Goal: Task Accomplishment & Management: Manage account settings

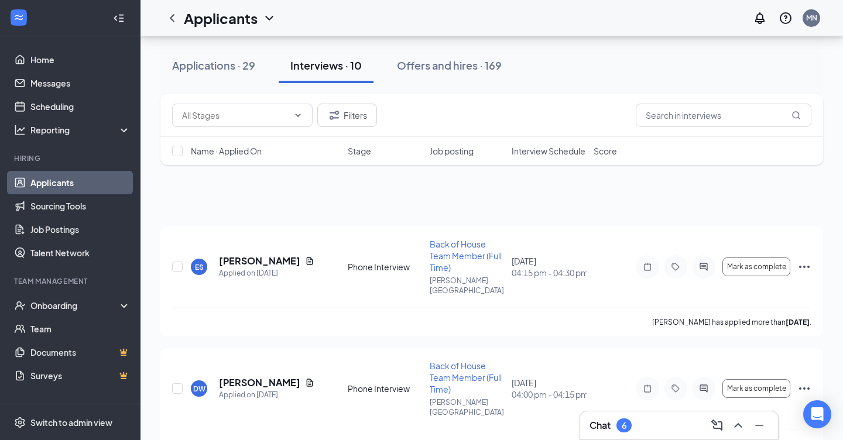
scroll to position [756, 0]
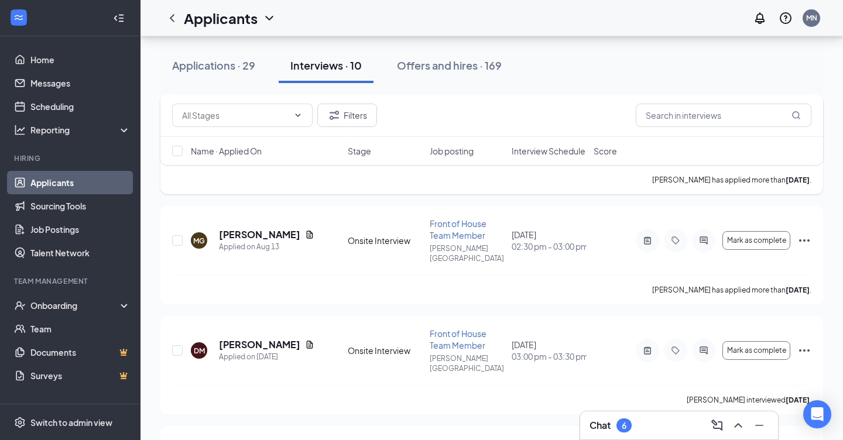
scroll to position [813, 0]
click at [233, 339] on h5 "[PERSON_NAME]" at bounding box center [259, 345] width 81 height 13
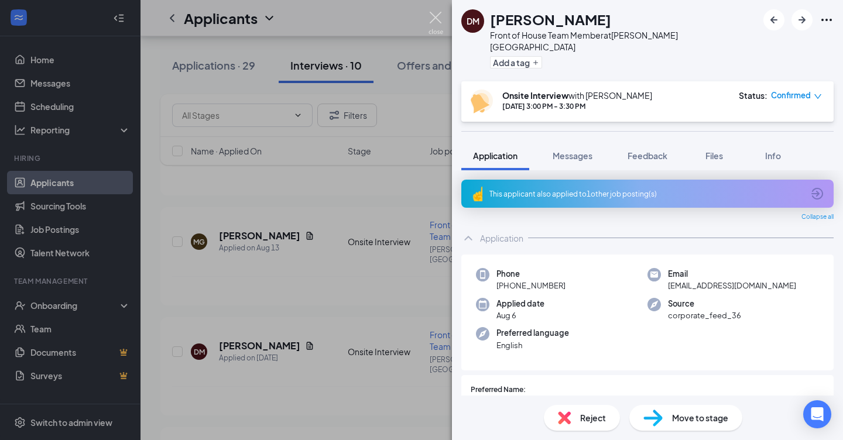
click at [434, 14] on img at bounding box center [435, 23] width 15 height 23
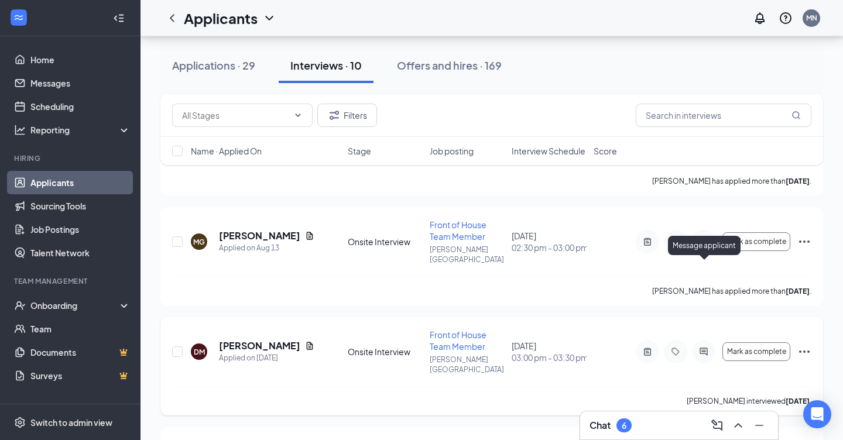
click at [703, 347] on icon "ActiveChat" at bounding box center [703, 351] width 14 height 9
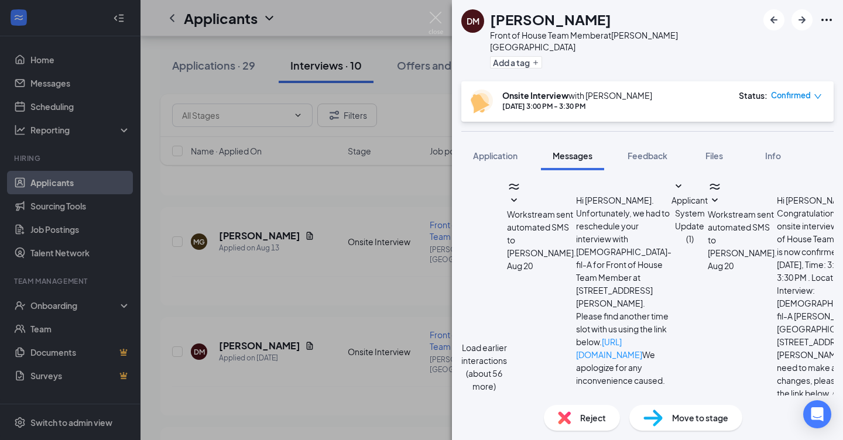
scroll to position [566, 0]
click at [435, 15] on img at bounding box center [435, 23] width 15 height 23
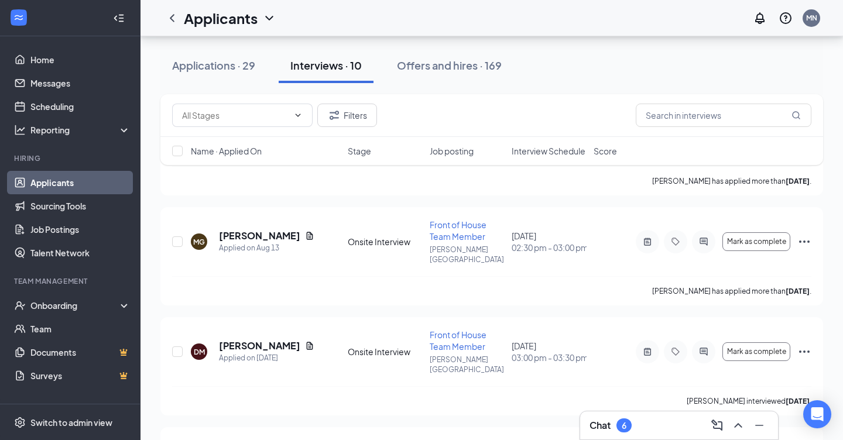
click at [435, 15] on div "Applicants [GEOGRAPHIC_DATA]" at bounding box center [491, 18] width 702 height 36
click at [210, 64] on div "Applications · 29" at bounding box center [213, 65] width 83 height 15
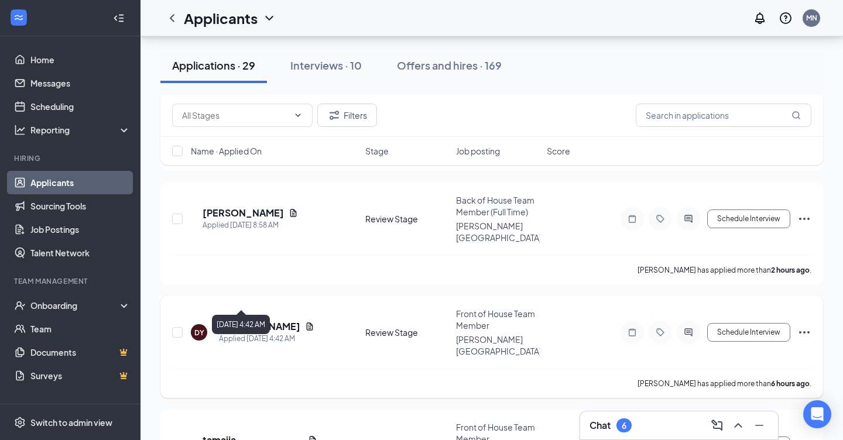
scroll to position [269, 0]
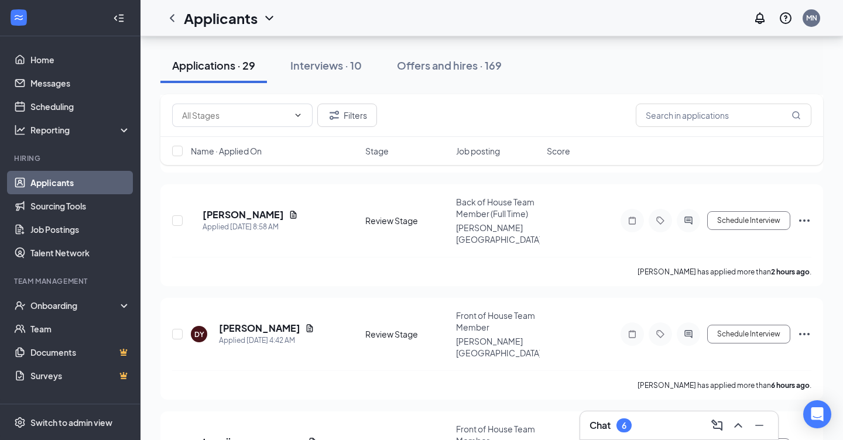
click at [451, 26] on div "Applicants [GEOGRAPHIC_DATA]" at bounding box center [491, 18] width 702 height 36
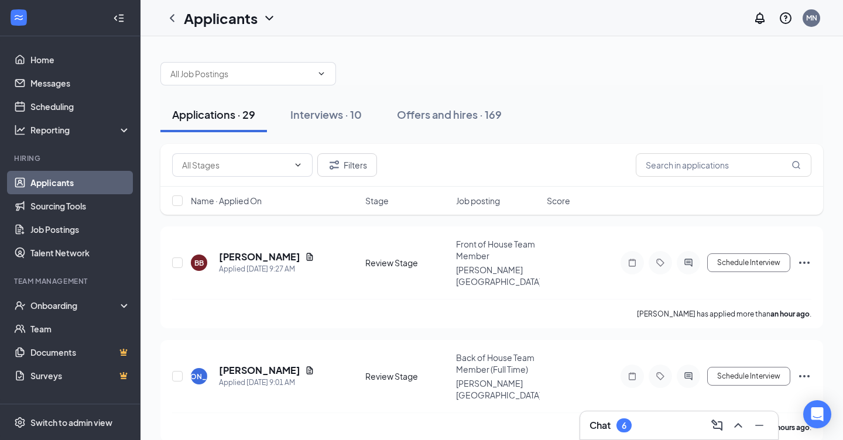
scroll to position [0, 0]
click at [216, 112] on div "Applications · 29" at bounding box center [213, 114] width 83 height 15
click at [236, 251] on h5 "[PERSON_NAME]" at bounding box center [259, 256] width 81 height 13
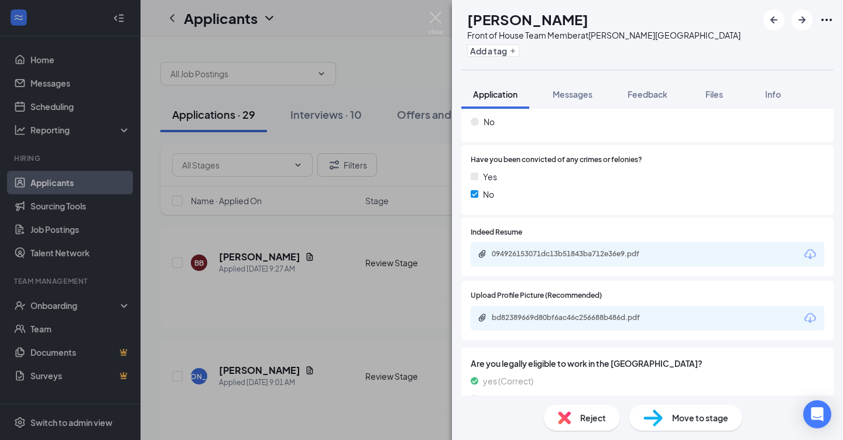
scroll to position [1015, 0]
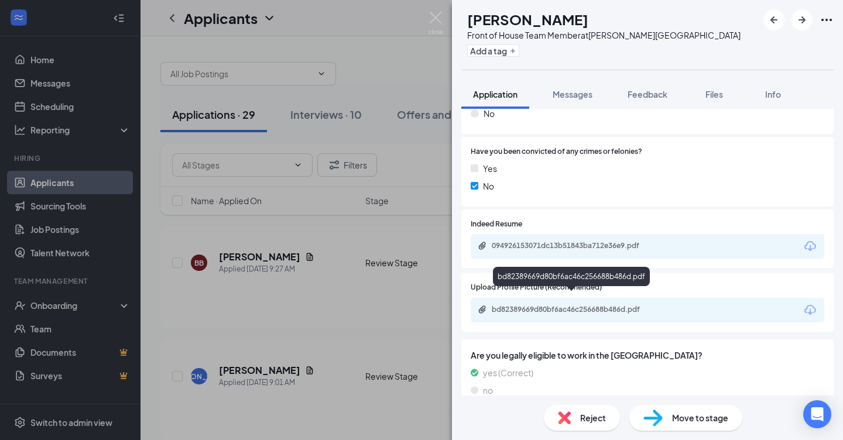
click at [531, 305] on div "bd82389669d80bf6ac46c256688b486d.pdf" at bounding box center [574, 309] width 164 height 9
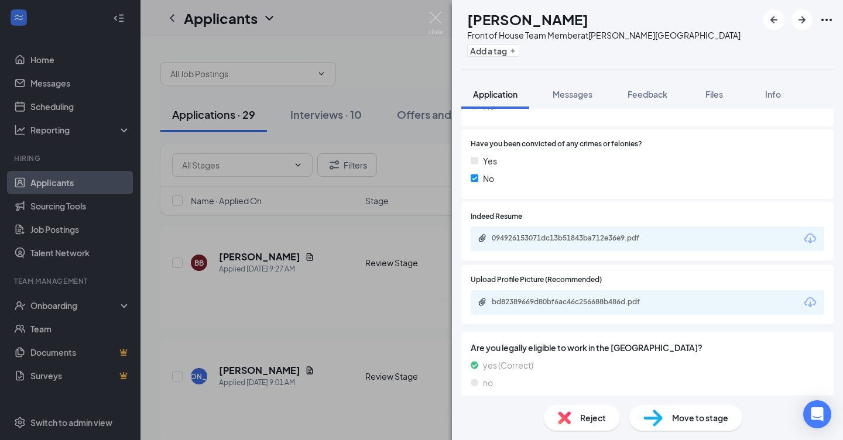
scroll to position [1022, 0]
click at [599, 234] on div "094926153071dc13b51843ba712e36e9.pdf" at bounding box center [574, 238] width 164 height 9
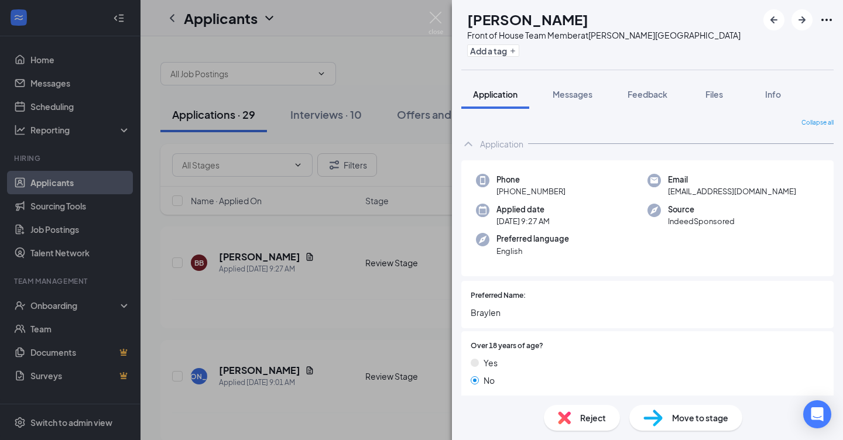
scroll to position [0, 0]
click at [577, 417] on div "Reject" at bounding box center [582, 418] width 76 height 26
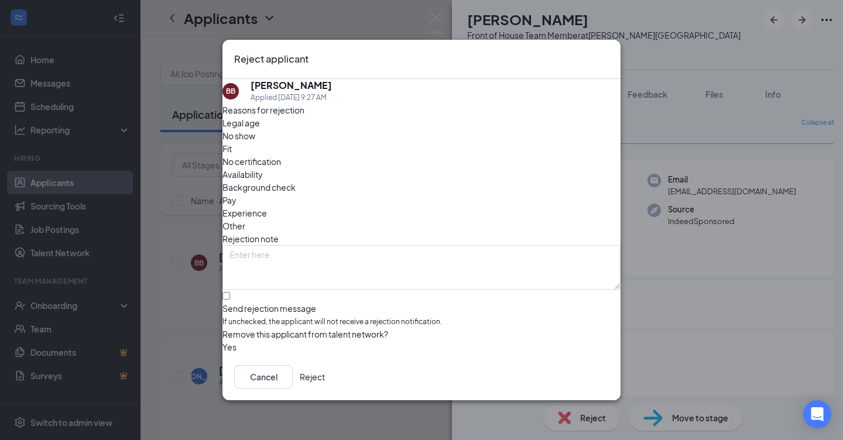
click at [241, 303] on div at bounding box center [421, 303] width 398 height 0
click at [230, 292] on input "Send rejection message If unchecked, the applicant will not receive a rejection…" at bounding box center [226, 296] width 8 height 8
checkbox input "true"
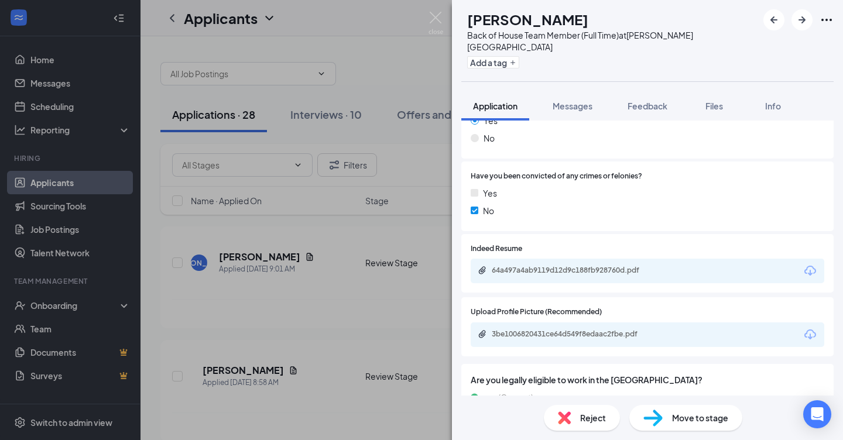
scroll to position [1040, 0]
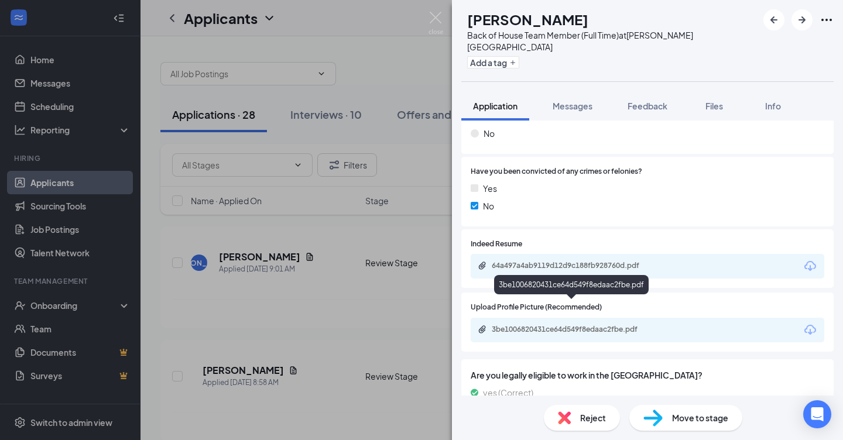
click at [545, 325] on div "3be1006820431ce64d549f8edaac2fbe.pdf" at bounding box center [574, 329] width 164 height 9
click at [520, 261] on div "64a497a4ab9119d12d9c188fb928760d.pdf" at bounding box center [574, 265] width 164 height 9
click at [559, 325] on div "3be1006820431ce64d549f8edaac2fbe.pdf" at bounding box center [574, 329] width 164 height 9
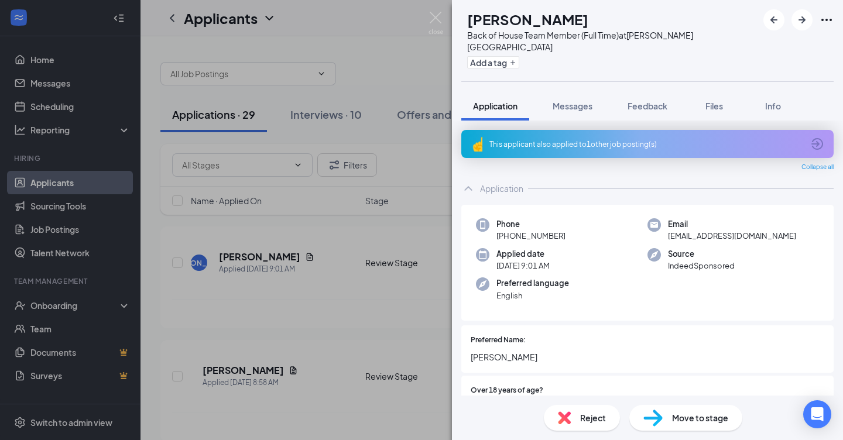
scroll to position [0, 0]
drag, startPoint x: 490, startPoint y: 17, endPoint x: 586, endPoint y: 18, distance: 96.0
click at [586, 18] on div "[PERSON_NAME]" at bounding box center [612, 19] width 290 height 20
copy h1 "[PERSON_NAME]"
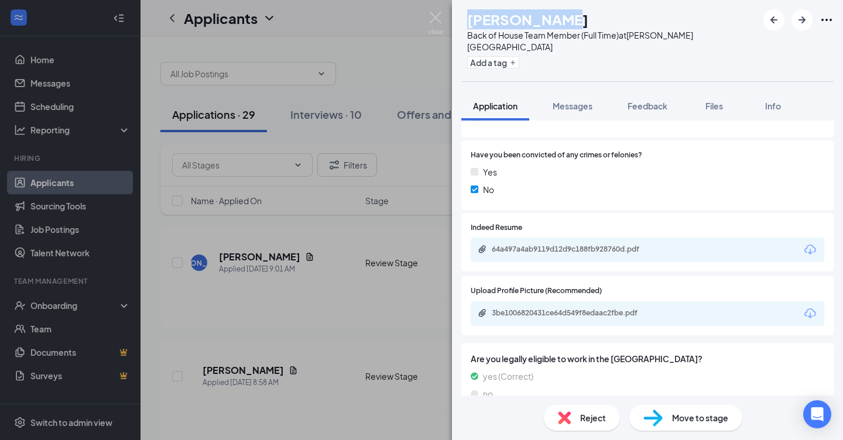
scroll to position [1055, 0]
click at [687, 412] on span "Move to stage" at bounding box center [700, 417] width 56 height 13
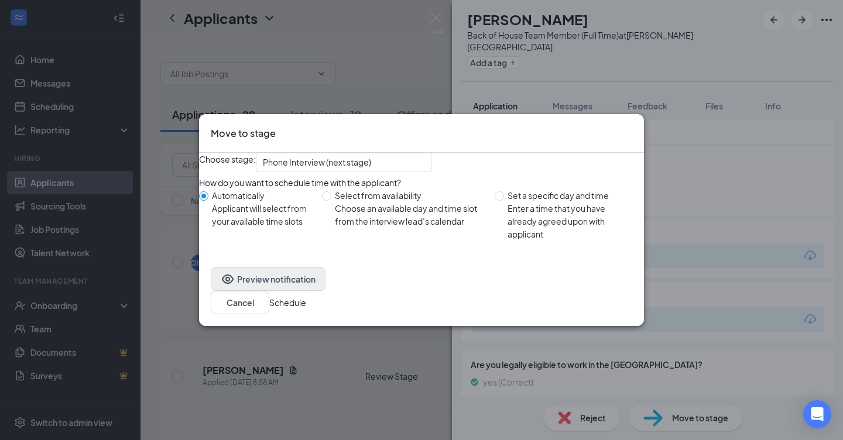
click at [263, 291] on button "Preview notification" at bounding box center [268, 278] width 115 height 23
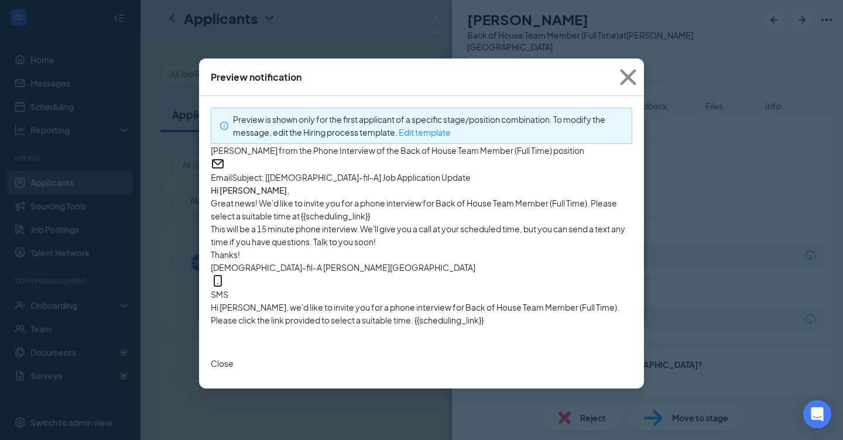
scroll to position [0, 0]
click at [233, 370] on button "Close" at bounding box center [222, 363] width 23 height 13
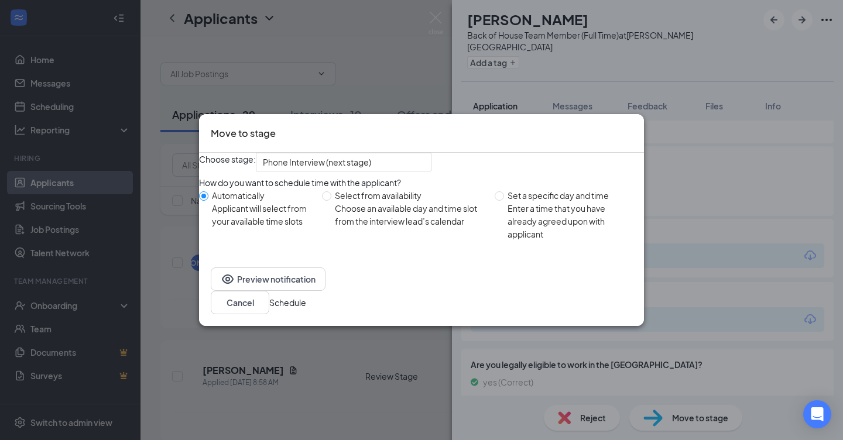
click at [306, 309] on button "Schedule" at bounding box center [287, 302] width 37 height 13
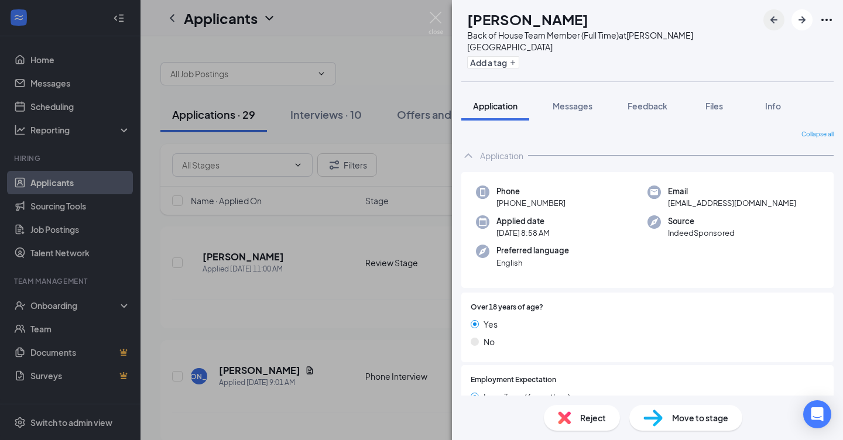
click at [778, 19] on icon "ArrowLeftNew" at bounding box center [774, 20] width 14 height 14
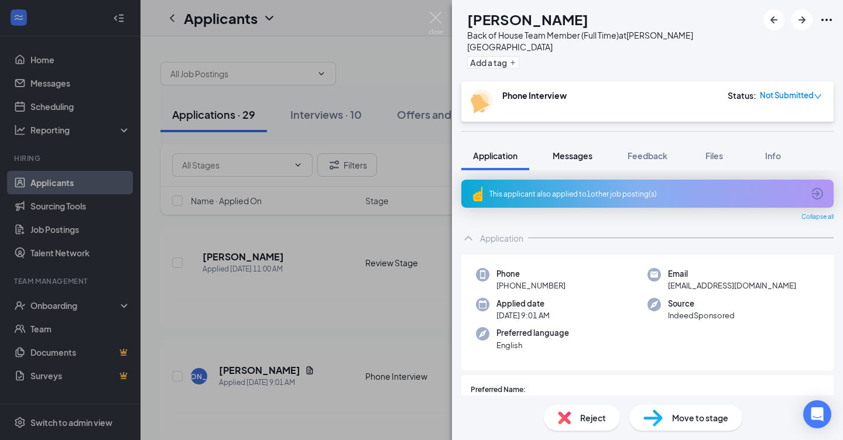
click at [587, 150] on span "Messages" at bounding box center [572, 155] width 40 height 11
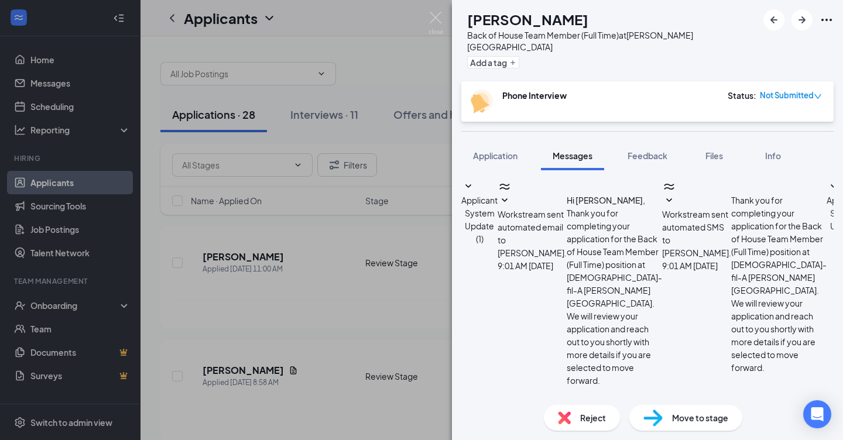
scroll to position [324, 0]
click at [485, 150] on span "Application" at bounding box center [495, 155] width 44 height 11
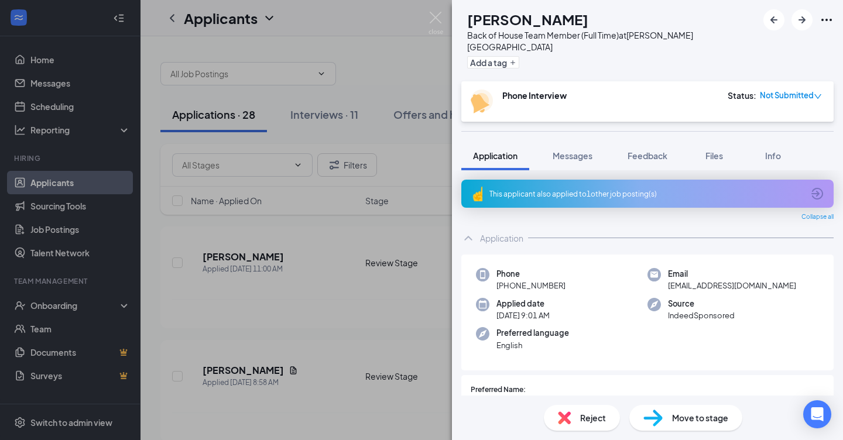
click at [552, 189] on div "This applicant also applied to 1 other job posting(s)" at bounding box center [646, 194] width 314 height 10
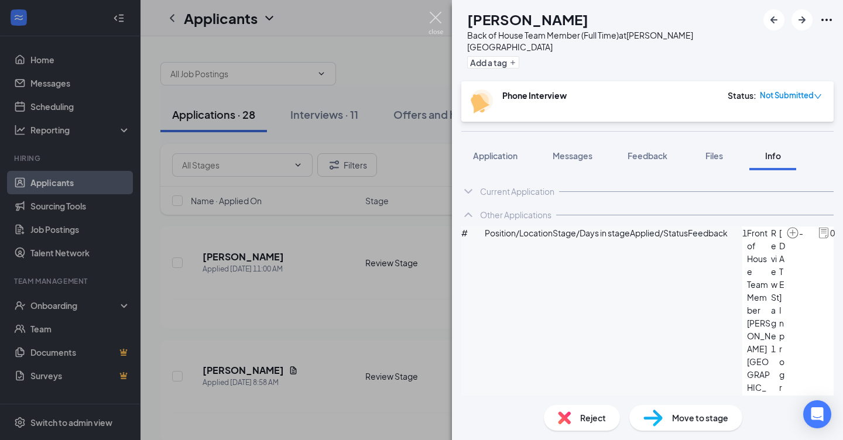
click at [437, 18] on img at bounding box center [435, 23] width 15 height 23
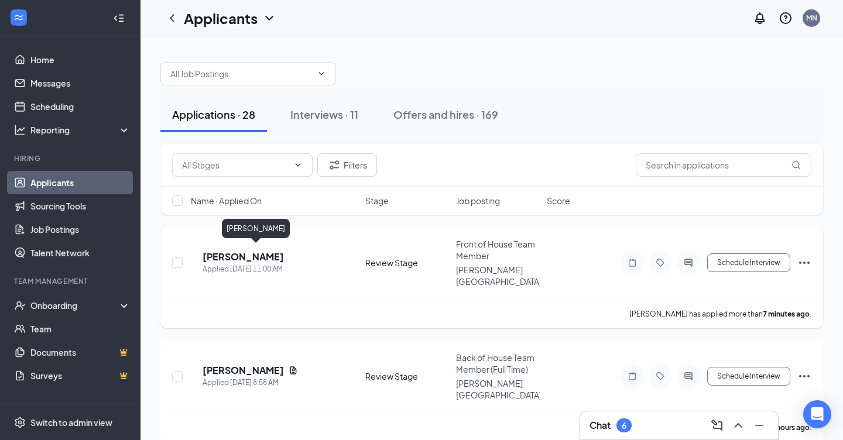
click at [243, 250] on h5 "[PERSON_NAME]" at bounding box center [242, 256] width 81 height 13
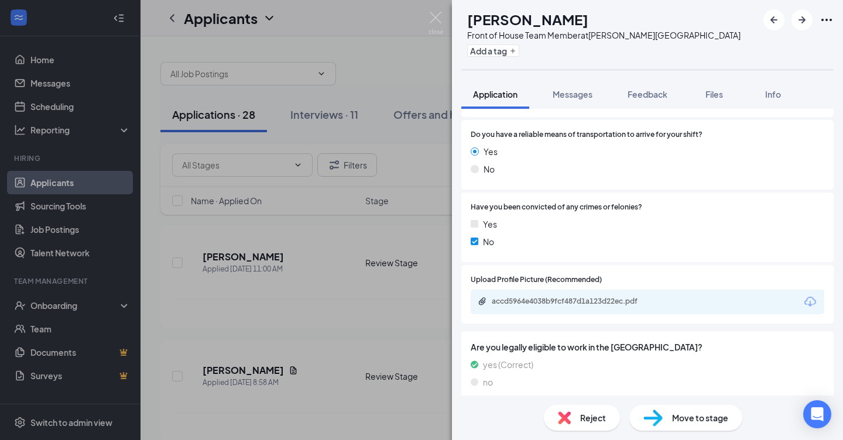
scroll to position [959, 0]
click at [520, 297] on div "accd5964e4038b9fcf487d1a123d22ec.pdf" at bounding box center [574, 301] width 164 height 9
click at [588, 421] on span "Reject" at bounding box center [593, 417] width 26 height 13
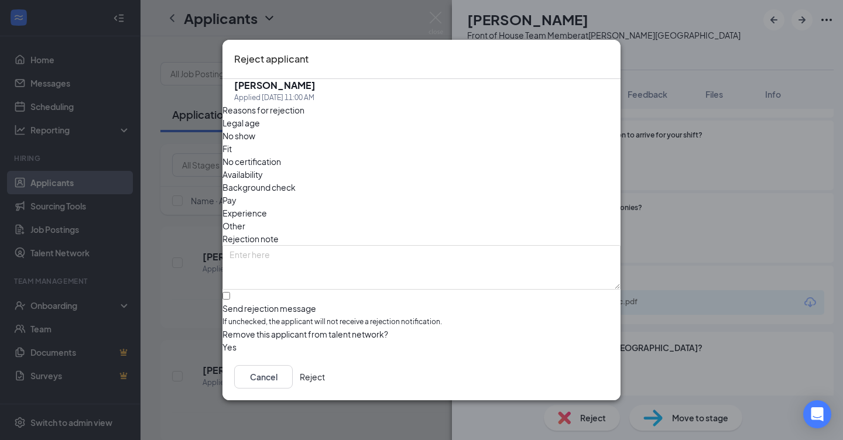
click at [242, 303] on div at bounding box center [421, 303] width 398 height 0
click at [230, 292] on input "Send rejection message If unchecked, the applicant will not receive a rejection…" at bounding box center [226, 296] width 8 height 8
checkbox input "true"
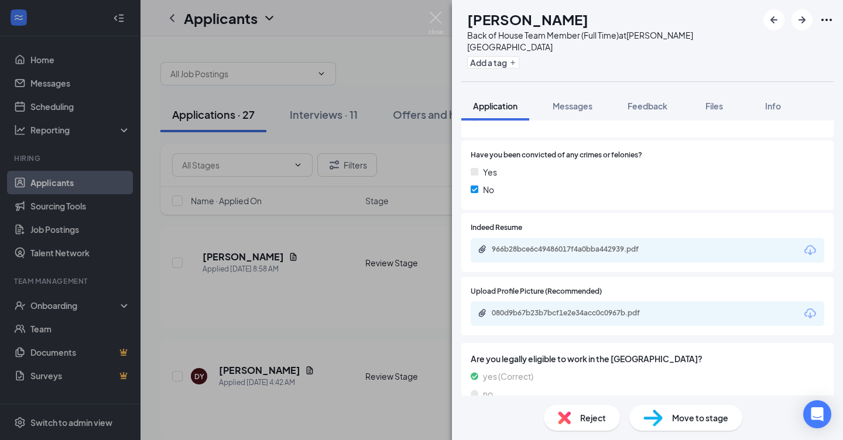
scroll to position [973, 0]
click at [533, 309] on div "080d9b67b23b7bcf1e2e34acc0c0967b.pdf" at bounding box center [574, 313] width 164 height 9
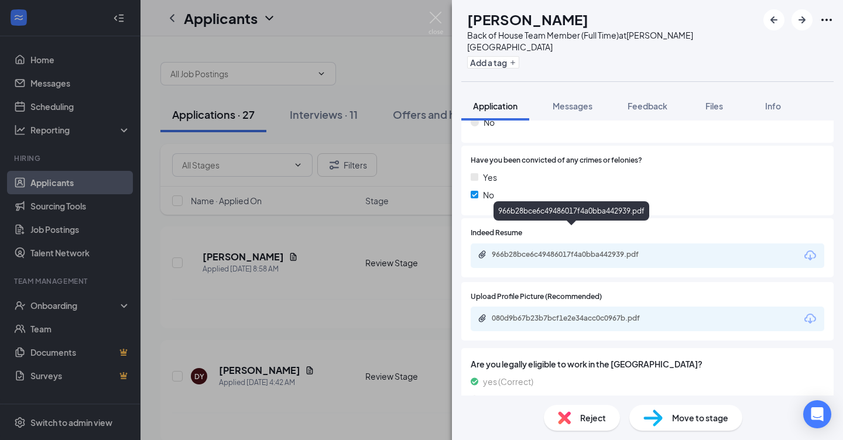
click at [542, 250] on div "966b28bce6c49486017f4a0bba442939.pdf" at bounding box center [573, 255] width 190 height 11
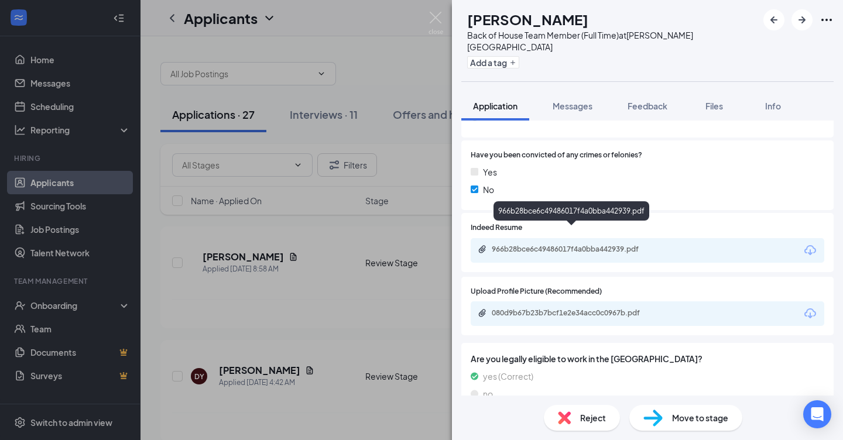
scroll to position [973, 0]
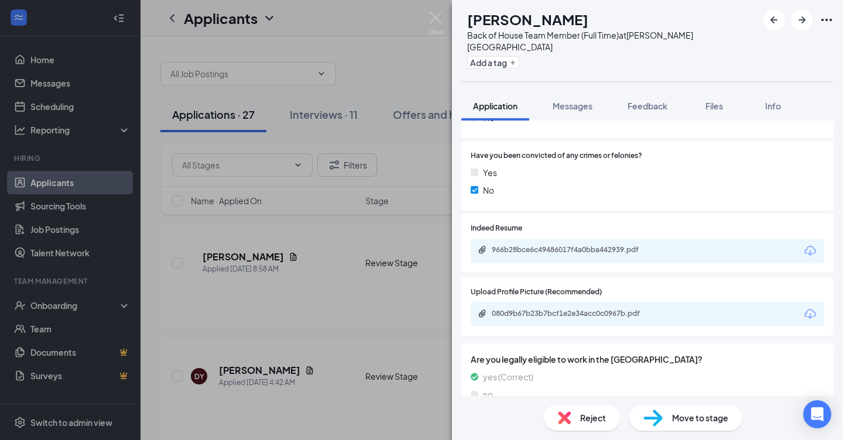
click at [582, 420] on span "Reject" at bounding box center [593, 417] width 26 height 13
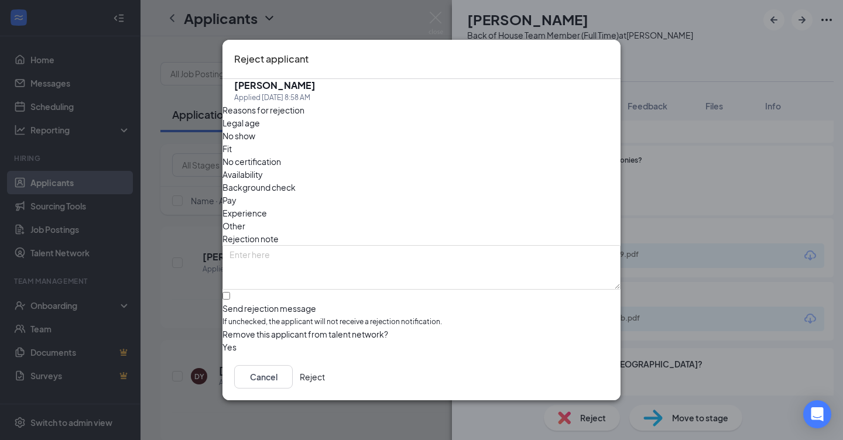
click at [239, 303] on div at bounding box center [421, 303] width 398 height 0
click at [230, 292] on input "Send rejection message If unchecked, the applicant will not receive a rejection…" at bounding box center [226, 296] width 8 height 8
checkbox input "true"
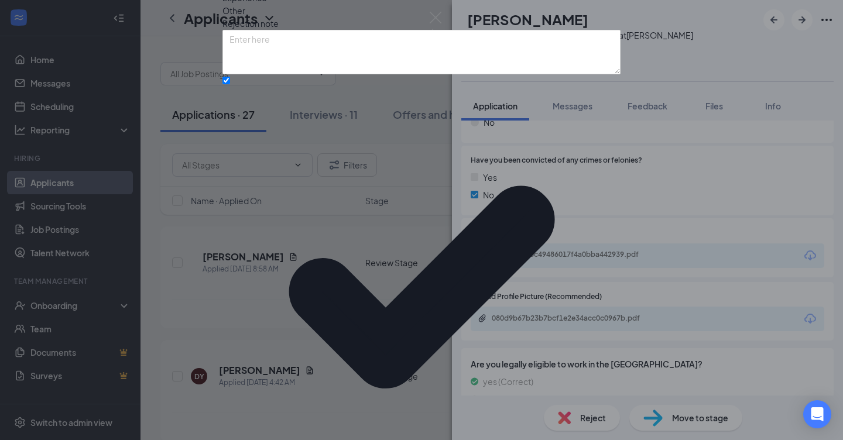
scroll to position [63, 0]
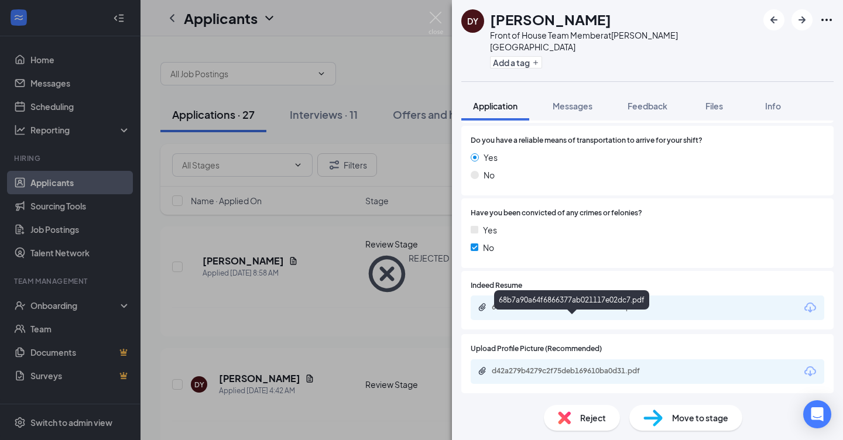
scroll to position [969, 0]
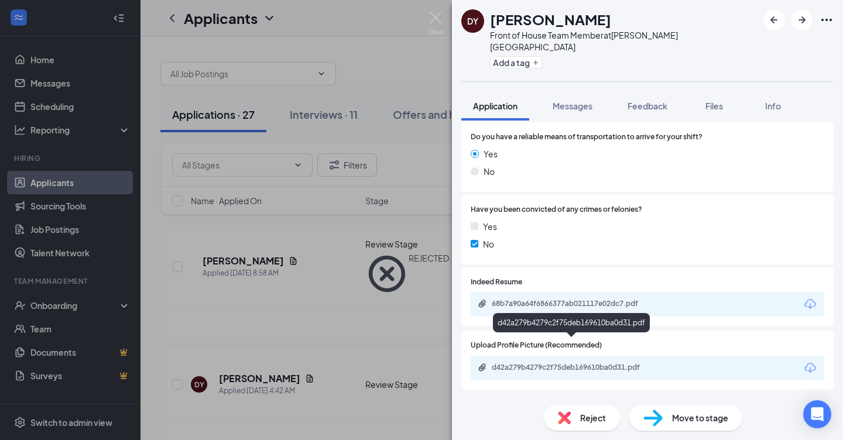
click at [540, 363] on div "d42a279b4279c2f75deb169610ba0d31.pdf" at bounding box center [574, 367] width 164 height 9
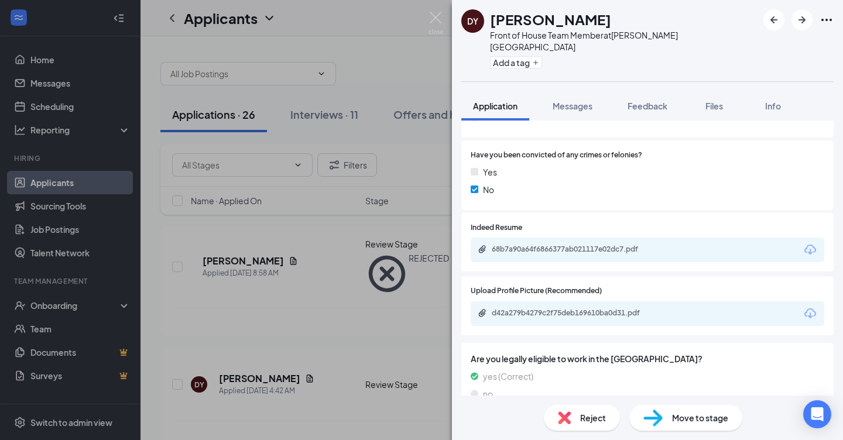
scroll to position [1022, 0]
click at [561, 246] on div "68b7a90a64f6866377ab021117e02dc7.pdf" at bounding box center [574, 250] width 164 height 9
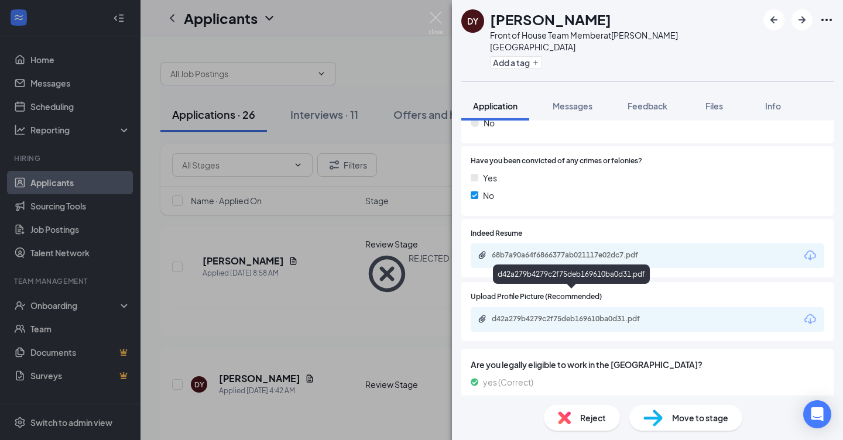
click at [531, 314] on div "d42a279b4279c2f75deb169610ba0d31.pdf" at bounding box center [573, 319] width 190 height 11
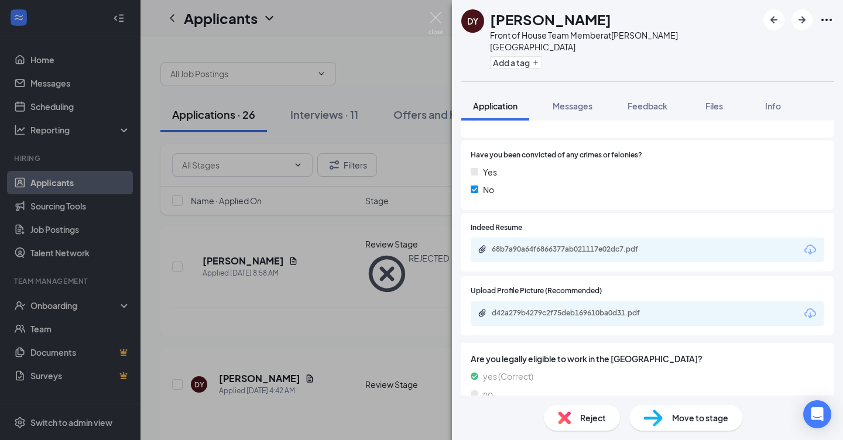
scroll to position [1022, 0]
click at [503, 246] on div "68b7a90a64f6866377ab021117e02dc7.pdf" at bounding box center [573, 251] width 190 height 11
click at [691, 423] on span "Move to stage" at bounding box center [700, 417] width 56 height 13
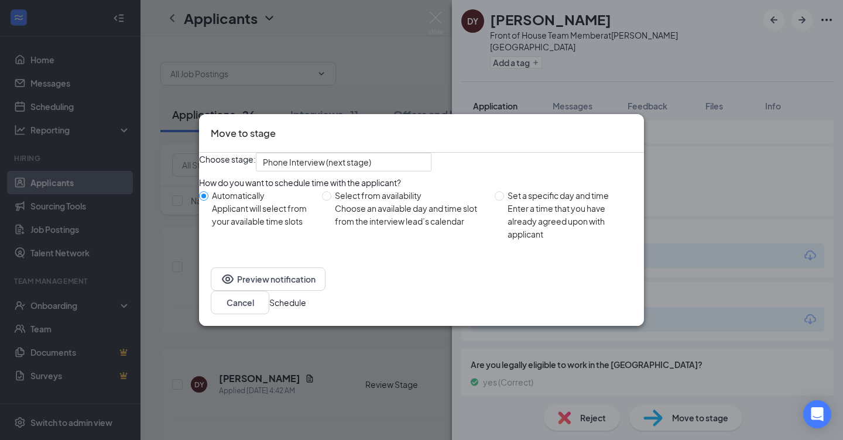
click at [306, 309] on button "Schedule" at bounding box center [287, 302] width 37 height 13
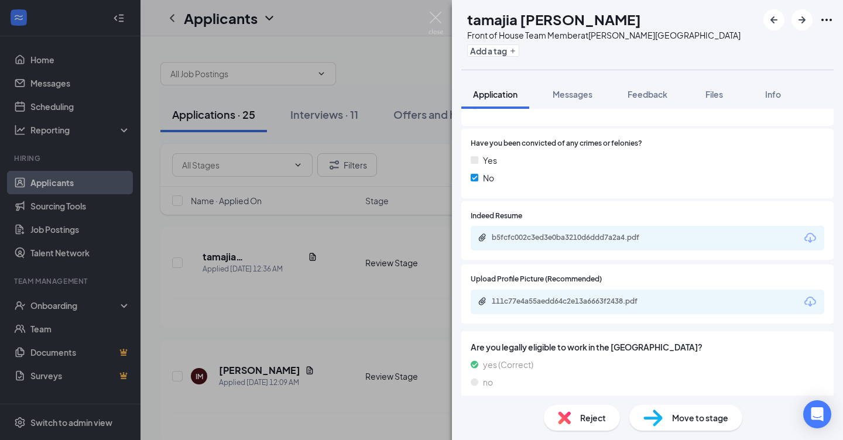
scroll to position [1061, 0]
click at [561, 298] on div "111c77e4a55aedd64c2e13a6663f2438.pdf" at bounding box center [574, 302] width 164 height 9
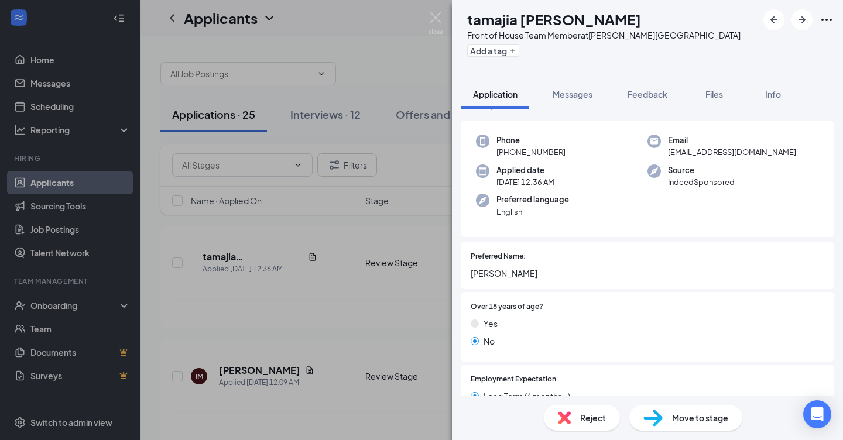
scroll to position [51, 0]
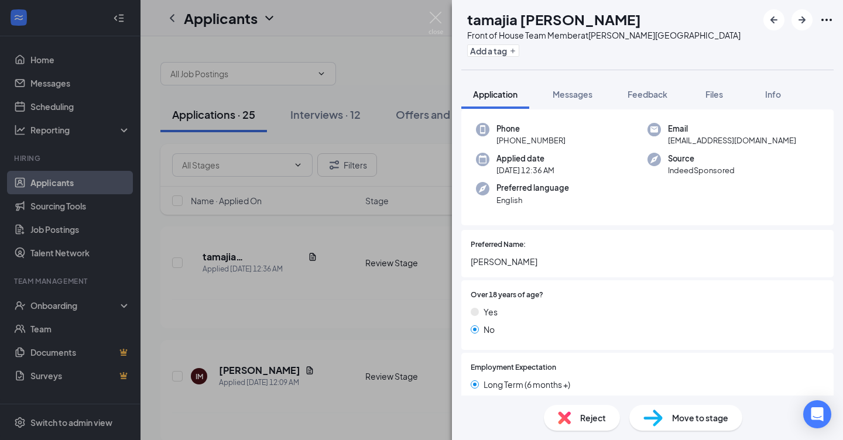
drag, startPoint x: 470, startPoint y: 259, endPoint x: 530, endPoint y: 261, distance: 60.3
click at [530, 261] on div "Preferred Name: [PERSON_NAME]" at bounding box center [647, 253] width 372 height 47
drag, startPoint x: 531, startPoint y: 260, endPoint x: 466, endPoint y: 263, distance: 65.1
click at [466, 263] on div "Preferred Name: [PERSON_NAME]" at bounding box center [647, 253] width 372 height 47
copy span "[PERSON_NAME]"
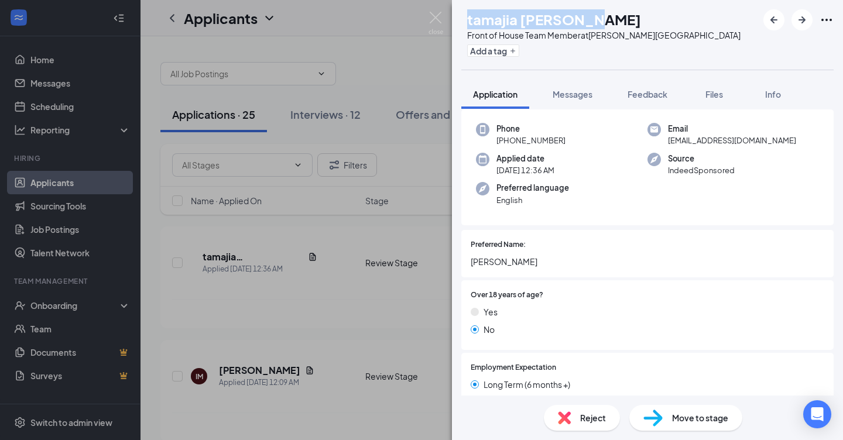
drag, startPoint x: 492, startPoint y: 18, endPoint x: 614, endPoint y: 13, distance: 121.8
click at [614, 13] on div "tamajia [PERSON_NAME]" at bounding box center [603, 19] width 273 height 20
copy h1 "tamajia [PERSON_NAME]"
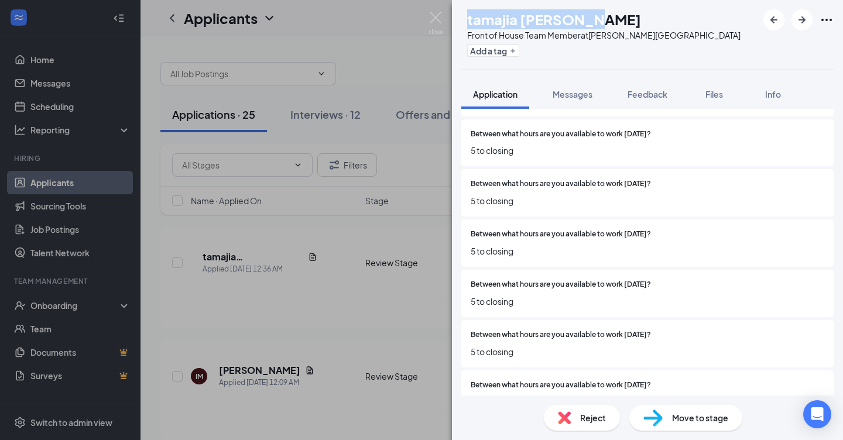
scroll to position [448, 0]
click at [580, 417] on span "Reject" at bounding box center [593, 417] width 26 height 13
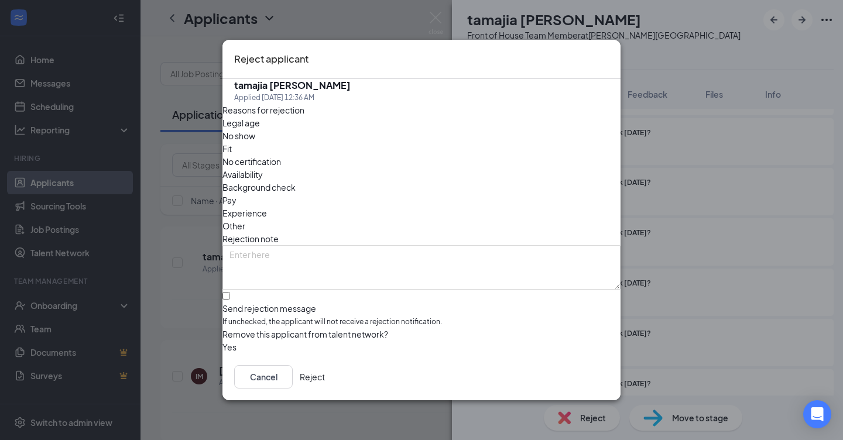
click at [246, 293] on label "Send rejection message If unchecked, the applicant will not receive a rejection…" at bounding box center [421, 311] width 398 height 36
click at [230, 292] on input "Send rejection message If unchecked, the applicant will not receive a rejection…" at bounding box center [226, 296] width 8 height 8
checkbox input "true"
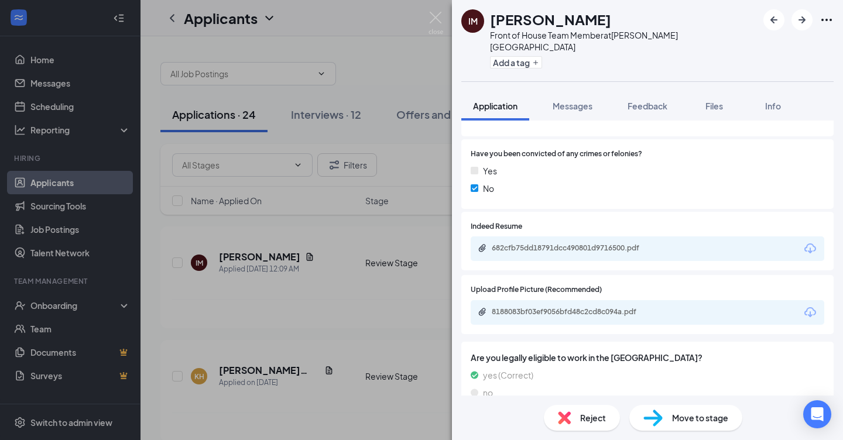
scroll to position [1267, 0]
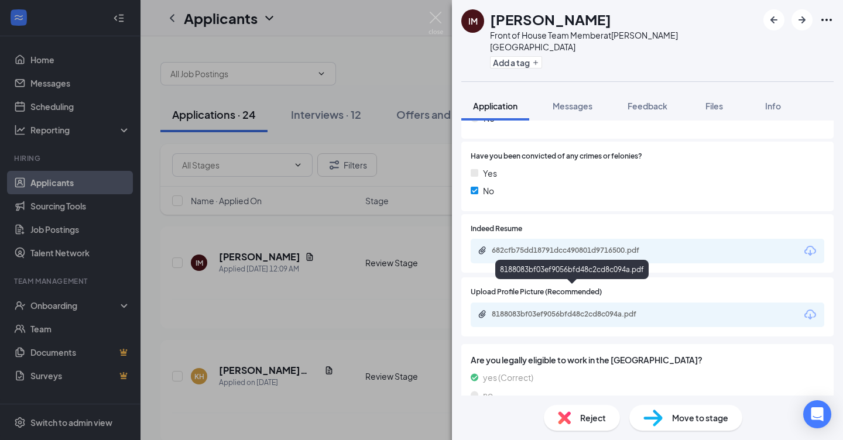
click at [545, 310] on div "8188083bf03ef9056bfd48c2cd8c094a.pdf" at bounding box center [574, 314] width 164 height 9
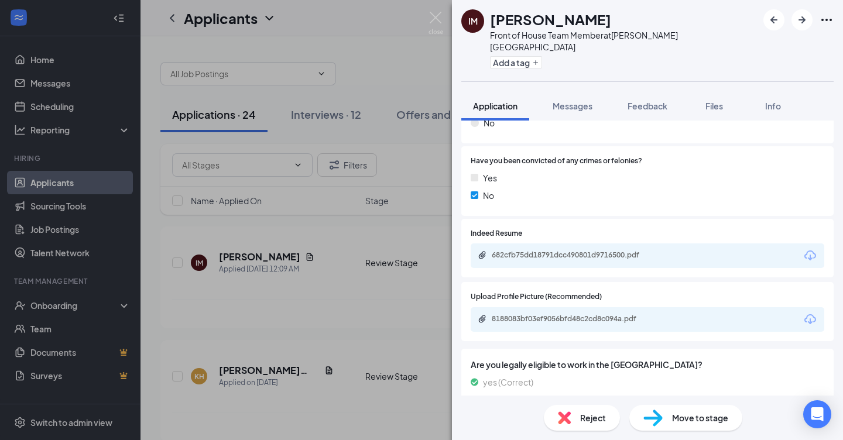
click at [588, 421] on span "Reject" at bounding box center [593, 417] width 26 height 13
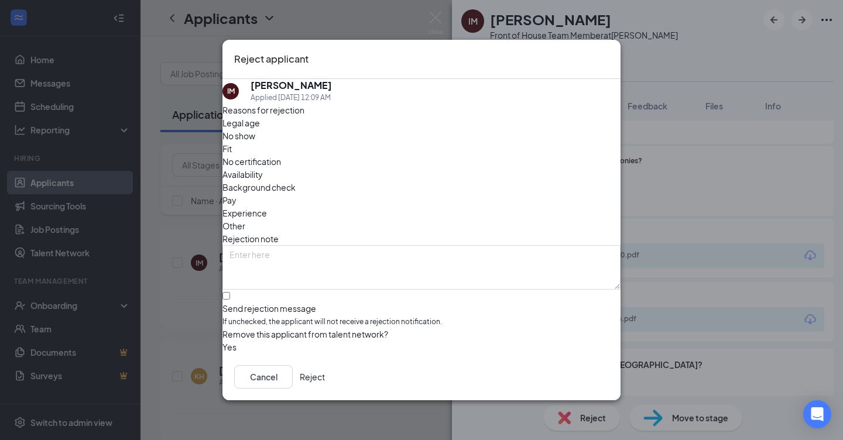
click at [230, 292] on input "Send rejection message If unchecked, the applicant will not receive a rejection…" at bounding box center [226, 296] width 8 height 8
checkbox input "true"
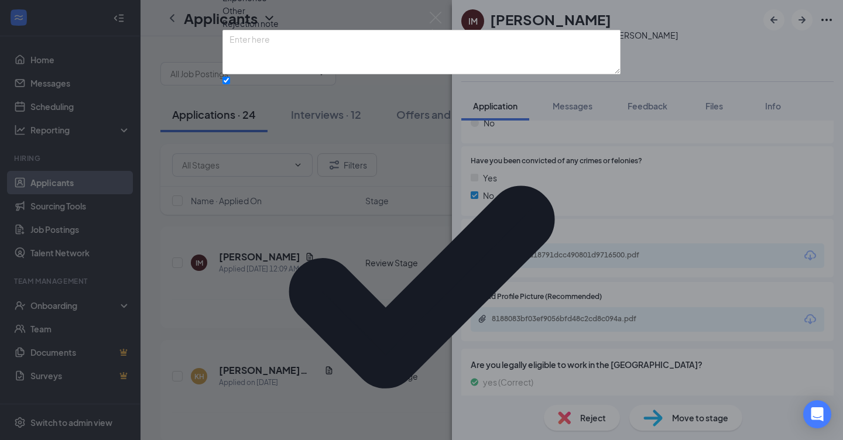
scroll to position [58, 0]
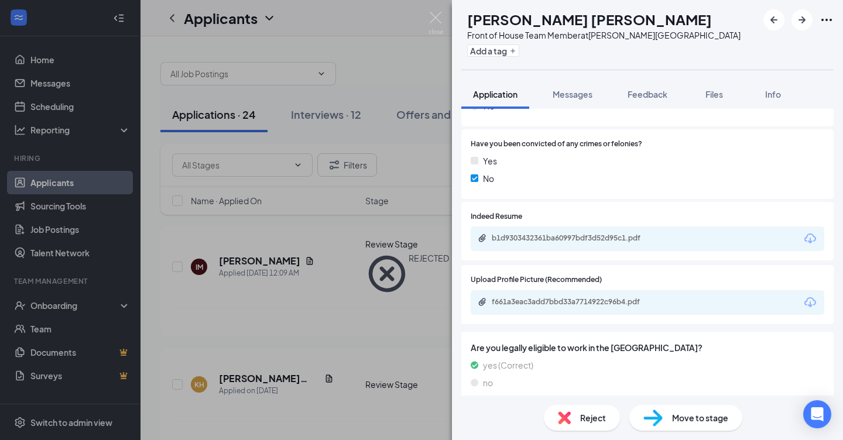
scroll to position [1022, 0]
click at [548, 298] on div "f661a3eac3add7bbd33a7714922c96b4.pdf" at bounding box center [574, 302] width 164 height 9
click at [554, 234] on div "b1d9303432361ba60997bdf3d52d95c1.pdf" at bounding box center [573, 239] width 190 height 11
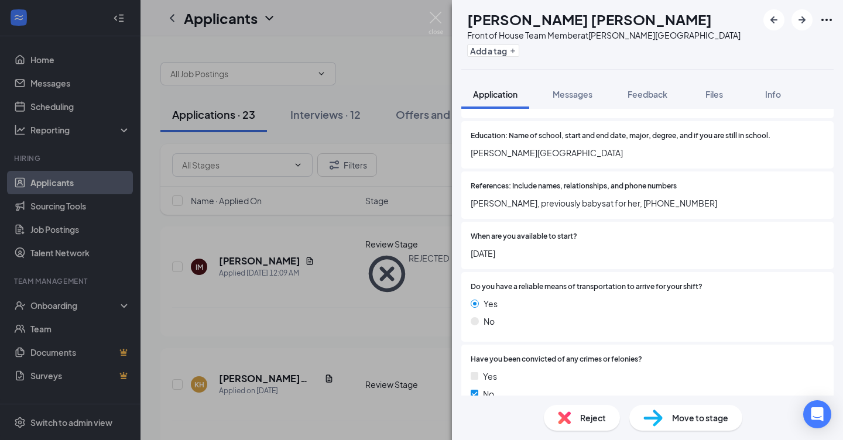
scroll to position [798, 0]
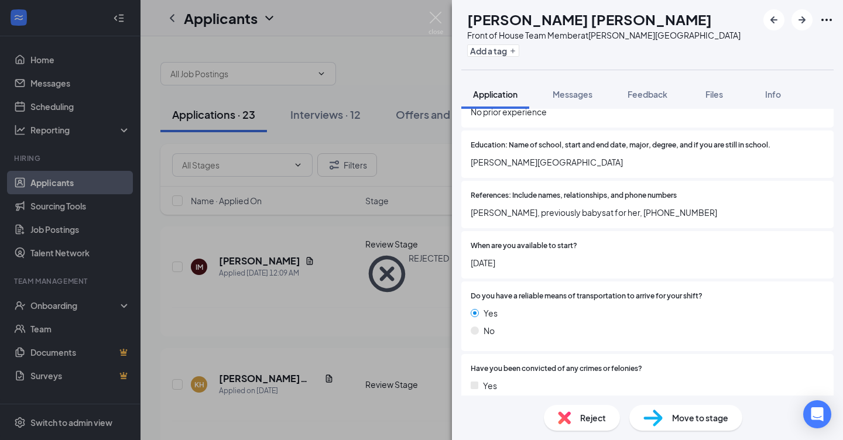
click at [591, 420] on span "Reject" at bounding box center [593, 417] width 26 height 13
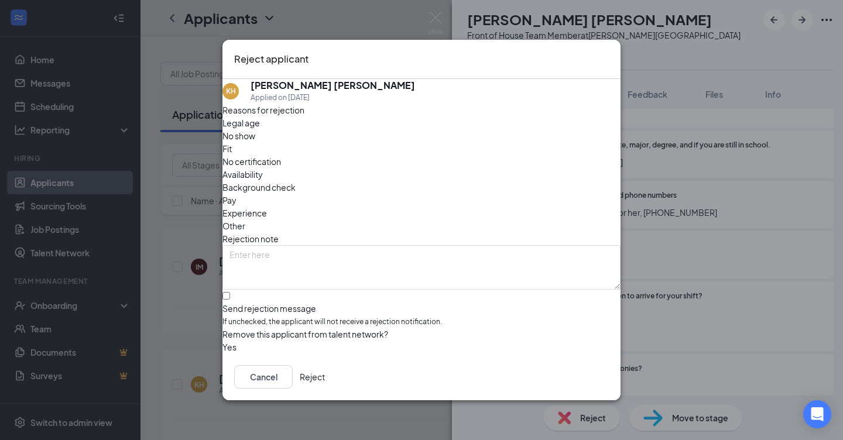
click at [241, 303] on div at bounding box center [421, 303] width 398 height 0
click at [230, 292] on input "Send rejection message If unchecked, the applicant will not receive a rejection…" at bounding box center [226, 296] width 8 height 8
checkbox input "true"
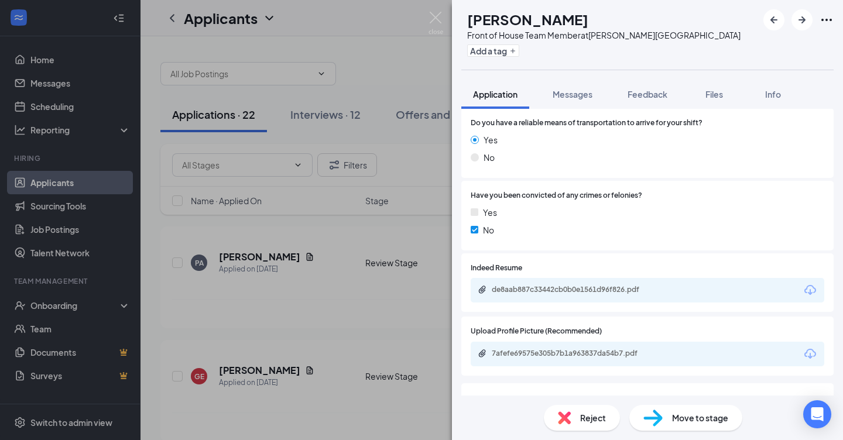
scroll to position [985, 0]
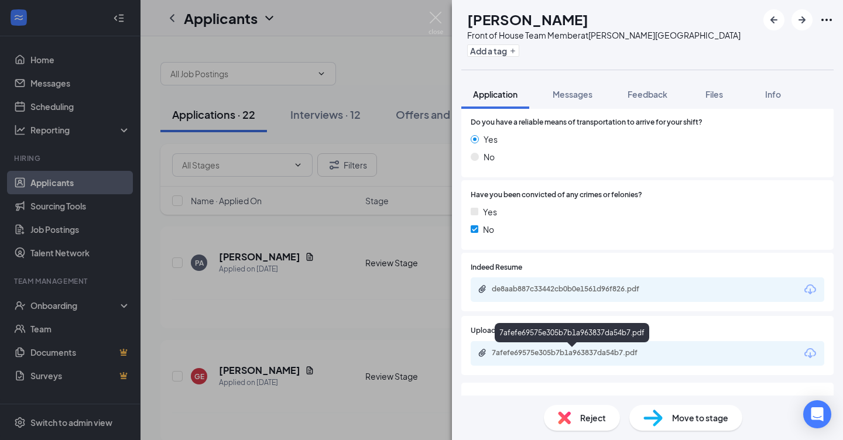
click at [518, 353] on div "7afefe69575e305b7b1a963837da54b7.pdf" at bounding box center [574, 352] width 164 height 9
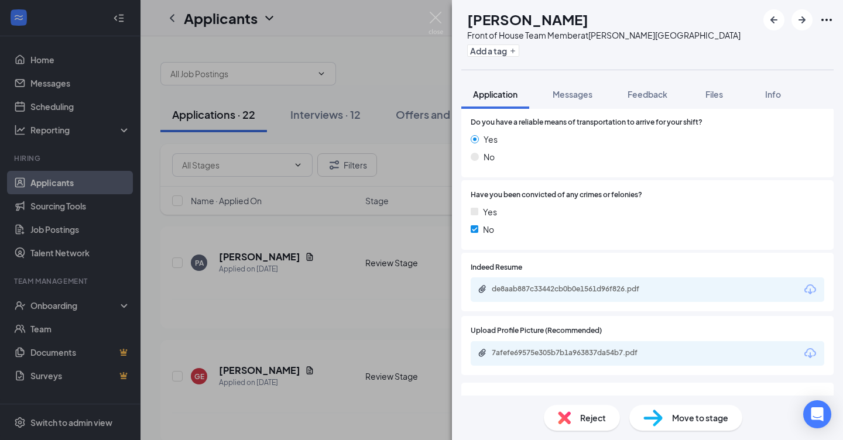
scroll to position [1048, 0]
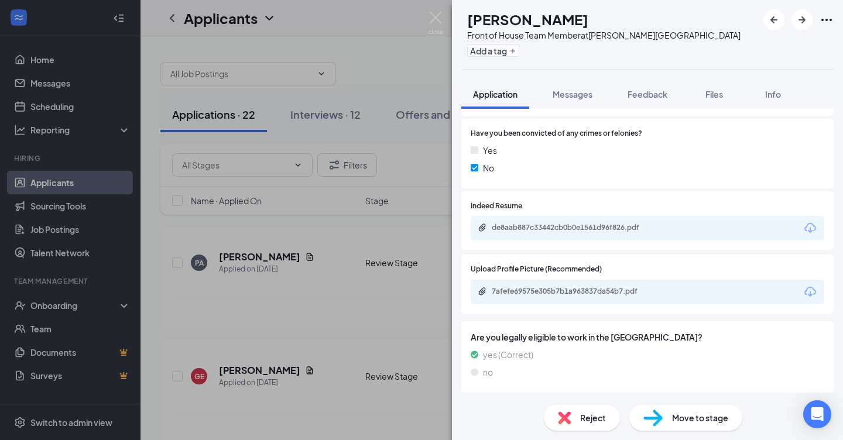
click at [590, 411] on div "Reject" at bounding box center [582, 418] width 76 height 26
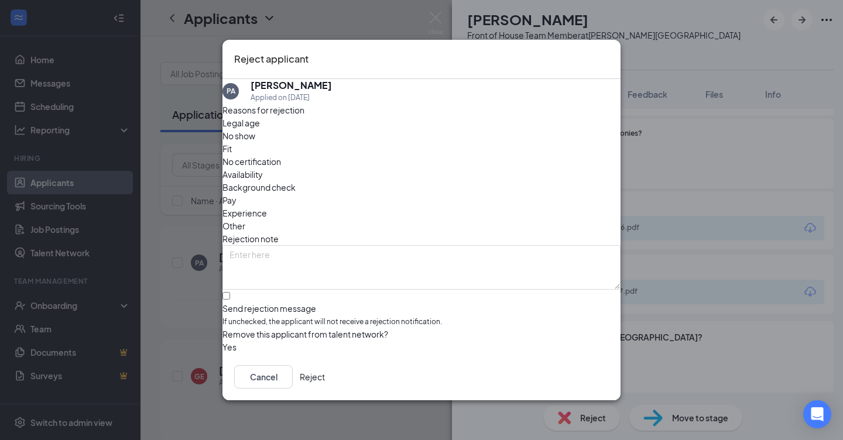
click at [236, 303] on div at bounding box center [421, 303] width 398 height 0
click at [230, 292] on input "Send rejection message If unchecked, the applicant will not receive a rejection…" at bounding box center [226, 296] width 8 height 8
checkbox input "true"
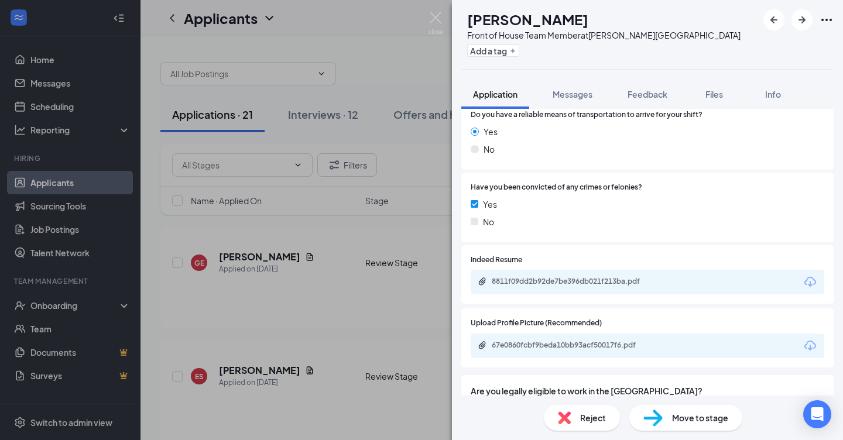
scroll to position [988, 0]
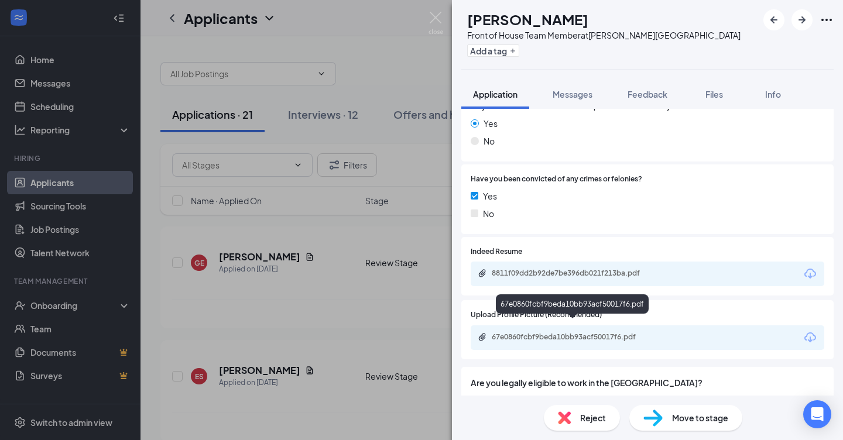
click at [572, 332] on div "67e0860fcbf9beda10bb93acf50017f6.pdf" at bounding box center [574, 336] width 164 height 9
click at [596, 423] on span "Reject" at bounding box center [593, 417] width 26 height 13
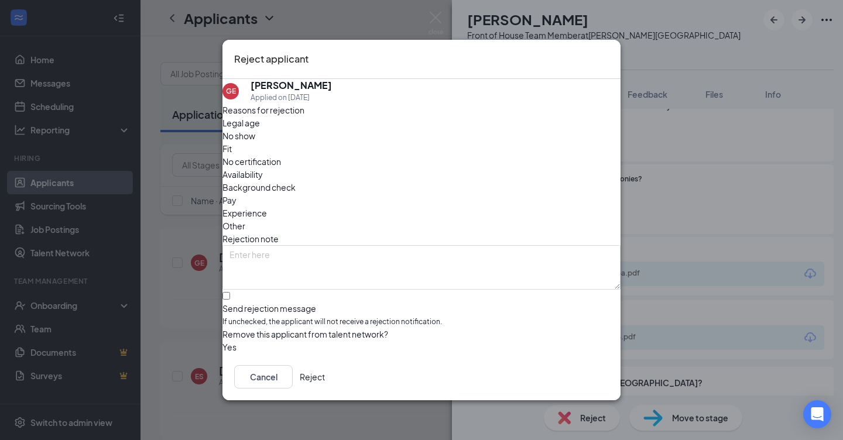
click at [230, 292] on input "Send rejection message If unchecked, the applicant will not receive a rejection…" at bounding box center [226, 296] width 8 height 8
checkbox input "true"
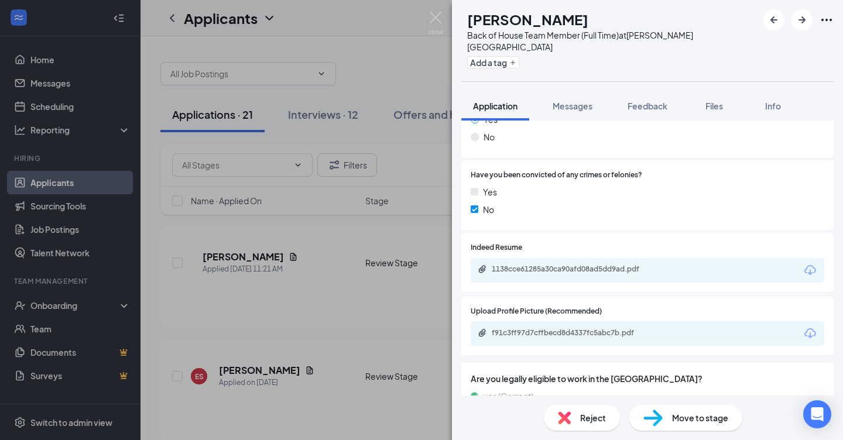
scroll to position [978, 0]
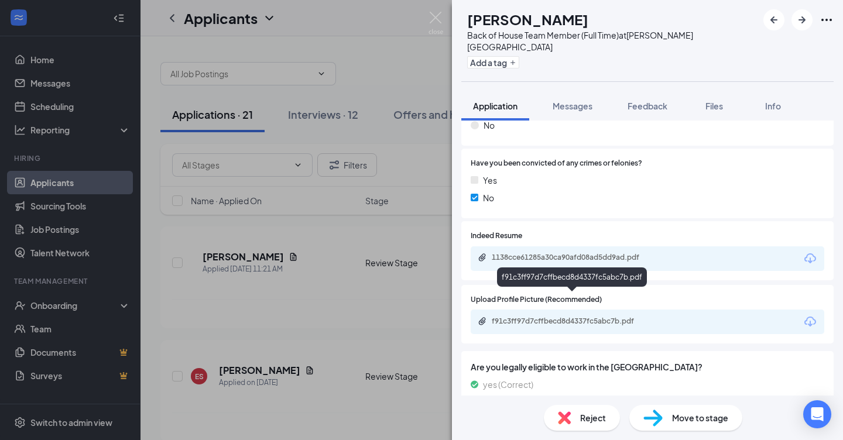
click at [516, 317] on div "f91c3ff97d7cffbecd8d4337fc5abc7b.pdf" at bounding box center [574, 321] width 164 height 9
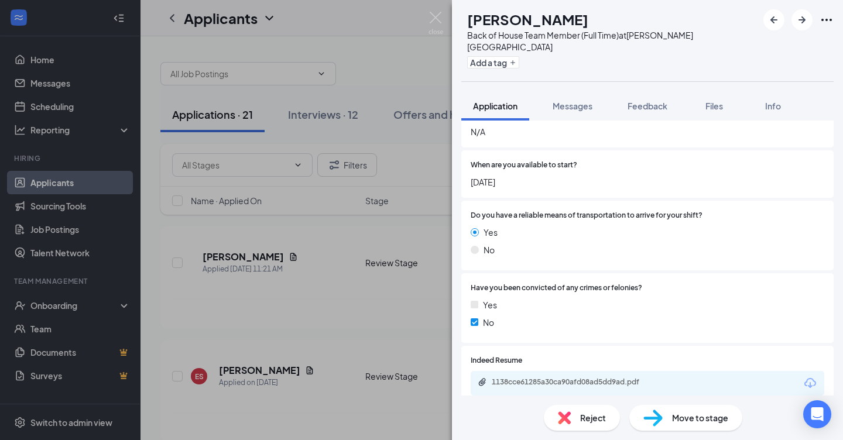
scroll to position [858, 0]
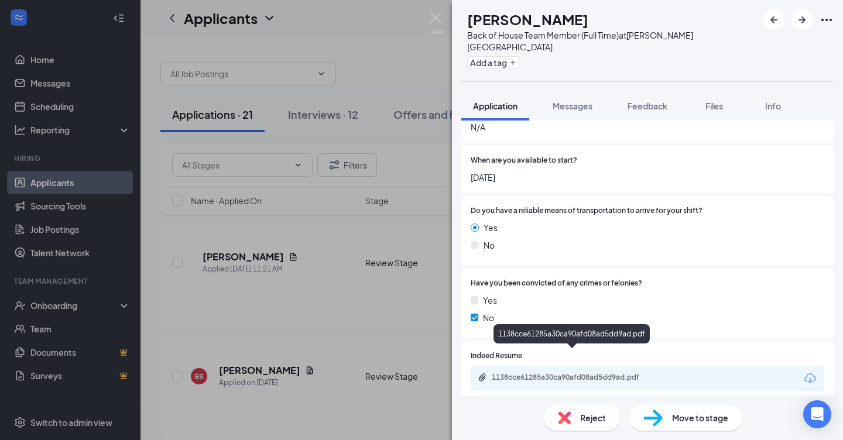
click at [526, 373] on div "1138cce61285a30ca90afd08ad5dd9ad.pdf" at bounding box center [574, 377] width 164 height 9
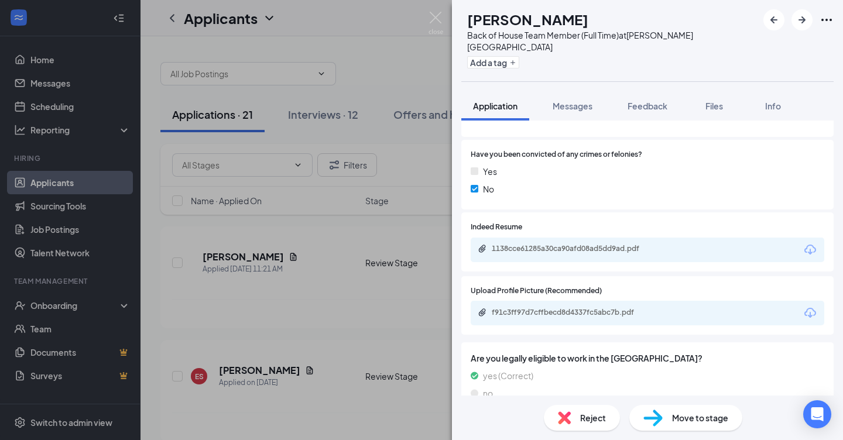
scroll to position [985, 0]
click at [583, 416] on span "Reject" at bounding box center [593, 417] width 26 height 13
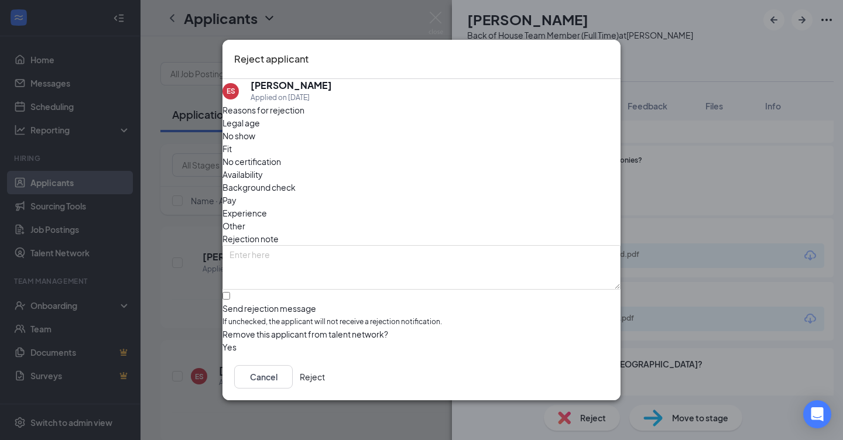
click at [230, 292] on input "Send rejection message If unchecked, the applicant will not receive a rejection…" at bounding box center [226, 296] width 8 height 8
checkbox input "true"
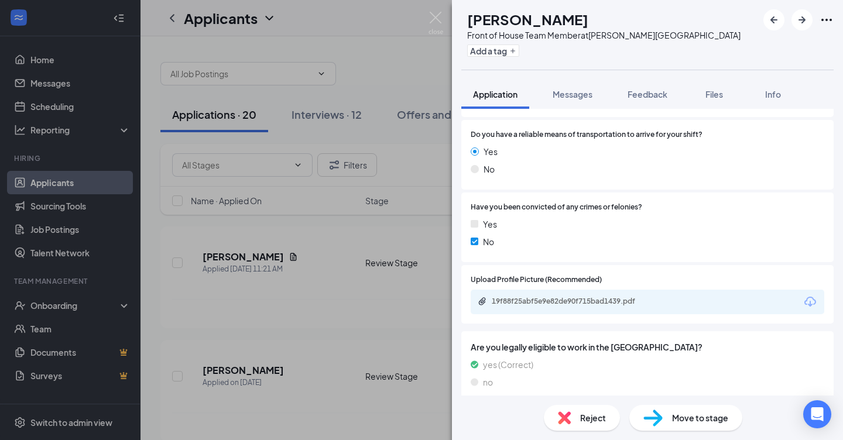
scroll to position [972, 0]
click at [542, 297] on div "19f88f25abf5e9e82de90f715bad1439.pdf" at bounding box center [574, 301] width 164 height 9
click at [585, 419] on span "Reject" at bounding box center [593, 417] width 26 height 13
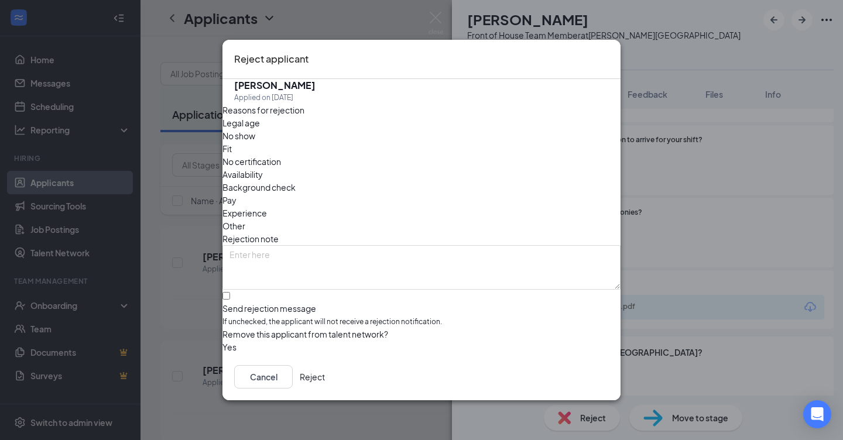
click at [230, 292] on input "Send rejection message If unchecked, the applicant will not receive a rejection…" at bounding box center [226, 296] width 8 height 8
checkbox input "true"
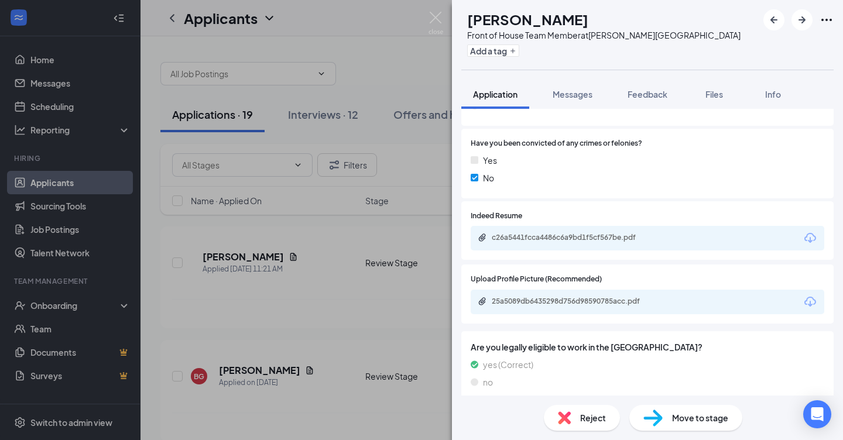
scroll to position [1074, 0]
click at [533, 298] on div "25a5089db6435298d756d98590785acc.pdf" at bounding box center [574, 302] width 164 height 9
click at [579, 415] on div "Reject" at bounding box center [582, 418] width 76 height 26
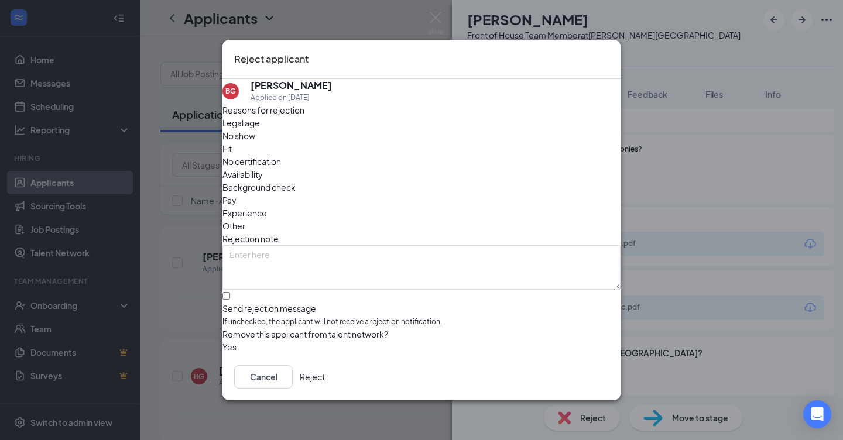
click at [245, 303] on div at bounding box center [421, 303] width 398 height 0
click at [230, 292] on input "Send rejection message If unchecked, the applicant will not receive a rejection…" at bounding box center [226, 296] width 8 height 8
checkbox input "true"
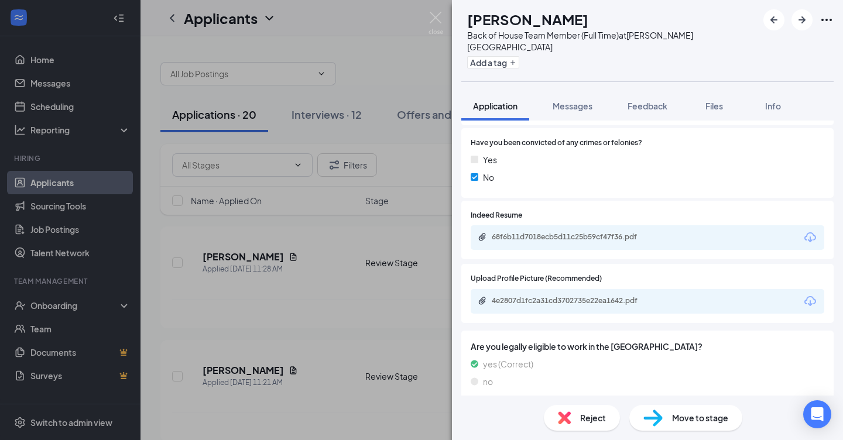
scroll to position [1035, 0]
click at [649, 297] on div "4e2807d1fc2a31cd3702735e22ea1642.pdf" at bounding box center [574, 301] width 164 height 9
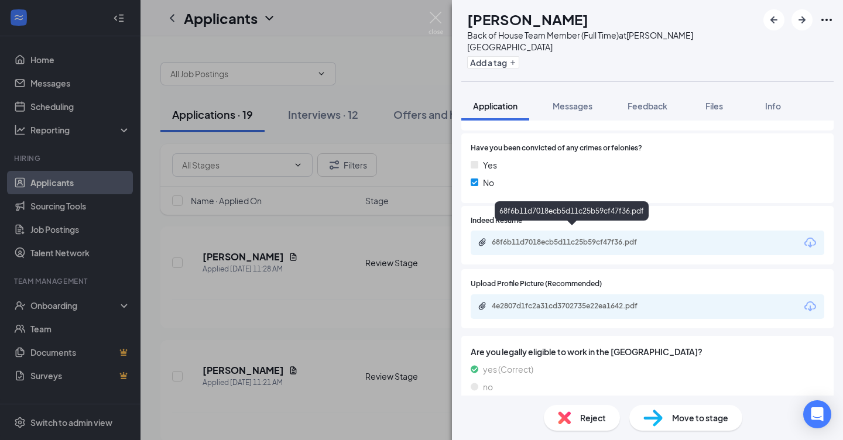
click at [520, 238] on div "68f6b11d7018ecb5d11c25b59cf47f36.pdf" at bounding box center [574, 242] width 164 height 9
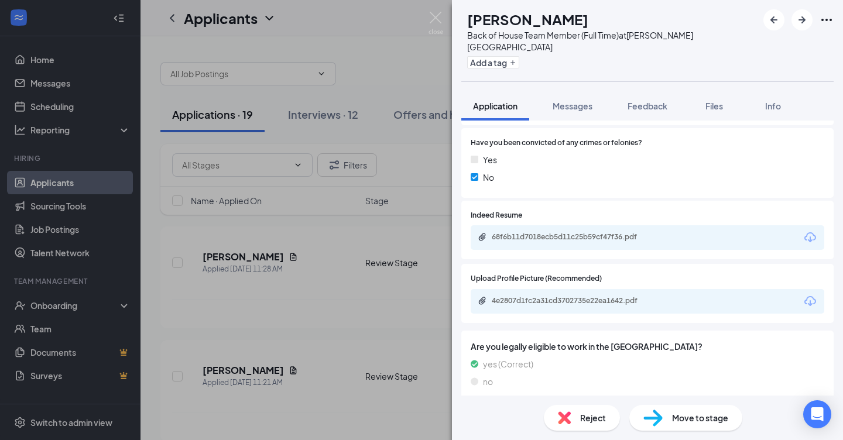
scroll to position [1035, 0]
click at [565, 233] on div "68f6b11d7018ecb5d11c25b59cf47f36.pdf" at bounding box center [574, 237] width 164 height 9
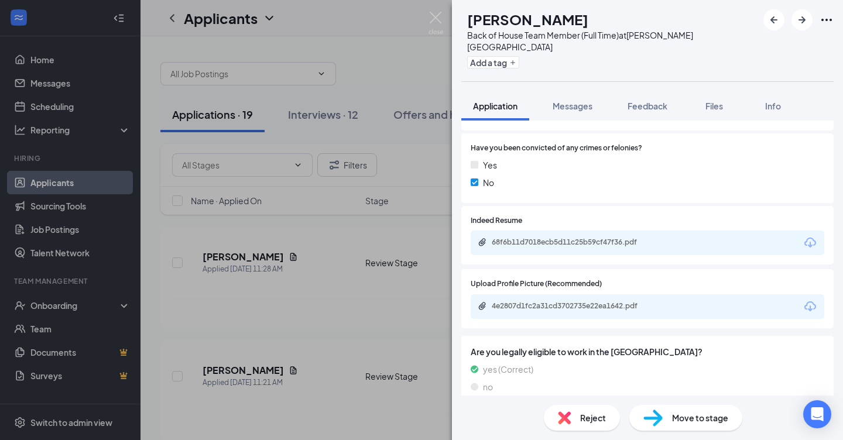
click at [592, 415] on span "Reject" at bounding box center [593, 417] width 26 height 13
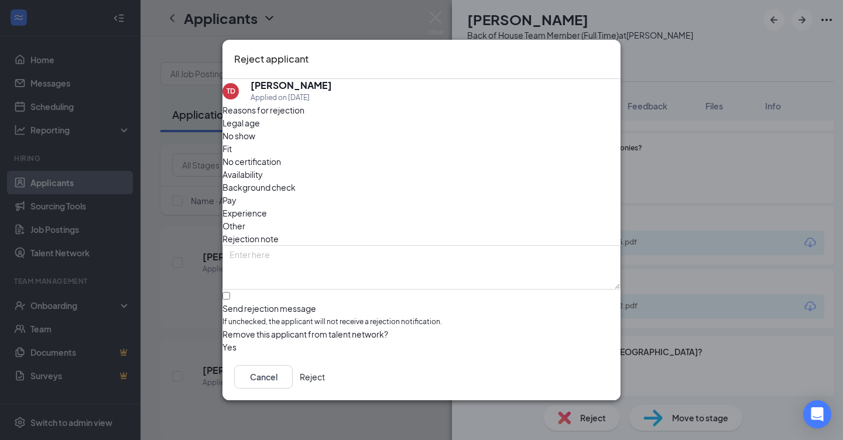
click at [230, 292] on input "Send rejection message If unchecked, the applicant will not receive a rejection…" at bounding box center [226, 296] width 8 height 8
checkbox input "true"
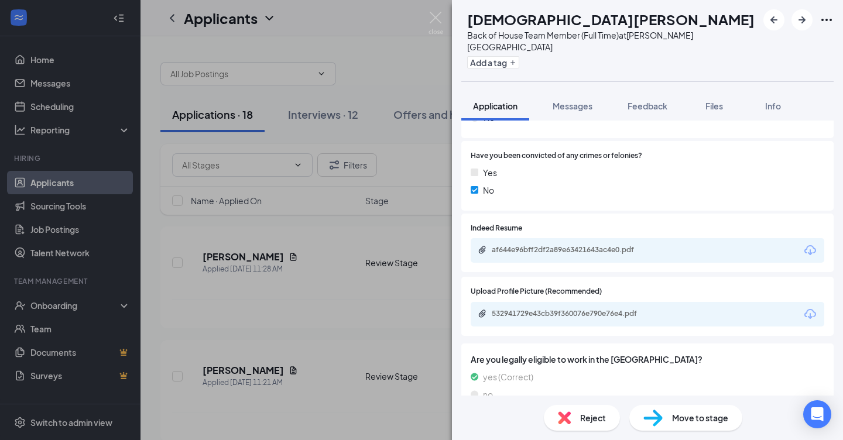
scroll to position [1022, 0]
click at [538, 310] on div "532941729e43cb39f360076e790e76e4.pdf" at bounding box center [574, 314] width 164 height 9
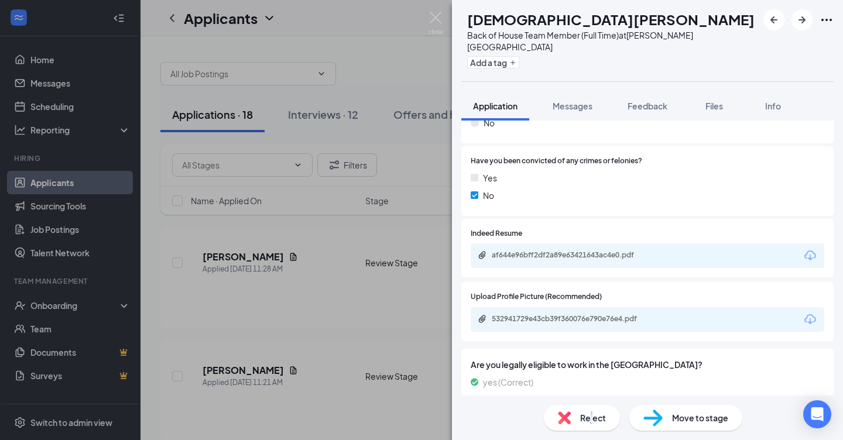
click at [592, 420] on span "Reject" at bounding box center [593, 417] width 26 height 13
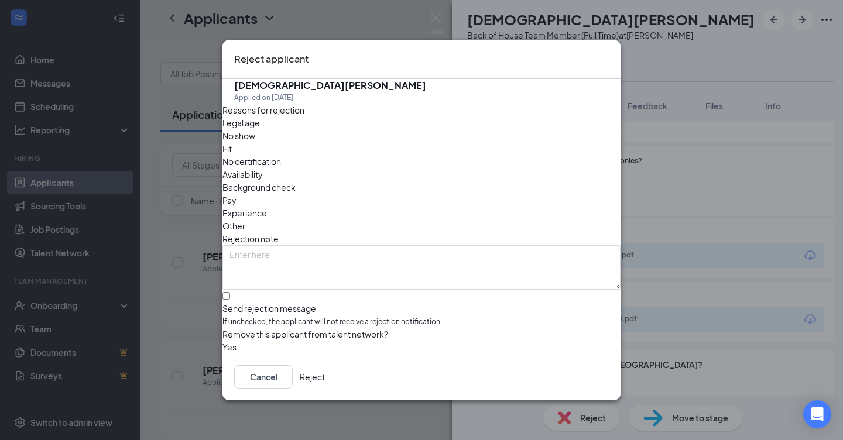
click at [230, 292] on input "Send rejection message If unchecked, the applicant will not receive a rejection…" at bounding box center [226, 296] width 8 height 8
checkbox input "true"
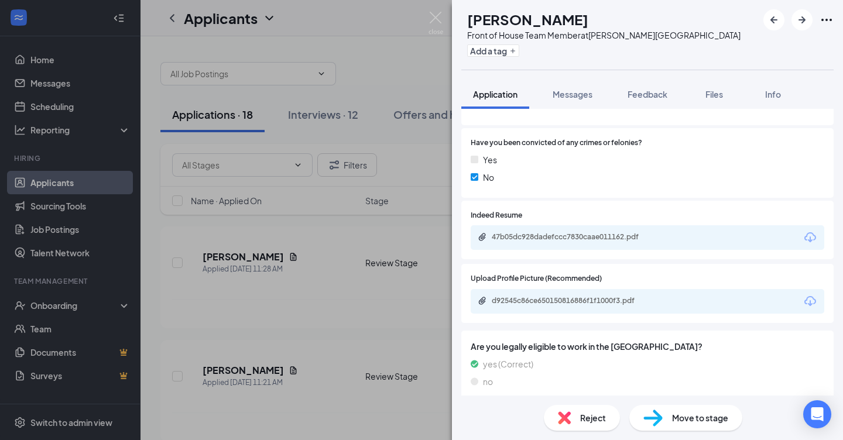
scroll to position [1055, 0]
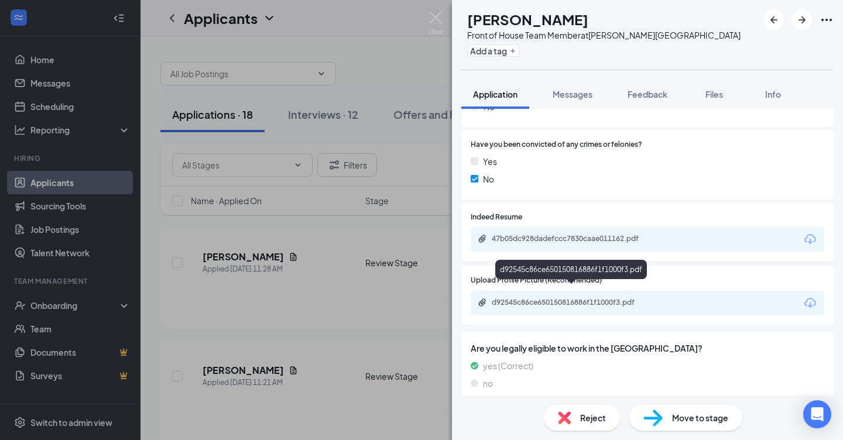
click at [563, 298] on div "d92545c86ce650150816886f1f1000f3.pdf" at bounding box center [574, 302] width 164 height 9
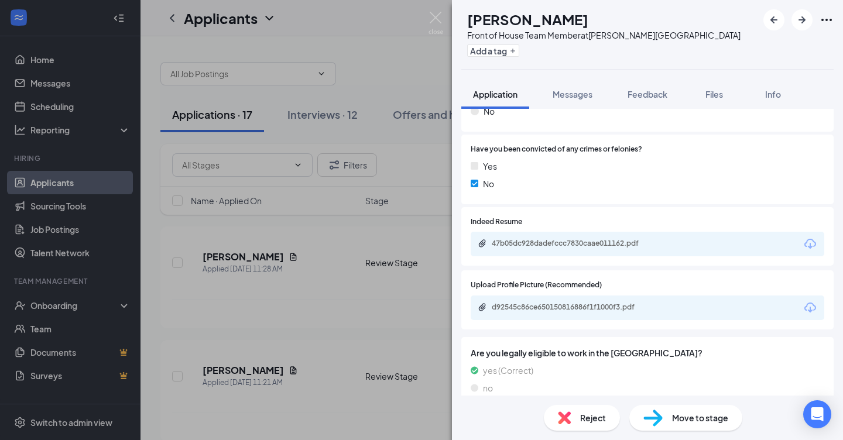
click at [582, 417] on span "Reject" at bounding box center [593, 417] width 26 height 13
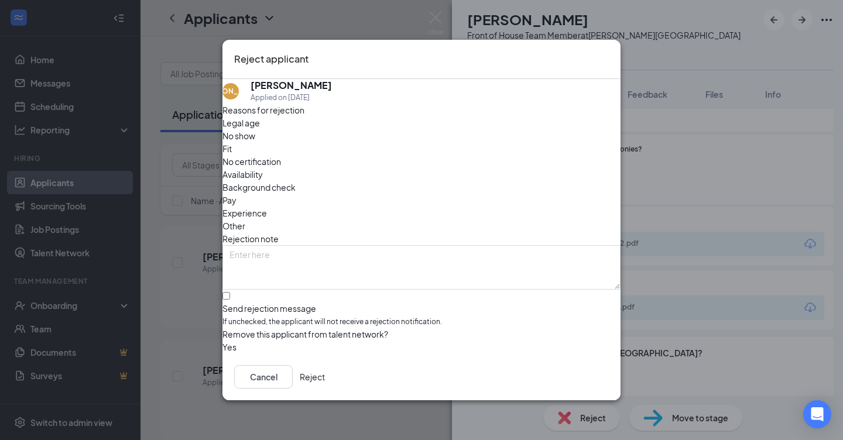
click at [325, 380] on button "Reject" at bounding box center [312, 376] width 25 height 23
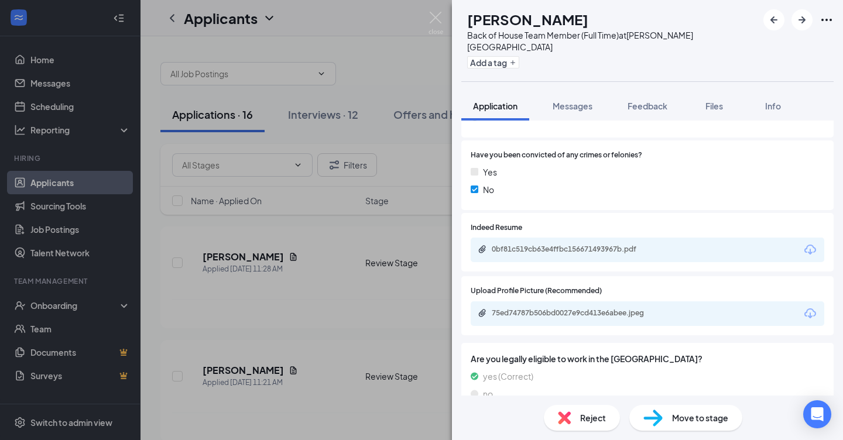
scroll to position [1022, 0]
click at [565, 310] on div "75ed74787b506bd0027e9cd413e6abee.jpeg" at bounding box center [574, 314] width 164 height 9
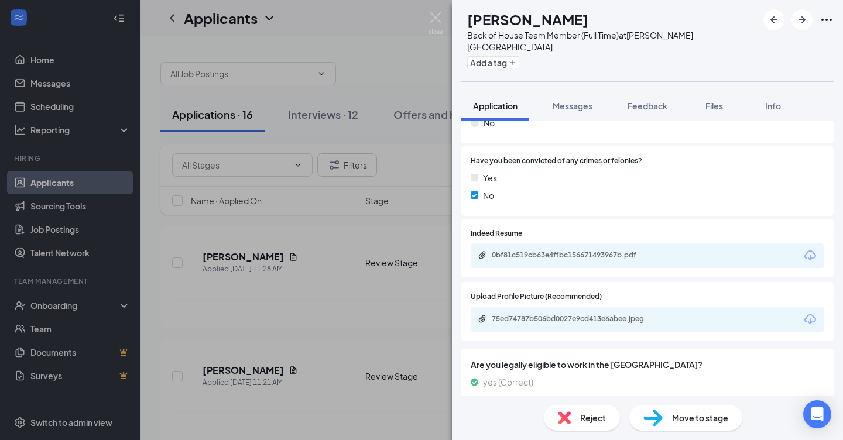
click at [533, 250] on div "0bf81c519cb63e4ffbc156671493967b.pdf" at bounding box center [574, 254] width 164 height 9
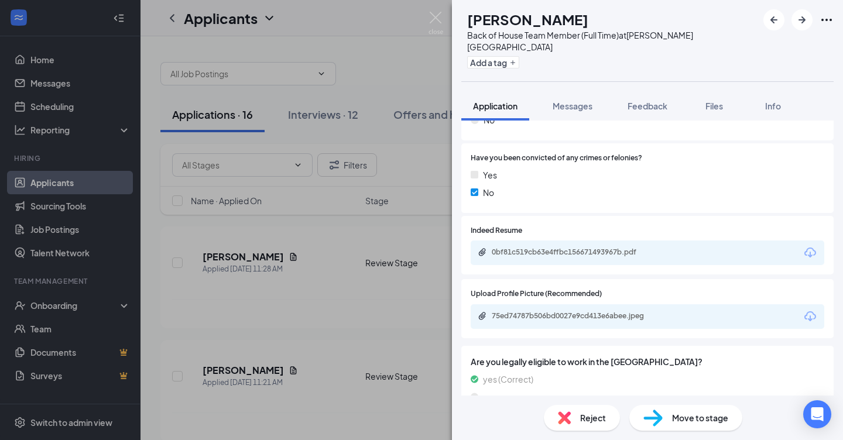
click at [524, 248] on div "0bf81c519cb63e4ffbc156671493967b.pdf" at bounding box center [574, 252] width 164 height 9
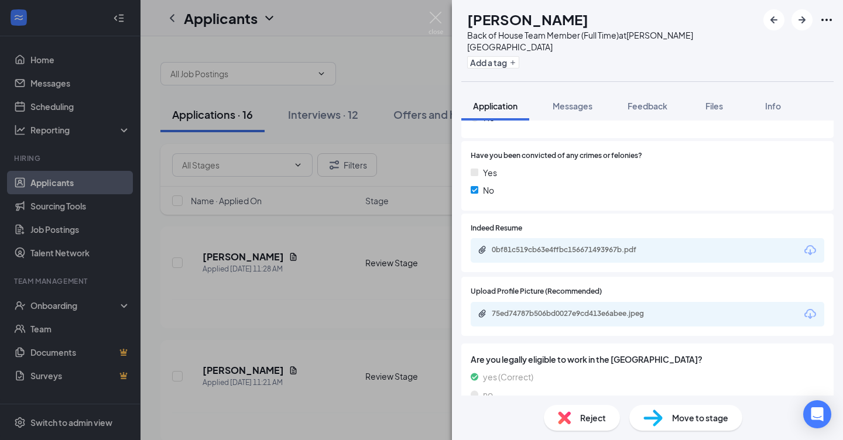
scroll to position [1022, 0]
click at [703, 421] on span "Move to stage" at bounding box center [700, 417] width 56 height 13
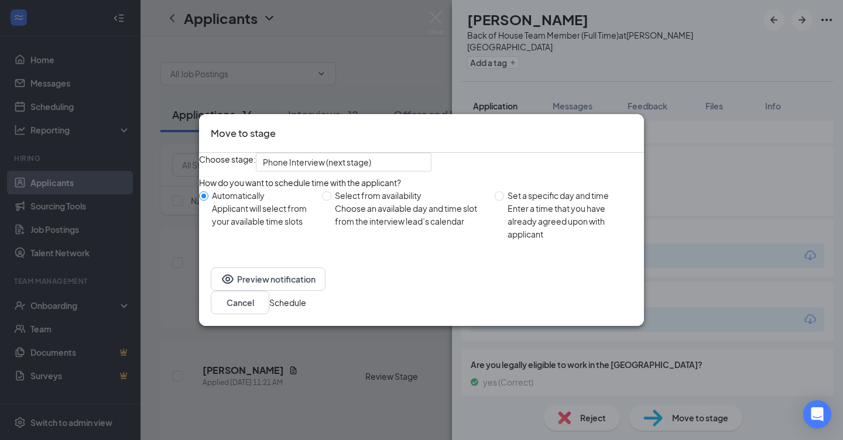
click at [306, 309] on button "Schedule" at bounding box center [287, 302] width 37 height 13
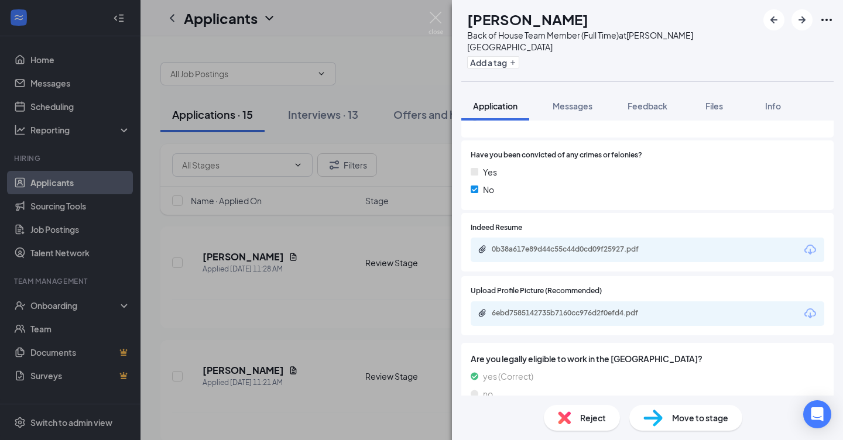
scroll to position [1022, 0]
click at [550, 303] on div "6ebd7585142735b7160cc976d2f0efd4.pdf" at bounding box center [647, 315] width 353 height 25
click at [542, 310] on div "6ebd7585142735b7160cc976d2f0efd4.pdf" at bounding box center [574, 314] width 164 height 9
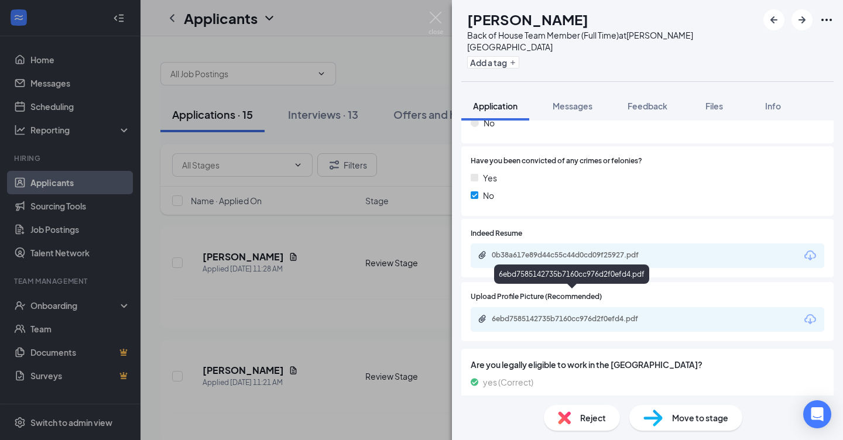
click at [517, 314] on div "6ebd7585142735b7160cc976d2f0efd4.pdf" at bounding box center [574, 318] width 164 height 9
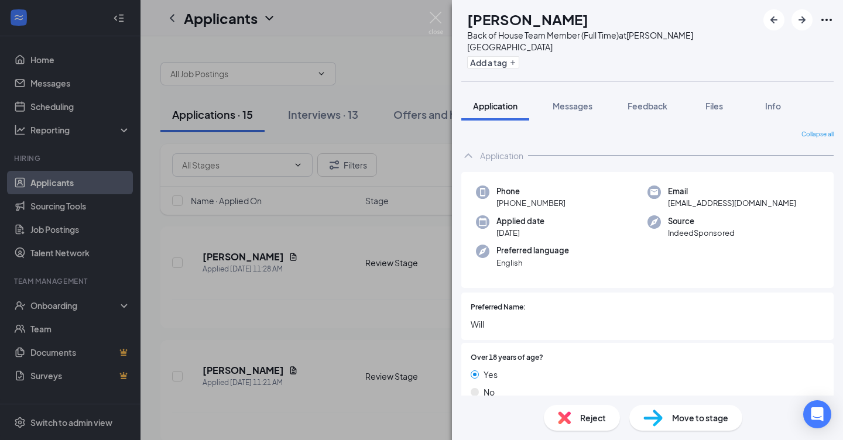
scroll to position [0, 0]
drag, startPoint x: 492, startPoint y: 19, endPoint x: 614, endPoint y: 23, distance: 121.8
click at [614, 23] on div "[PERSON_NAME]" at bounding box center [612, 19] width 290 height 20
copy h1 "[PERSON_NAME]"
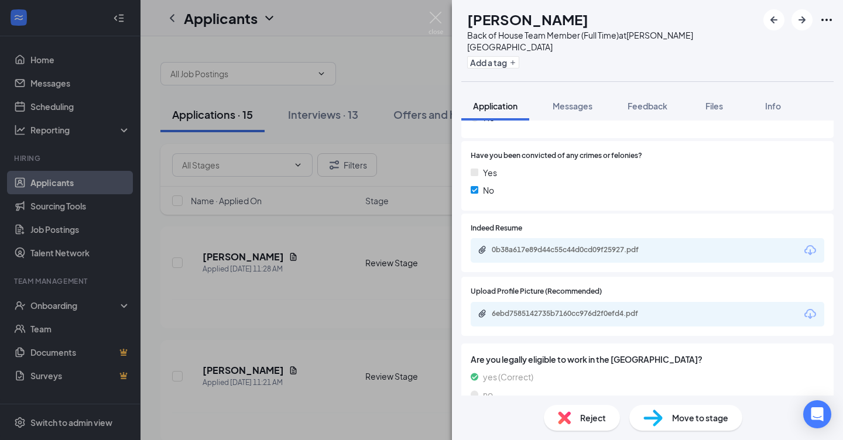
scroll to position [1022, 0]
click at [682, 419] on span "Move to stage" at bounding box center [700, 417] width 56 height 13
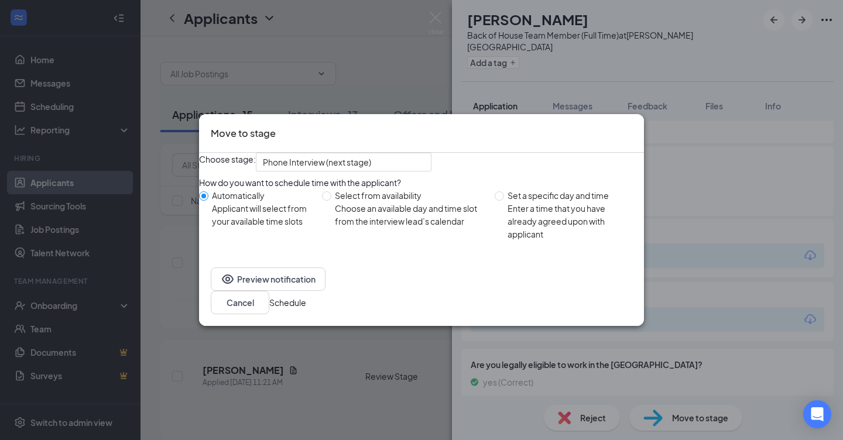
click at [306, 309] on button "Schedule" at bounding box center [287, 302] width 37 height 13
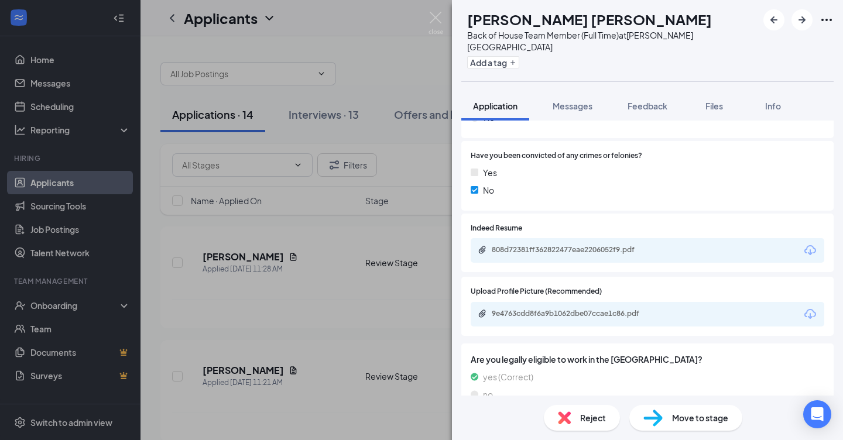
scroll to position [1022, 0]
click at [531, 310] on div "9e4763cdd8f6a9b1062dbe07ccae1c86.pdf" at bounding box center [573, 315] width 190 height 11
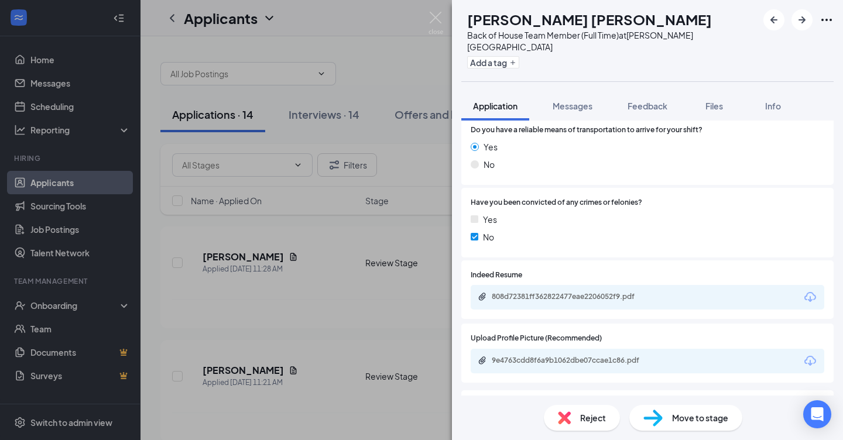
scroll to position [975, 0]
click at [514, 286] on div "808d72381ff362822477eae2206052f9.pdf" at bounding box center [647, 298] width 353 height 25
click at [513, 293] on div "808d72381ff362822477eae2206052f9.pdf" at bounding box center [574, 297] width 164 height 9
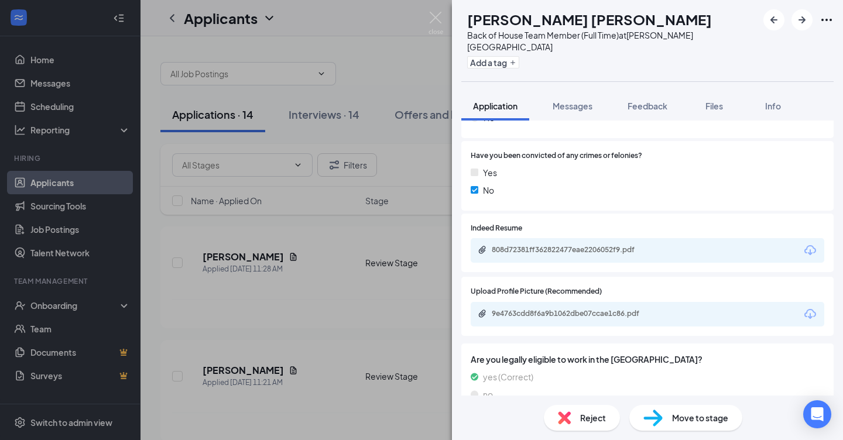
scroll to position [1022, 0]
click at [647, 101] on span "Feedback" at bounding box center [647, 106] width 40 height 11
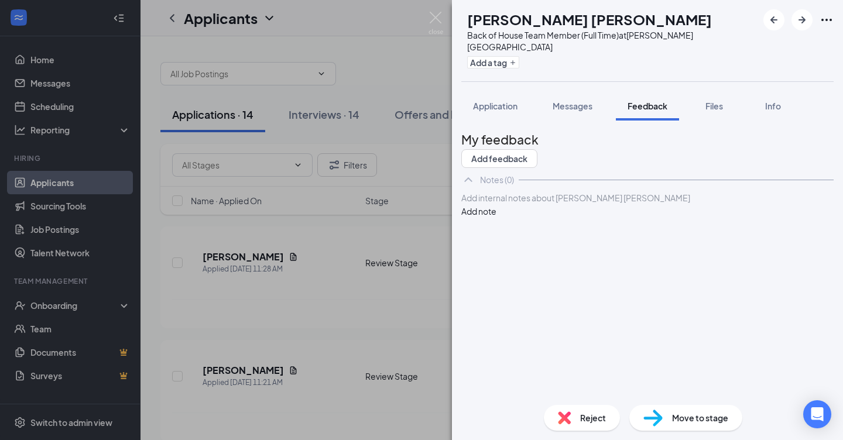
click at [529, 204] on div at bounding box center [647, 198] width 371 height 12
click at [496, 218] on button "Add note" at bounding box center [478, 211] width 35 height 13
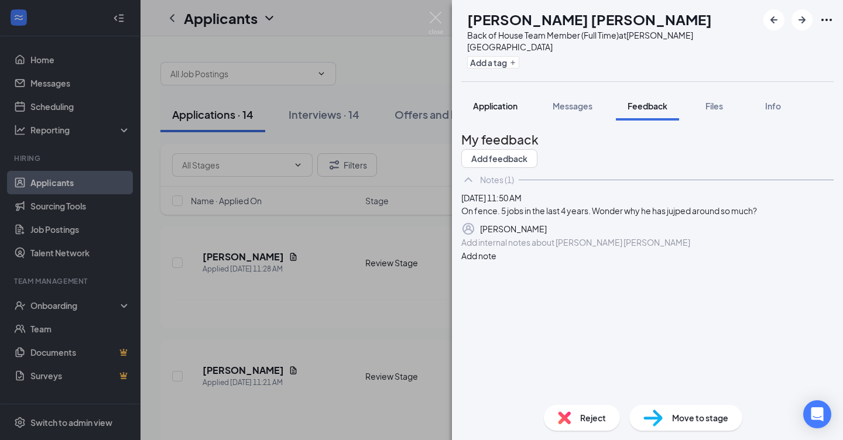
click at [483, 101] on span "Application" at bounding box center [495, 106] width 44 height 11
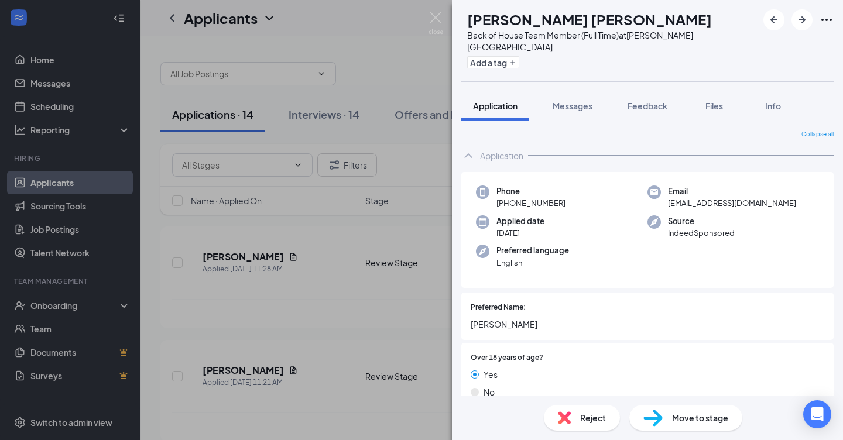
click at [690, 414] on span "Move to stage" at bounding box center [700, 417] width 56 height 13
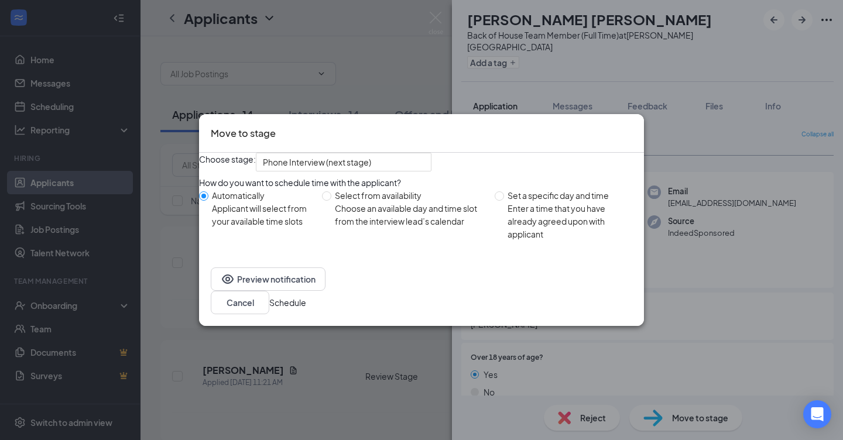
click at [306, 309] on button "Schedule" at bounding box center [287, 302] width 37 height 13
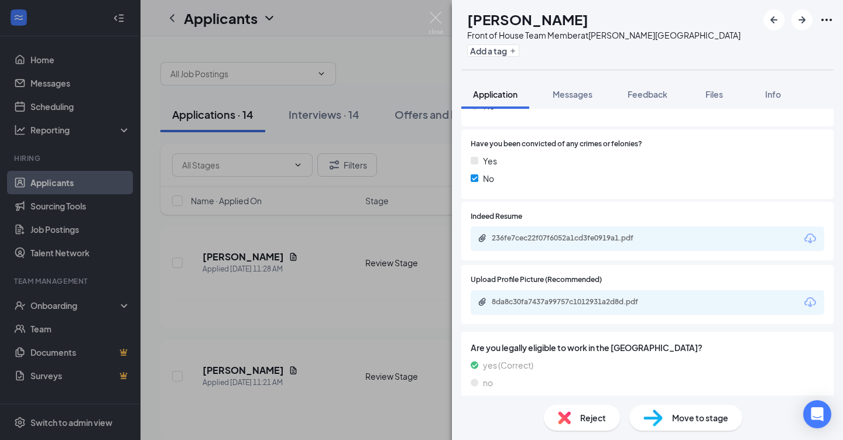
scroll to position [1055, 0]
click at [526, 298] on div "8da8c30fa7437a99757c1012931a2d8d.pdf" at bounding box center [574, 302] width 164 height 9
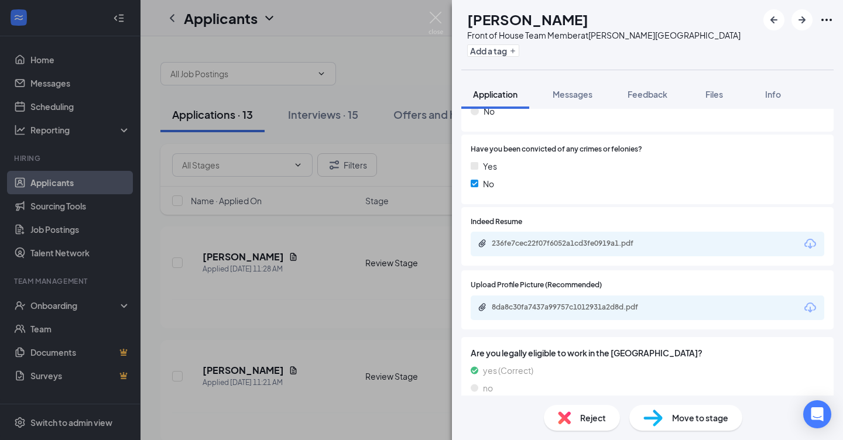
click at [586, 416] on span "Reject" at bounding box center [593, 417] width 26 height 13
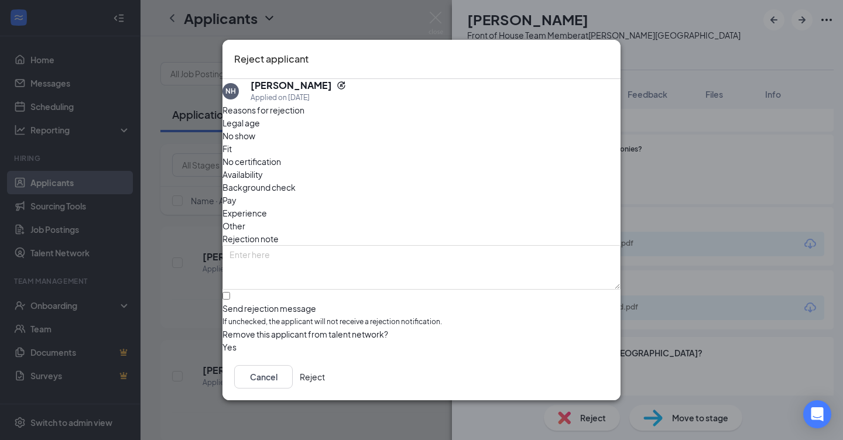
click at [242, 303] on div at bounding box center [421, 303] width 398 height 0
click at [230, 292] on input "Send rejection message If unchecked, the applicant will not receive a rejection…" at bounding box center [226, 296] width 8 height 8
checkbox input "true"
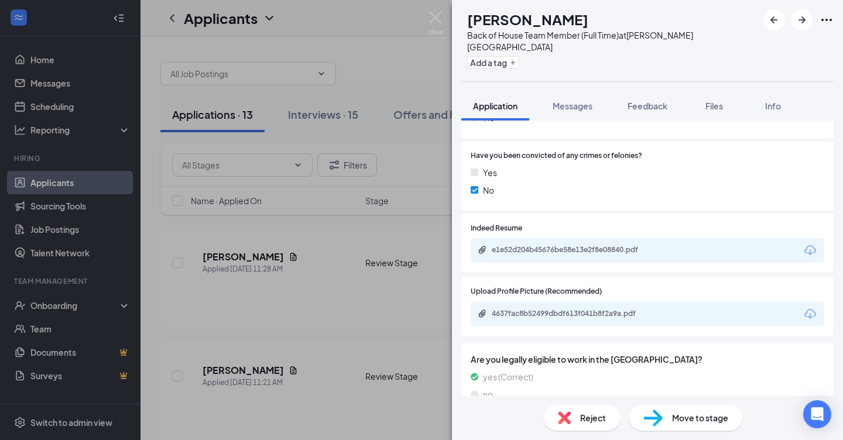
scroll to position [1022, 0]
click at [538, 303] on div "4637fac8b52499dbdf613f041b8f2a9a.pdf" at bounding box center [647, 315] width 353 height 25
click at [533, 310] on div "4637fac8b52499dbdf613f041b8f2a9a.pdf" at bounding box center [574, 314] width 164 height 9
click at [574, 414] on div "Reject" at bounding box center [582, 418] width 76 height 26
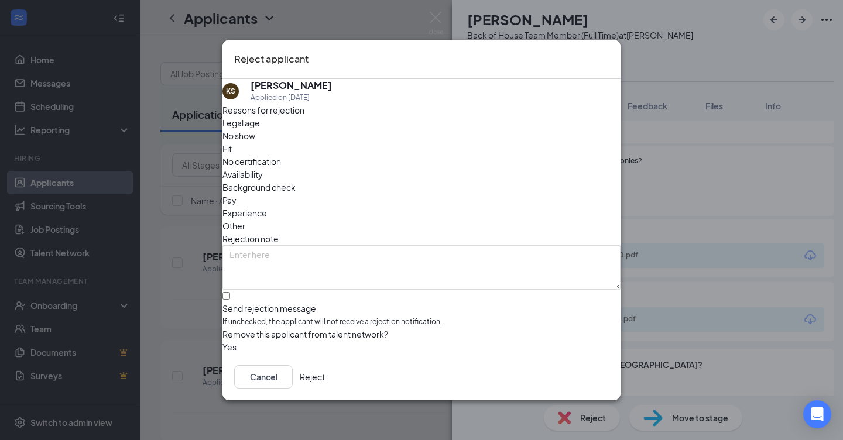
click at [230, 292] on input "Send rejection message If unchecked, the applicant will not receive a rejection…" at bounding box center [226, 296] width 8 height 8
checkbox input "true"
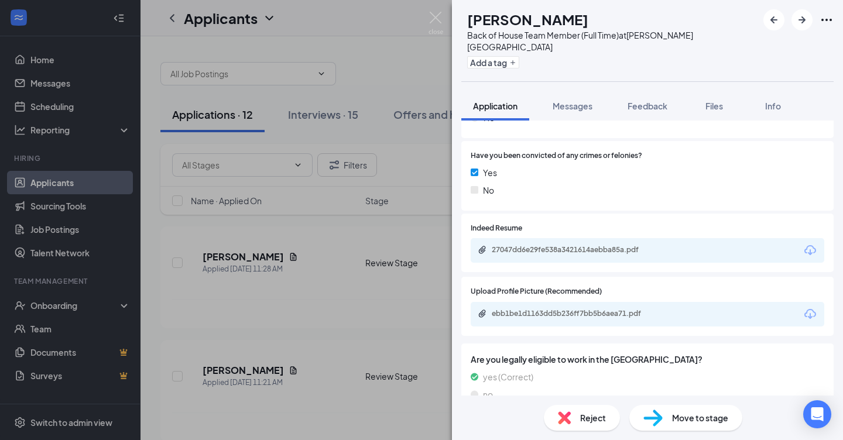
scroll to position [1048, 0]
click at [528, 310] on div "ebb1be1d1163dd5b236ff7bb5b6aea71.pdf" at bounding box center [574, 314] width 164 height 9
click at [540, 246] on div "27047dd6e29fe538a3421614aebba85a.pdf" at bounding box center [574, 250] width 164 height 9
click at [584, 421] on span "Reject" at bounding box center [593, 417] width 26 height 13
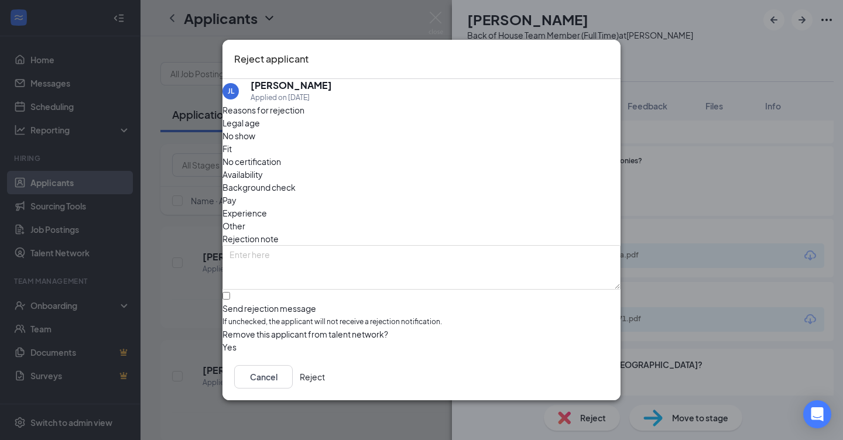
click at [238, 303] on div at bounding box center [421, 303] width 398 height 0
click at [230, 292] on input "Send rejection message If unchecked, the applicant will not receive a rejection…" at bounding box center [226, 296] width 8 height 8
checkbox input "true"
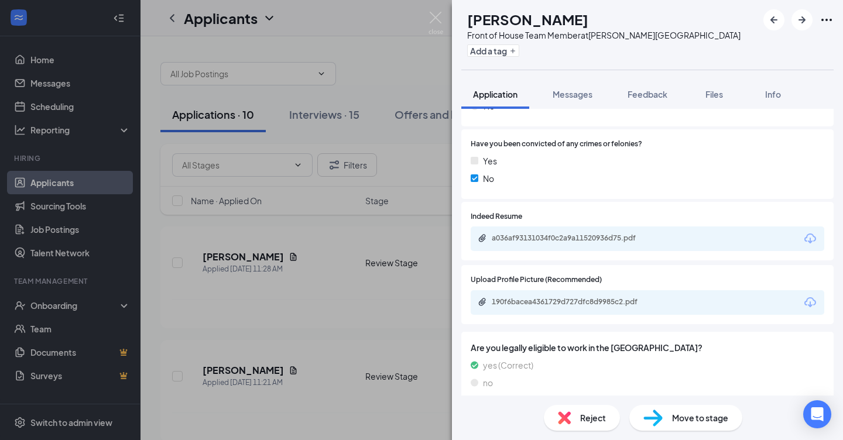
scroll to position [1055, 0]
click at [527, 298] on div "190f6bacea4361729d727dfc8d9985c2.pdf" at bounding box center [574, 302] width 164 height 9
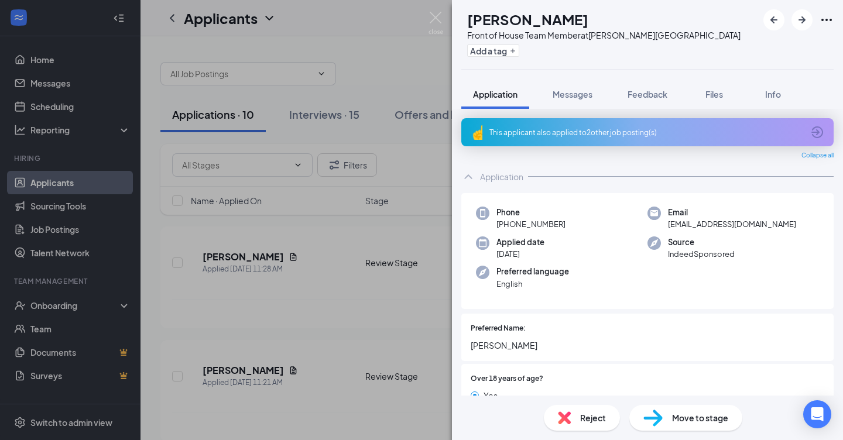
scroll to position [0, 0]
click at [552, 128] on div "This applicant also applied to 2 other job posting(s)" at bounding box center [646, 133] width 314 height 10
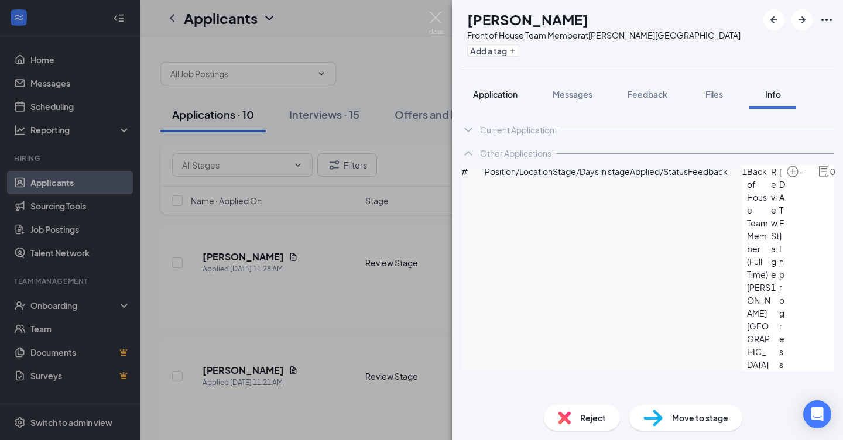
click at [503, 90] on span "Application" at bounding box center [495, 94] width 44 height 11
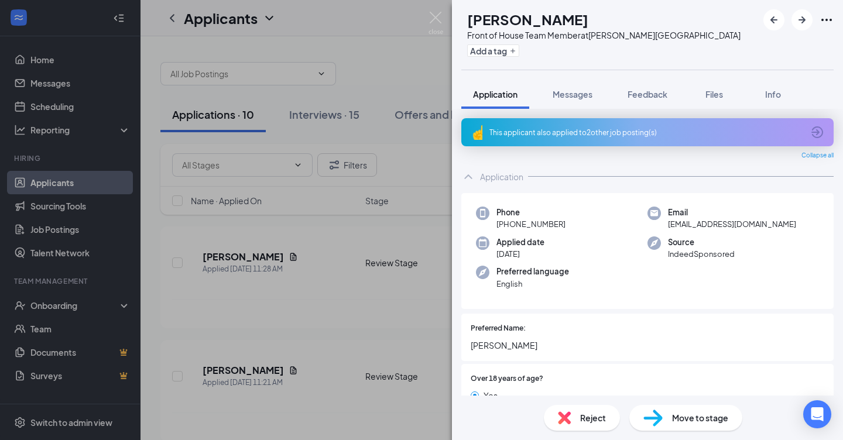
click at [584, 418] on span "Reject" at bounding box center [593, 417] width 26 height 13
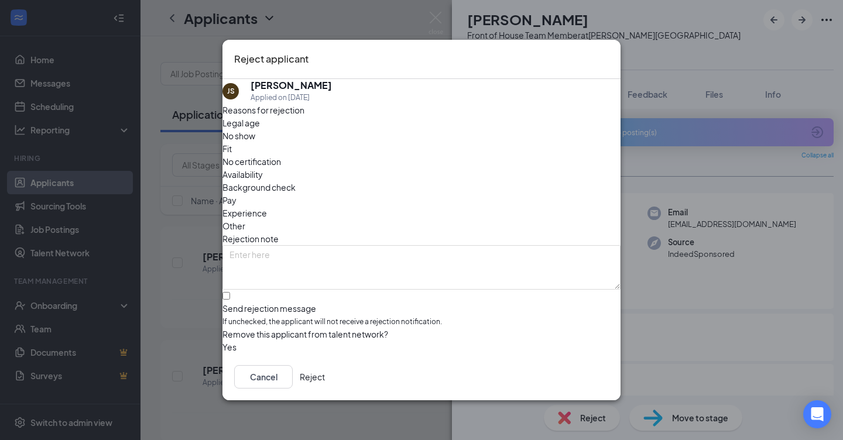
click at [325, 378] on button "Reject" at bounding box center [312, 376] width 25 height 23
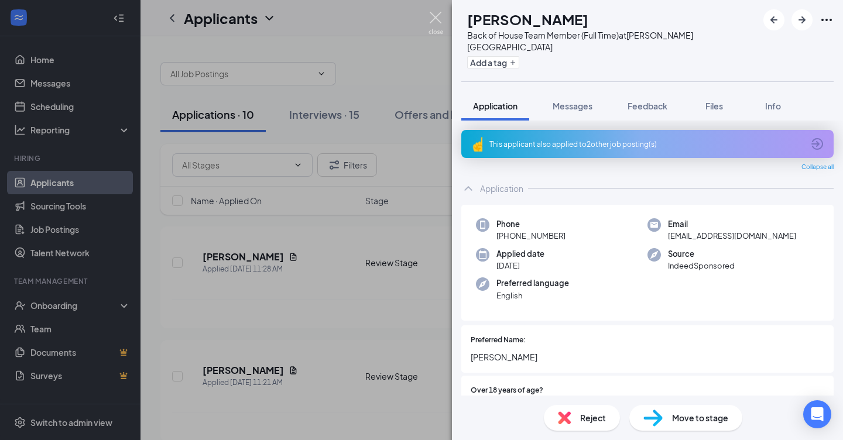
click at [433, 20] on img at bounding box center [435, 23] width 15 height 23
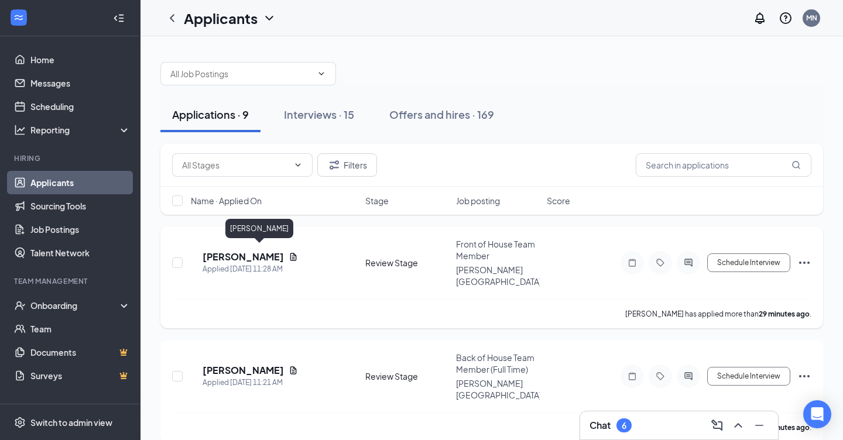
click at [243, 250] on h5 "[PERSON_NAME]" at bounding box center [242, 256] width 81 height 13
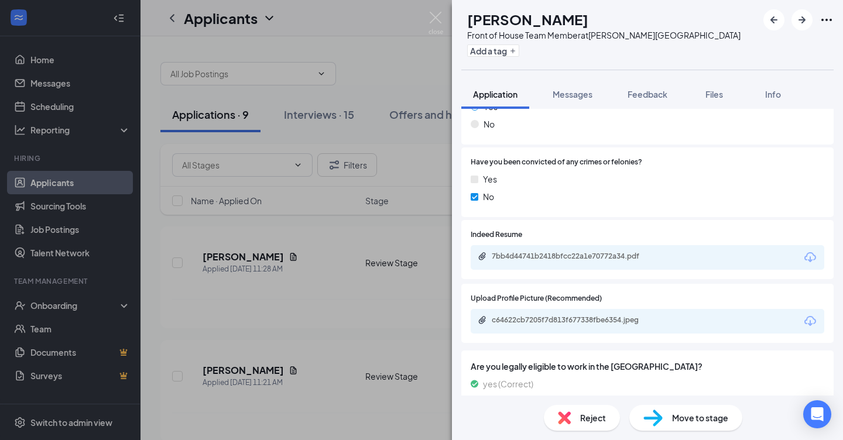
scroll to position [1074, 0]
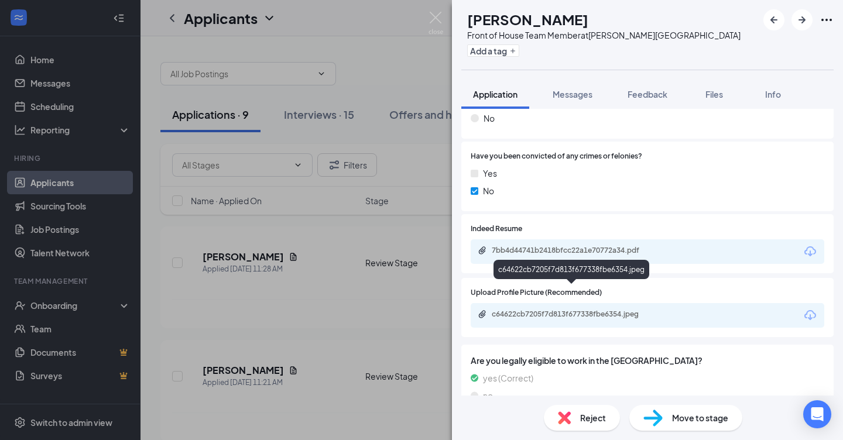
click at [514, 310] on div "c64622cb7205f7d813f677338fbe6354.jpeg" at bounding box center [574, 314] width 164 height 9
drag, startPoint x: 492, startPoint y: 22, endPoint x: 611, endPoint y: 26, distance: 118.9
click at [611, 26] on div "[PERSON_NAME]" at bounding box center [603, 19] width 273 height 20
copy h1 "[PERSON_NAME]"
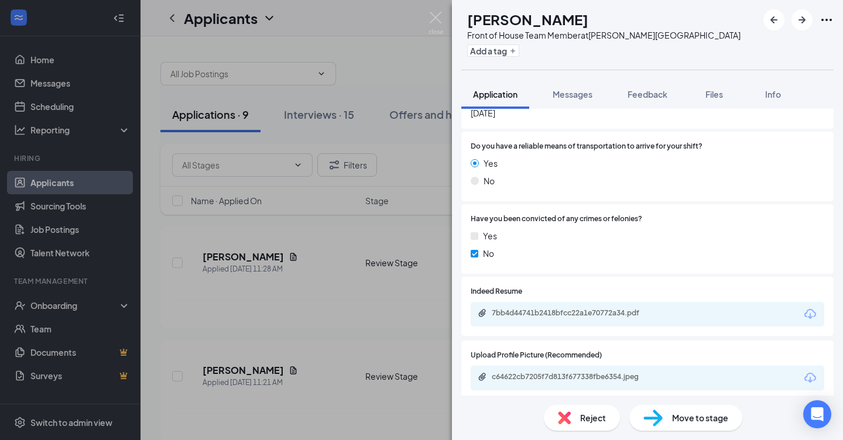
scroll to position [1001, 0]
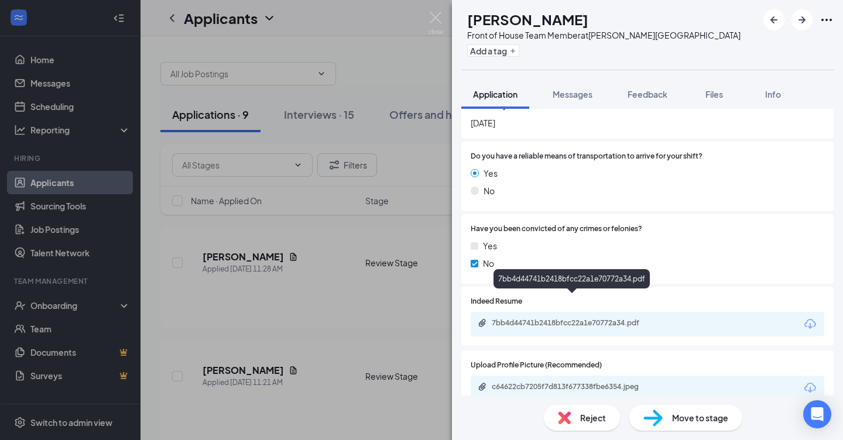
click at [540, 318] on div "7bb4d44741b2418bfcc22a1e70772a34.pdf" at bounding box center [573, 323] width 190 height 11
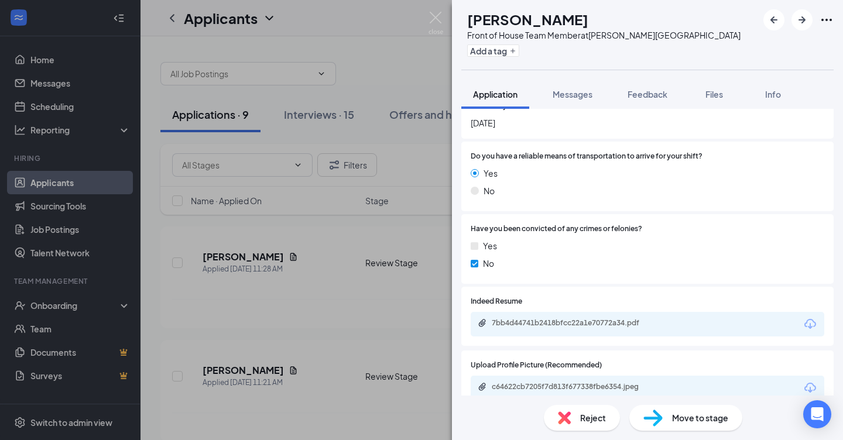
click at [588, 416] on span "Reject" at bounding box center [593, 417] width 26 height 13
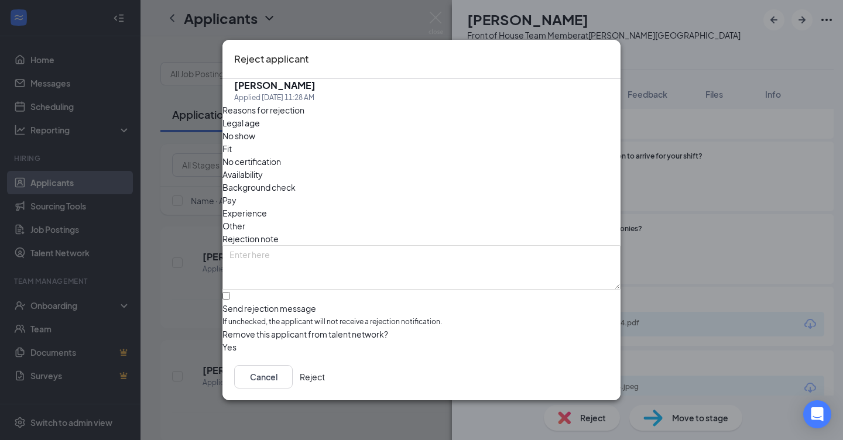
click at [588, 416] on div "Reject applicant [PERSON_NAME] [PERSON_NAME] Applied [DATE] 11:28 AM Reasons fo…" at bounding box center [421, 220] width 843 height 440
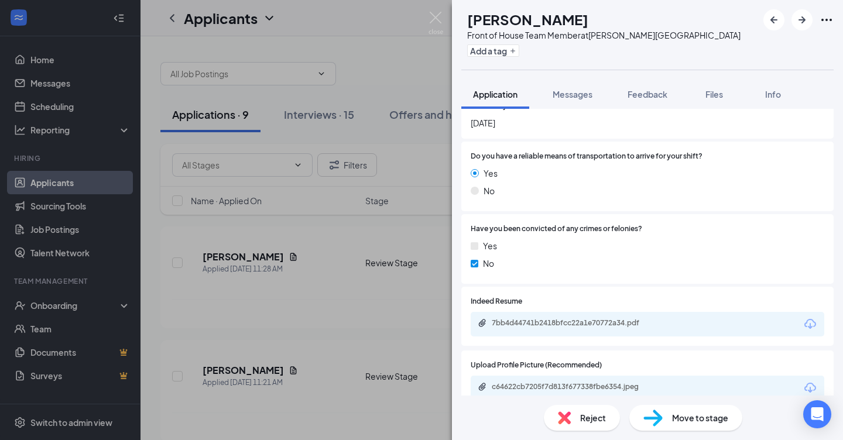
click at [585, 424] on span "Reject" at bounding box center [593, 417] width 26 height 13
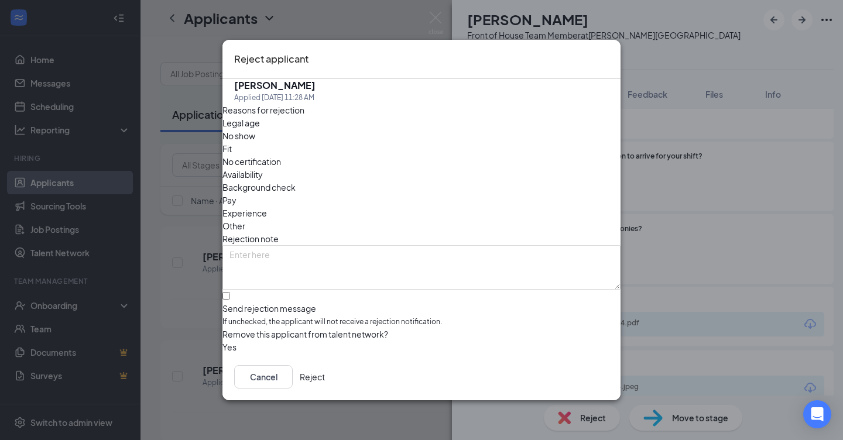
click at [244, 303] on div at bounding box center [421, 303] width 398 height 0
click at [230, 292] on input "Send rejection message If unchecked, the applicant will not receive a rejection…" at bounding box center [226, 296] width 8 height 8
checkbox input "true"
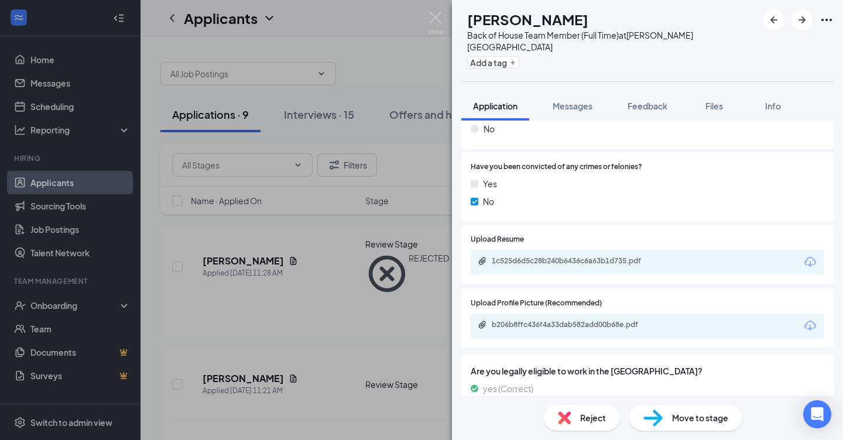
scroll to position [1151, 0]
click at [514, 321] on div "b206b8ffc436f4a33dab582add00b68e.pdf" at bounding box center [574, 325] width 164 height 9
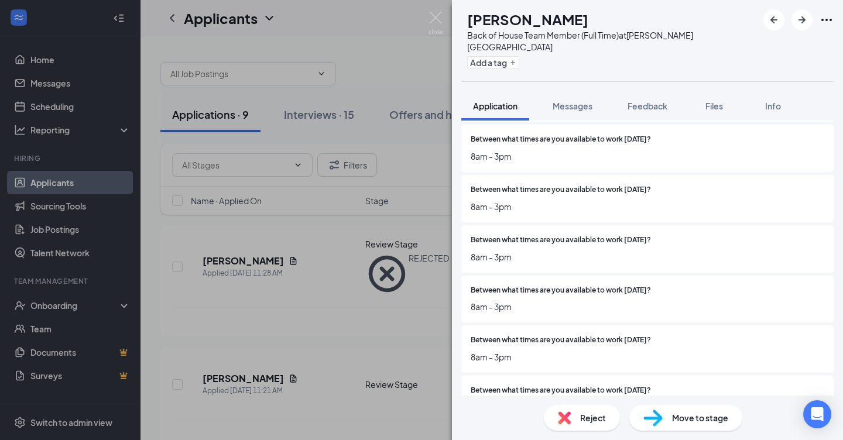
scroll to position [466, 0]
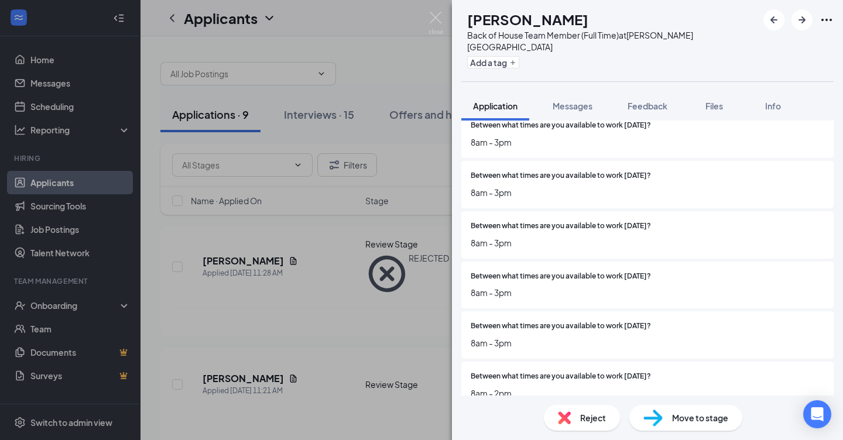
click at [586, 420] on span "Reject" at bounding box center [593, 417] width 26 height 13
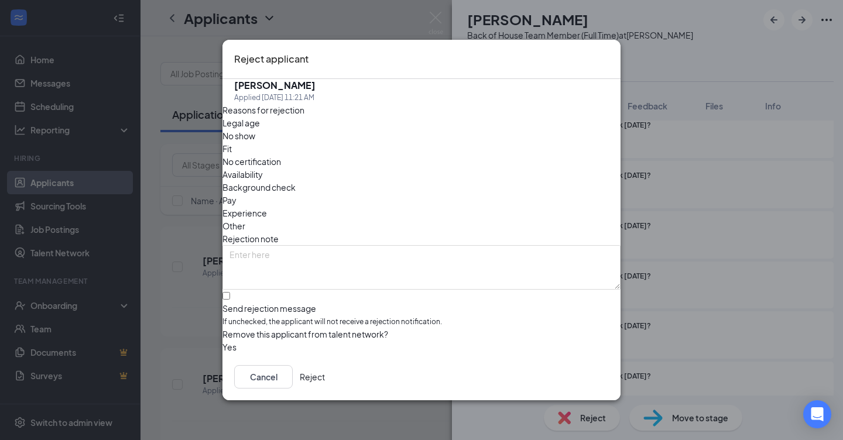
click at [242, 303] on div at bounding box center [421, 303] width 398 height 0
click at [230, 292] on input "Send rejection message If unchecked, the applicant will not receive a rejection…" at bounding box center [226, 296] width 8 height 8
checkbox input "true"
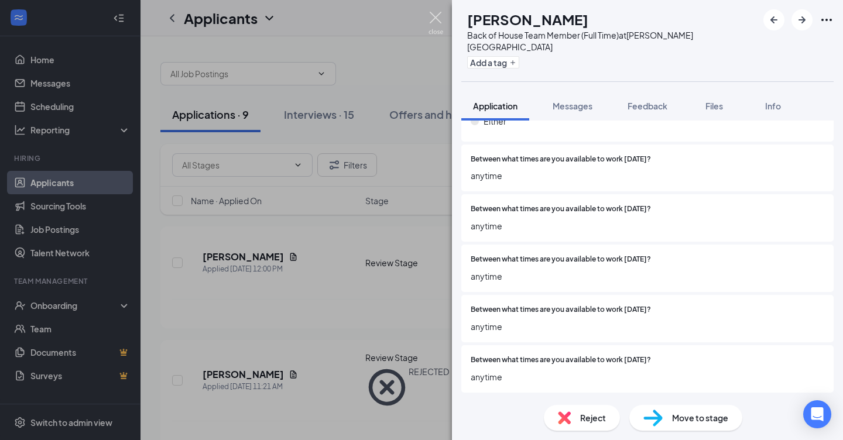
click at [435, 12] on img at bounding box center [435, 23] width 15 height 23
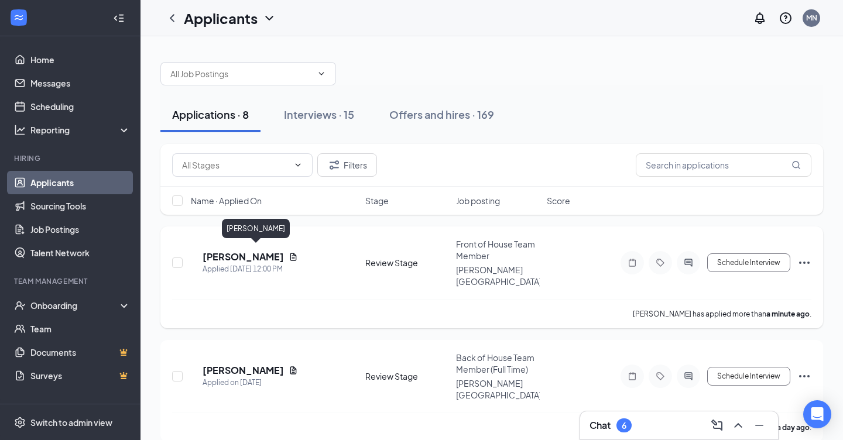
click at [243, 250] on h5 "[PERSON_NAME]" at bounding box center [242, 256] width 81 height 13
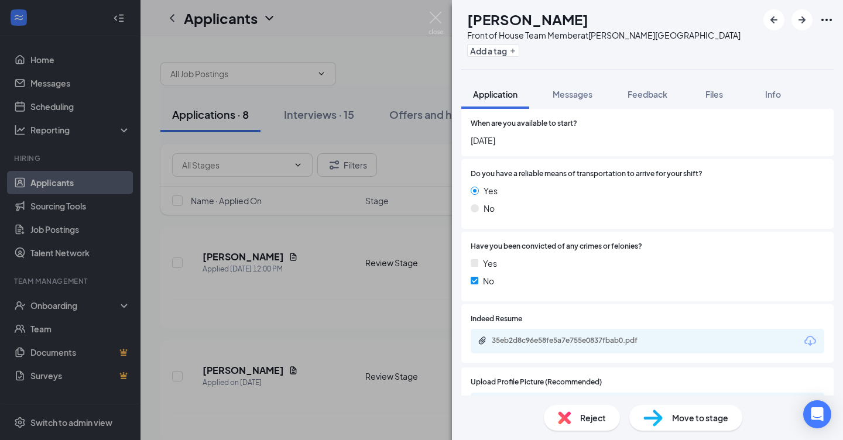
scroll to position [1037, 0]
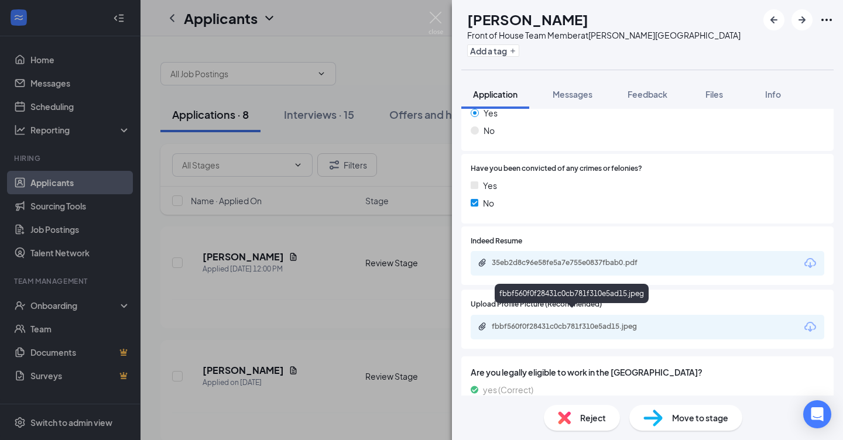
click at [523, 322] on div "fbbf560f0f28431c0cb781f310e5ad15.jpeg" at bounding box center [574, 326] width 164 height 9
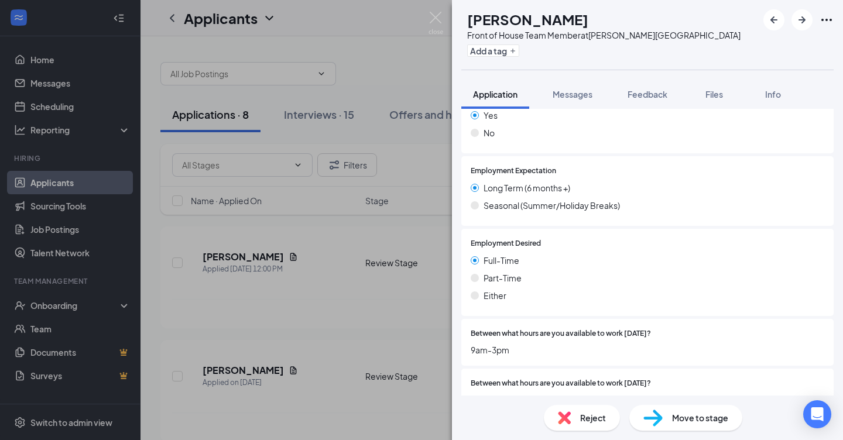
scroll to position [125, 0]
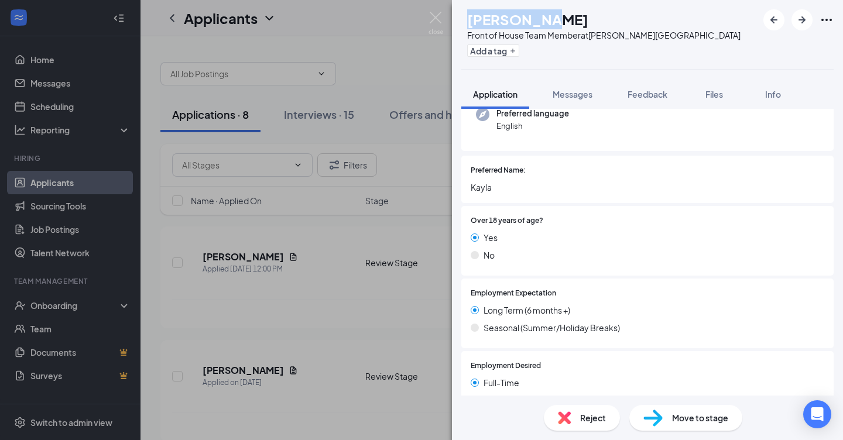
drag, startPoint x: 575, startPoint y: 16, endPoint x: 480, endPoint y: 16, distance: 94.2
click at [480, 16] on div "KW [PERSON_NAME] Front of House Team Member at [PERSON_NAME][GEOGRAPHIC_DATA] A…" at bounding box center [600, 34] width 279 height 51
copy div "[PERSON_NAME]"
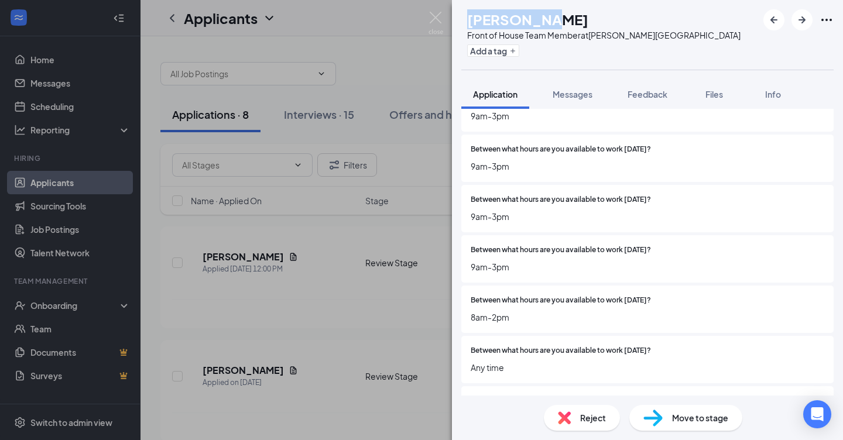
scroll to position [479, 0]
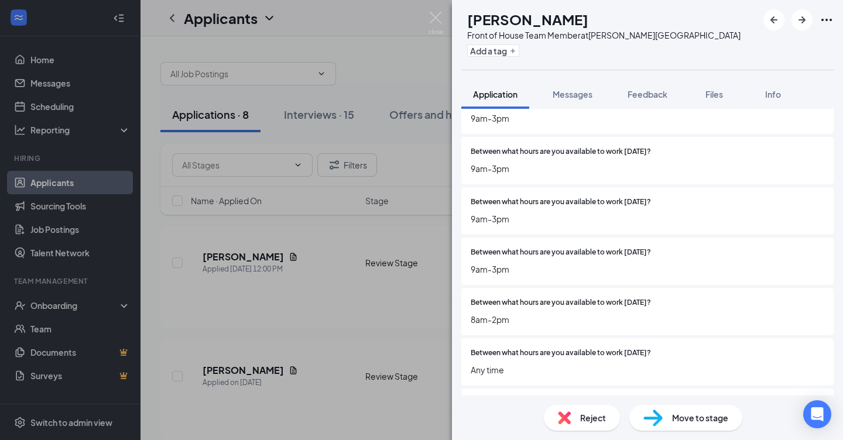
click at [587, 417] on span "Reject" at bounding box center [593, 417] width 26 height 13
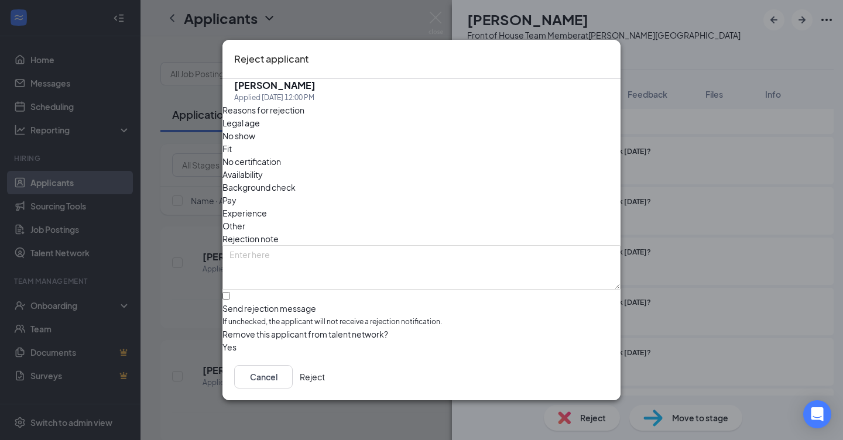
click at [243, 303] on div at bounding box center [421, 303] width 398 height 0
click at [230, 292] on input "Send rejection message If unchecked, the applicant will not receive a rejection…" at bounding box center [226, 296] width 8 height 8
checkbox input "true"
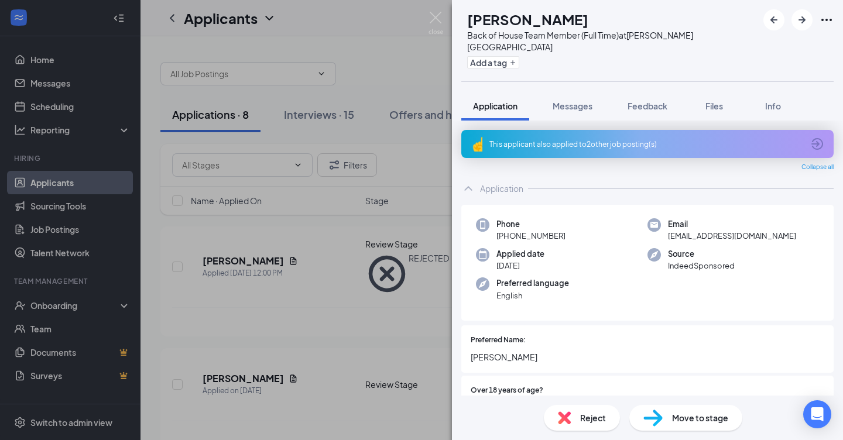
click at [506, 139] on div "This applicant also applied to 2 other job posting(s)" at bounding box center [646, 144] width 314 height 10
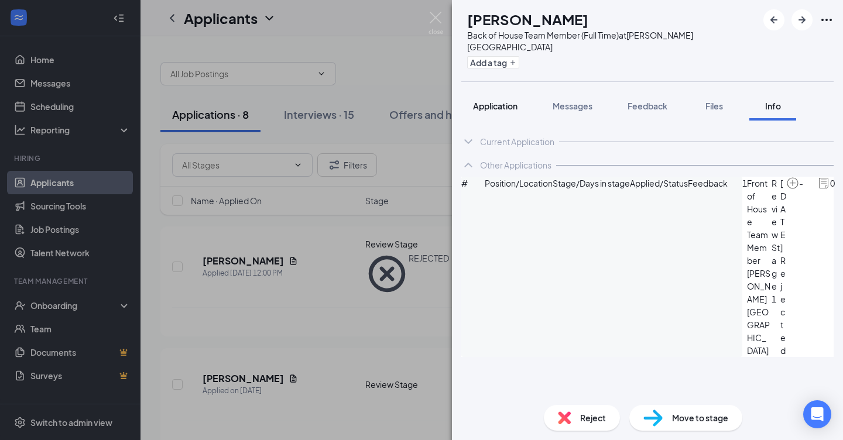
click at [499, 102] on button "Application" at bounding box center [495, 105] width 68 height 29
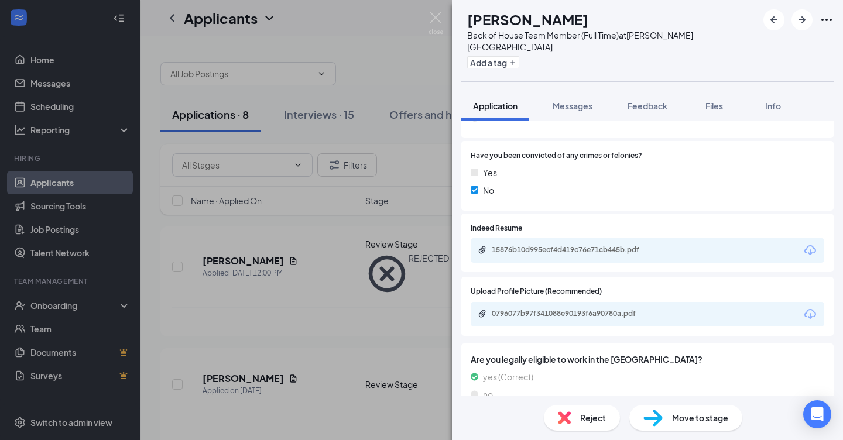
scroll to position [1055, 0]
click at [529, 310] on div "0796077b97f341088e90193f6a90780a.pdf" at bounding box center [574, 314] width 164 height 9
click at [697, 419] on span "Move to stage" at bounding box center [700, 417] width 56 height 13
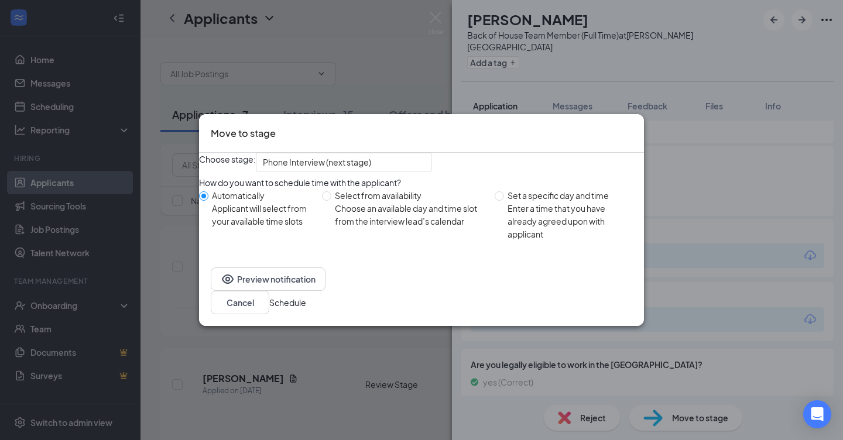
click at [306, 309] on button "Schedule" at bounding box center [287, 302] width 37 height 13
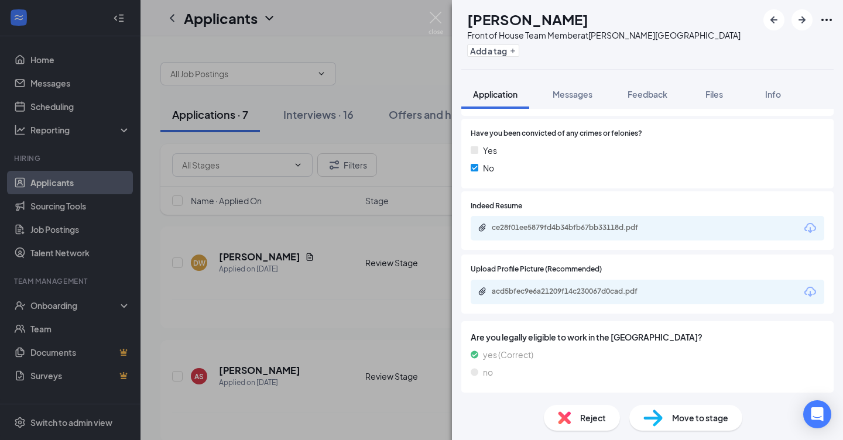
scroll to position [1112, 0]
click at [524, 285] on div "acd5bfec9e6a21209f14c230067d0cad.pdf" at bounding box center [647, 292] width 353 height 25
click at [524, 290] on div "acd5bfec9e6a21209f14c230067d0cad.pdf" at bounding box center [574, 291] width 164 height 9
click at [520, 226] on div "ce28f01ee5879fd4b34bfb67bb33118d.pdf" at bounding box center [574, 227] width 164 height 9
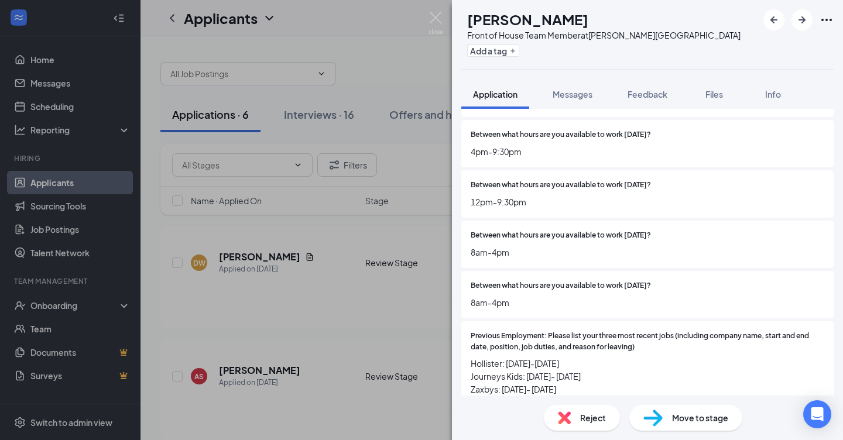
scroll to position [551, 0]
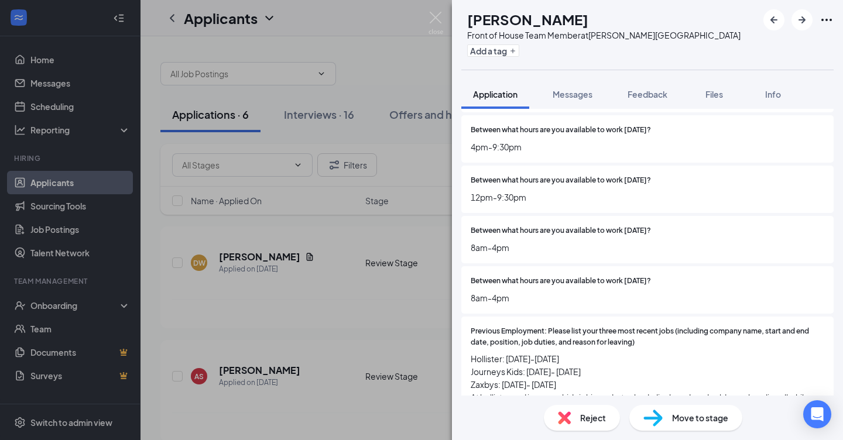
click at [595, 418] on span "Reject" at bounding box center [593, 417] width 26 height 13
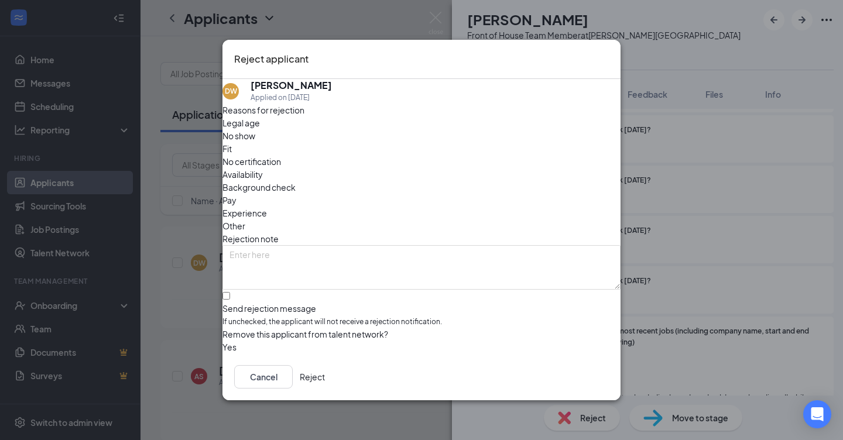
click at [242, 303] on div at bounding box center [421, 303] width 398 height 0
click at [230, 292] on input "Send rejection message If unchecked, the applicant will not receive a rejection…" at bounding box center [226, 296] width 8 height 8
checkbox input "true"
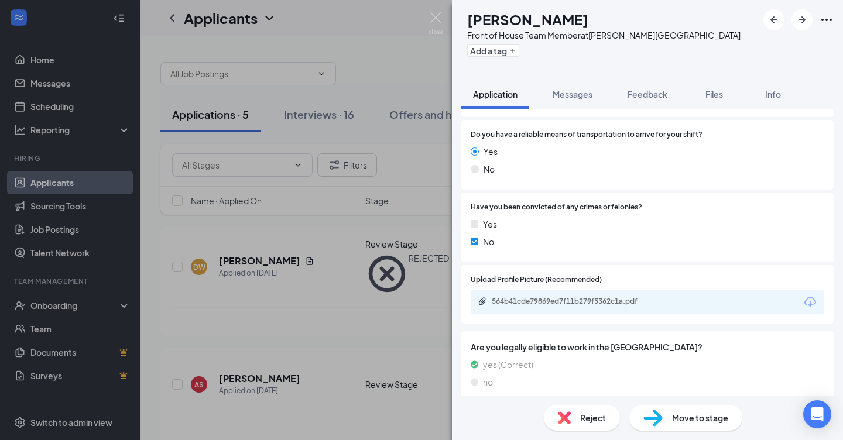
scroll to position [959, 0]
click at [542, 297] on div "564b41cde79869ed7f11b279f5362c1a.pdf" at bounding box center [574, 301] width 164 height 9
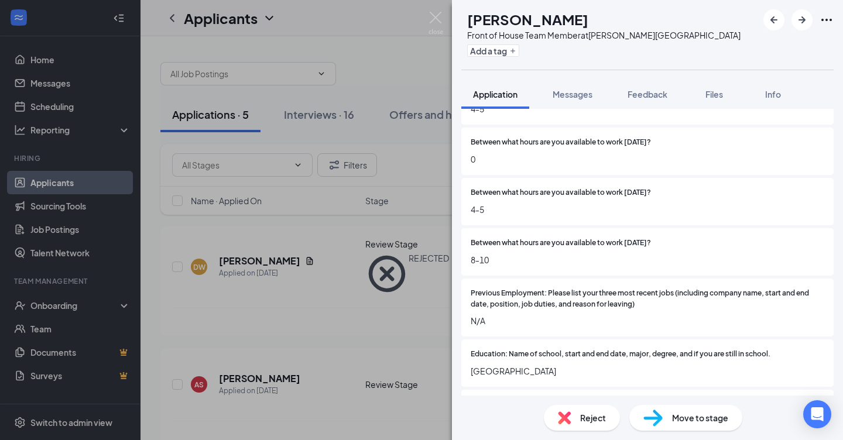
scroll to position [589, 0]
click at [585, 418] on span "Reject" at bounding box center [593, 417] width 26 height 13
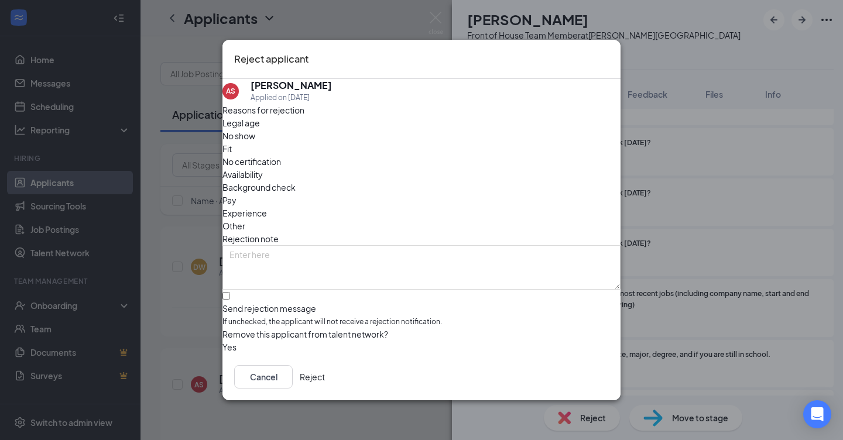
click at [246, 293] on label "Send rejection message If unchecked, the applicant will not receive a rejection…" at bounding box center [421, 311] width 398 height 36
click at [230, 292] on input "Send rejection message If unchecked, the applicant will not receive a rejection…" at bounding box center [226, 296] width 8 height 8
checkbox input "true"
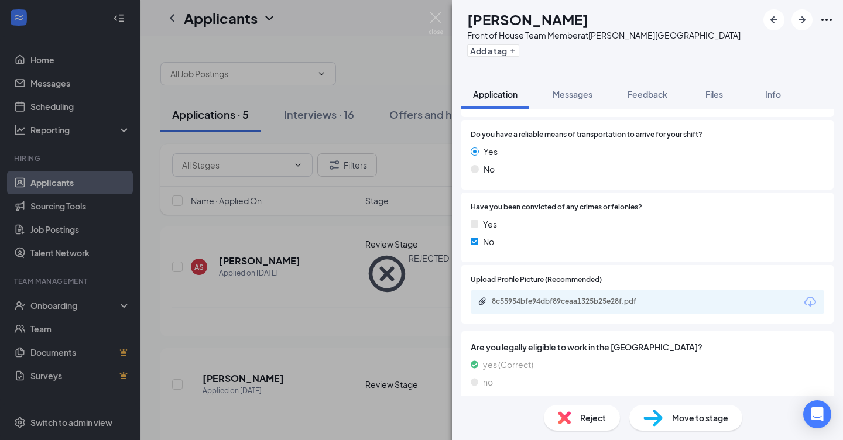
scroll to position [959, 0]
click at [527, 297] on div "8c55954bfe94dbf89ceaa1325b25e28f.pdf" at bounding box center [574, 301] width 164 height 9
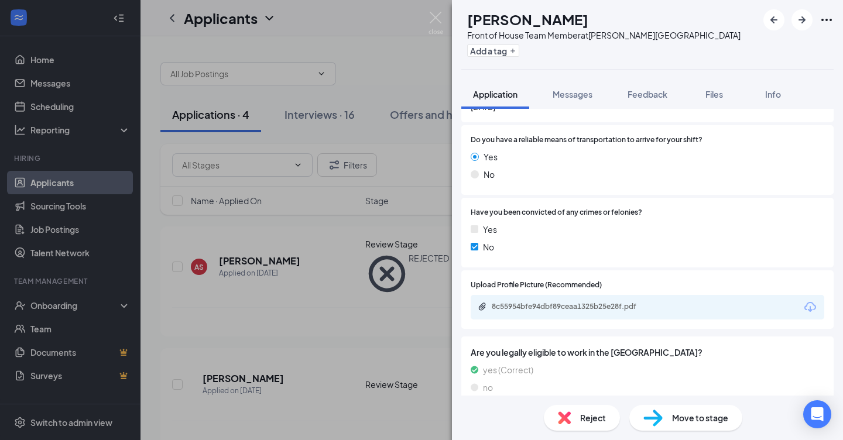
click at [591, 411] on div "Reject" at bounding box center [582, 418] width 76 height 26
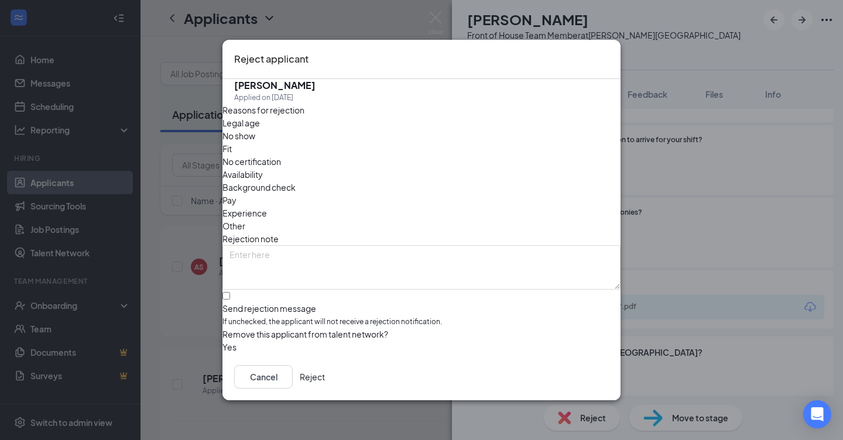
click at [230, 292] on input "Send rejection message If unchecked, the applicant will not receive a rejection…" at bounding box center [226, 296] width 8 height 8
checkbox input "true"
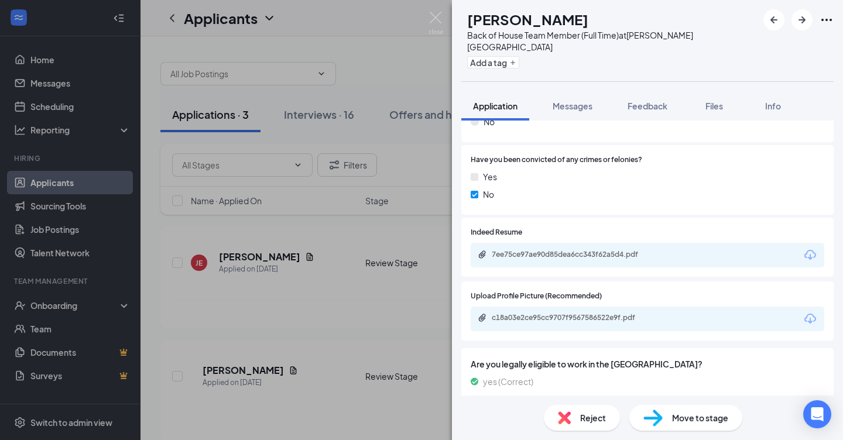
scroll to position [998, 0]
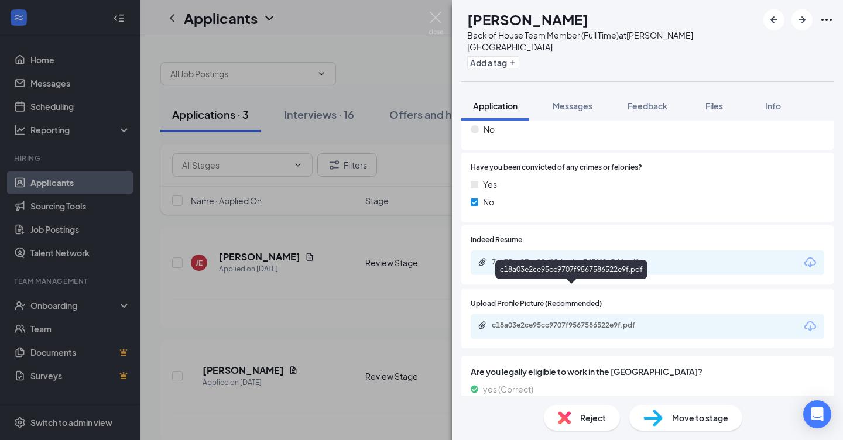
click at [531, 321] on div "c18a03e2ce95cc9707f9567586522e9f.pdf" at bounding box center [573, 326] width 190 height 11
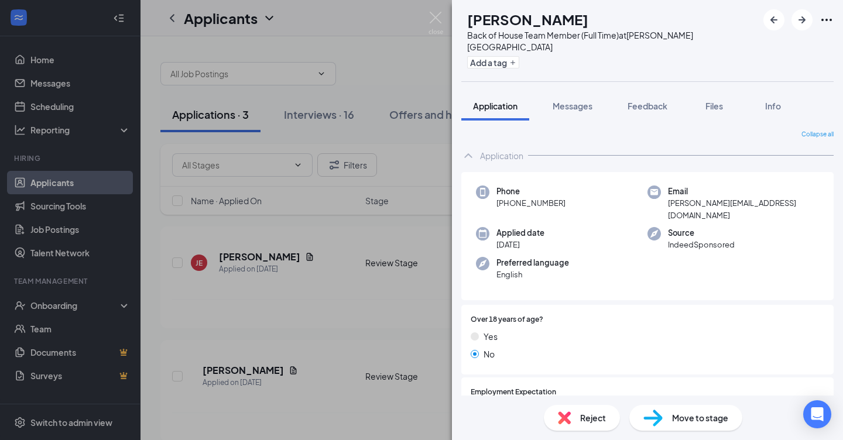
scroll to position [0, 0]
click at [648, 101] on span "Feedback" at bounding box center [647, 106] width 40 height 11
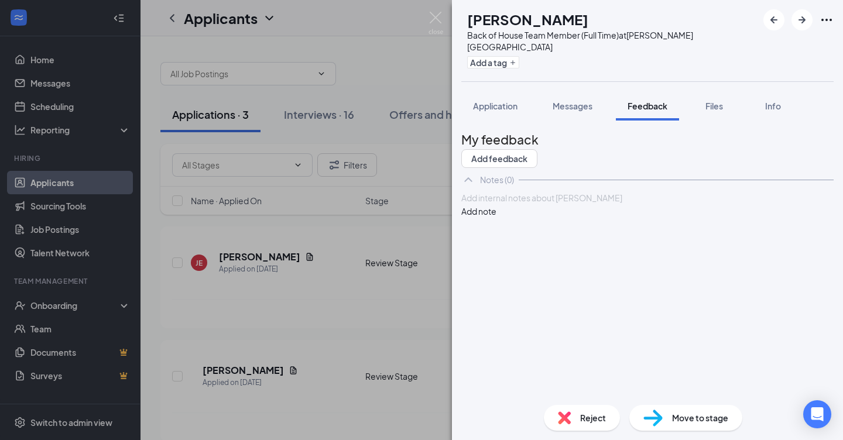
click at [513, 204] on div at bounding box center [647, 198] width 371 height 12
click at [552, 203] on span "Old enough to operate equipment in the [DEMOGRAPHIC_DATA]" at bounding box center [584, 198] width 245 height 11
click at [619, 218] on div "Old enough to opperate equipment in the BOH Add note" at bounding box center [647, 204] width 372 height 26
click at [559, 203] on span "Old enough to opperate equipment in the [DEMOGRAPHIC_DATA]" at bounding box center [587, 198] width 250 height 11
click at [556, 203] on span "Old enough to opperate equipment in the [DEMOGRAPHIC_DATA]" at bounding box center [587, 198] width 250 height 11
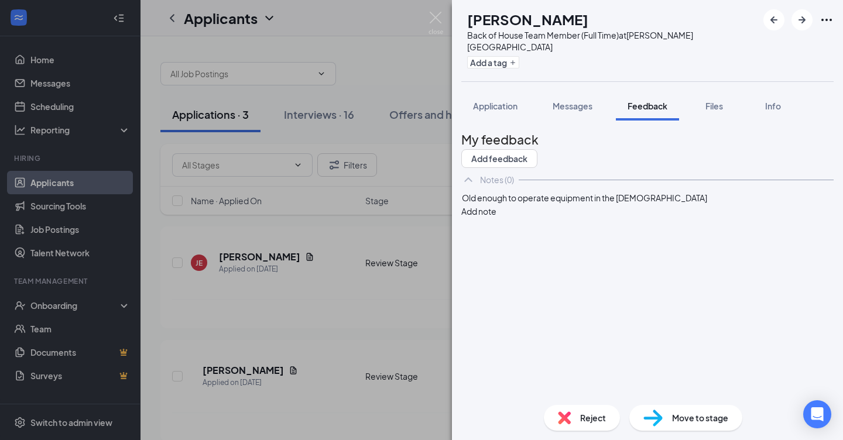
click at [708, 204] on div "Old enough to operate equipment in the [DEMOGRAPHIC_DATA]" at bounding box center [647, 198] width 371 height 12
click at [496, 218] on button "Add note" at bounding box center [478, 211] width 35 height 13
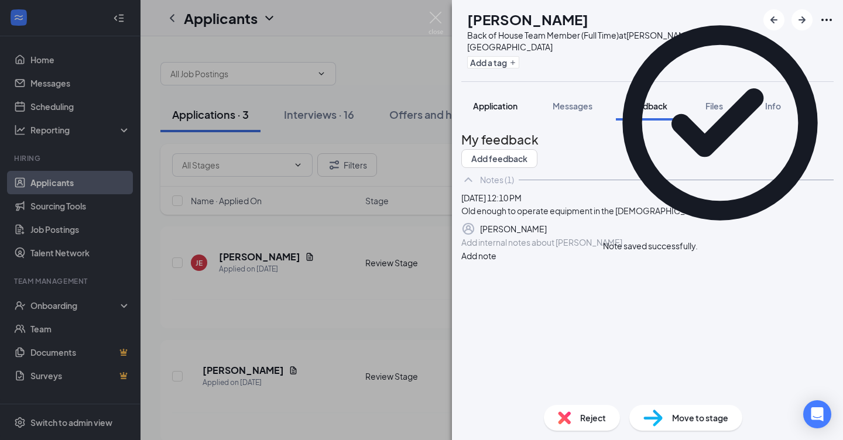
click at [492, 101] on span "Application" at bounding box center [495, 106] width 44 height 11
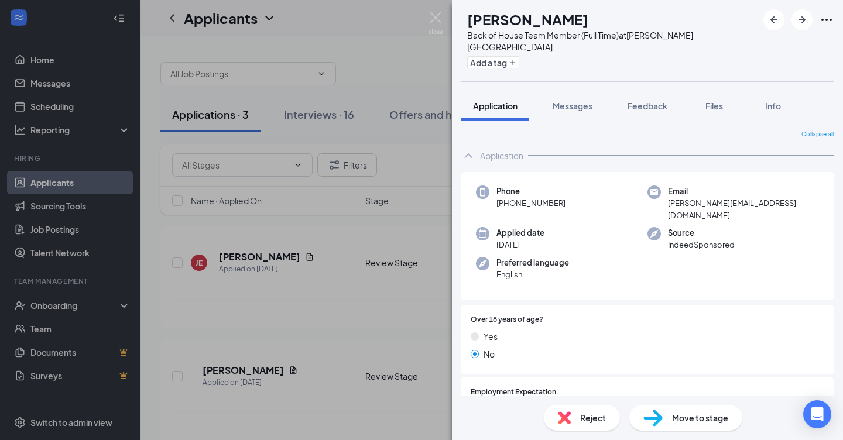
click at [699, 418] on span "Move to stage" at bounding box center [700, 417] width 56 height 13
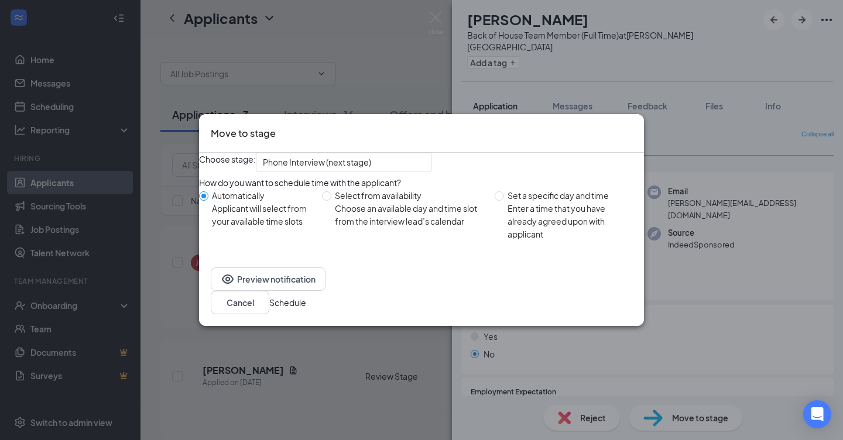
click at [306, 309] on button "Schedule" at bounding box center [287, 302] width 37 height 13
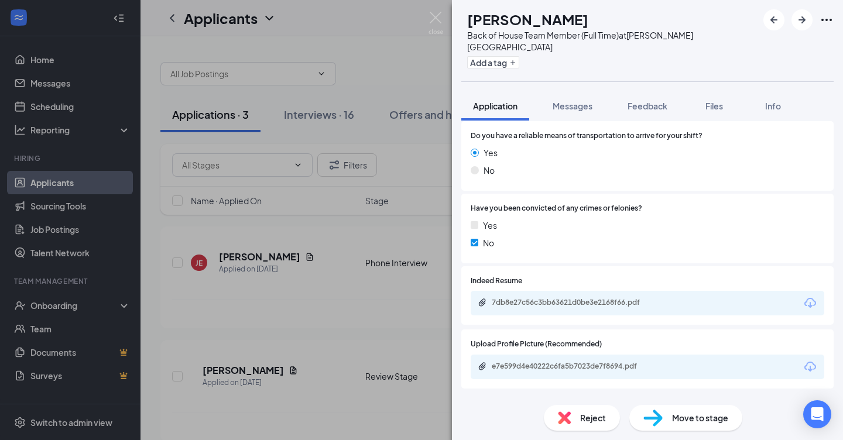
scroll to position [1018, 0]
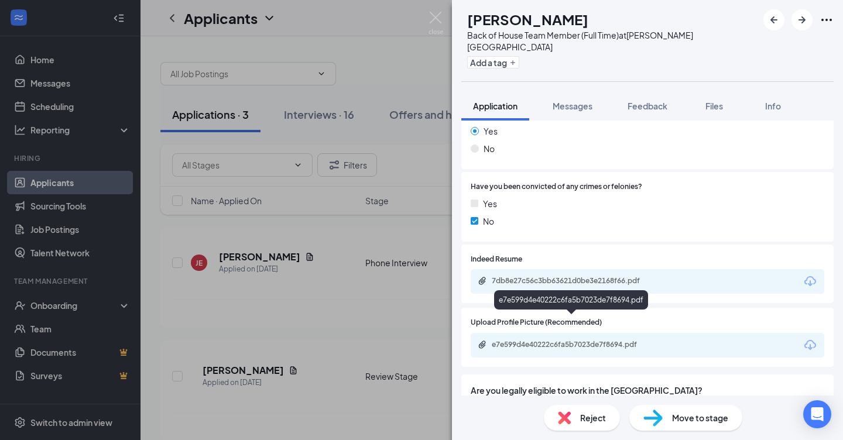
click at [526, 340] on div "e7e599d4e40222c6fa5b7023de7f8694.pdf" at bounding box center [574, 344] width 164 height 9
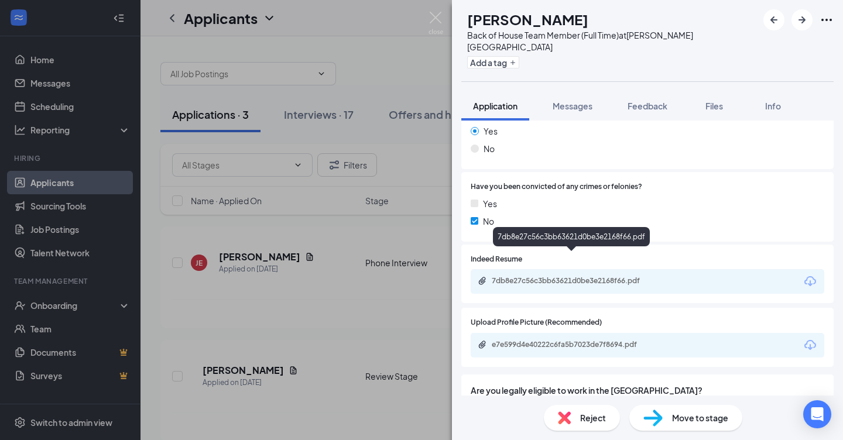
click at [511, 269] on div "7db8e27c56c3bb63621d0be3e2168f66.pdf" at bounding box center [647, 281] width 353 height 25
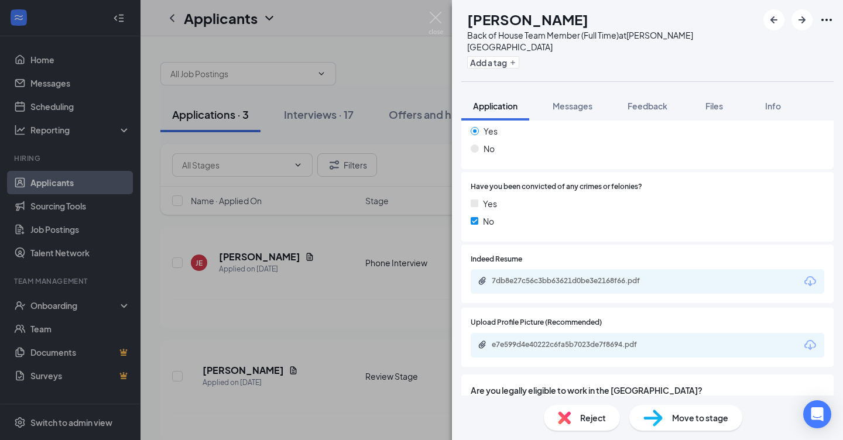
click at [511, 269] on div "7db8e27c56c3bb63621d0be3e2168f66.pdf" at bounding box center [647, 281] width 353 height 25
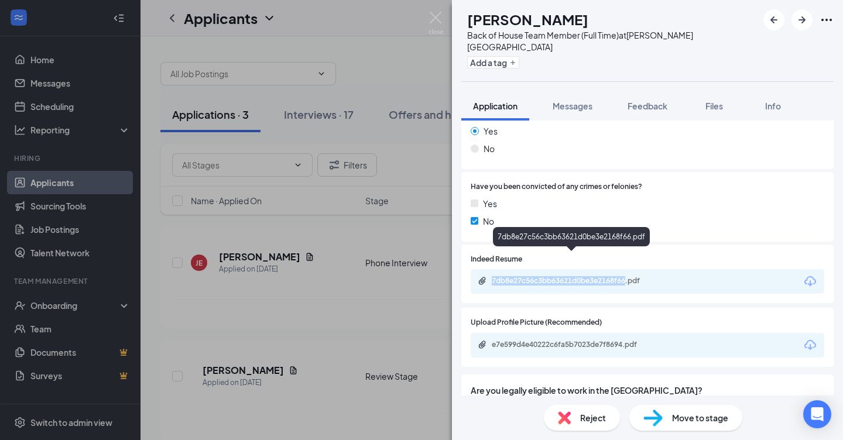
click at [651, 276] on div "7db8e27c56c3bb63621d0be3e2168f66.pdf" at bounding box center [574, 280] width 164 height 9
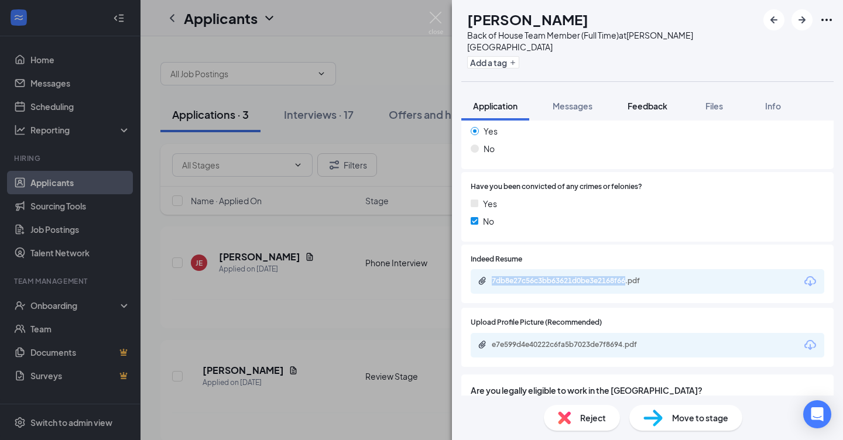
click at [645, 101] on span "Feedback" at bounding box center [647, 106] width 40 height 11
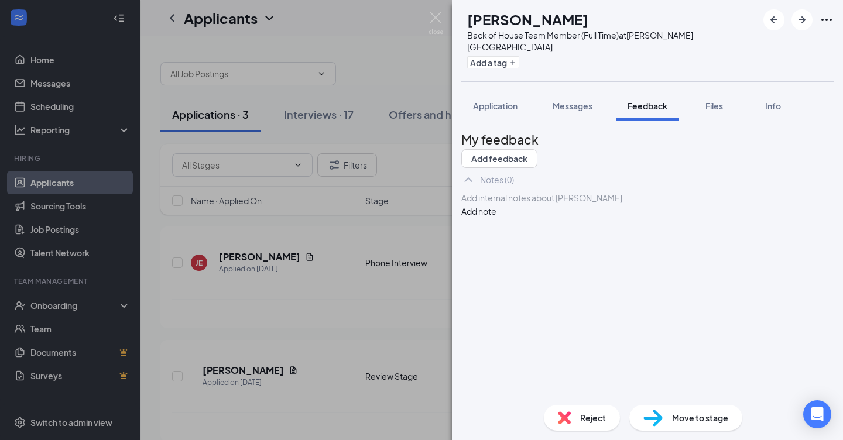
click at [523, 204] on div at bounding box center [647, 198] width 371 height 12
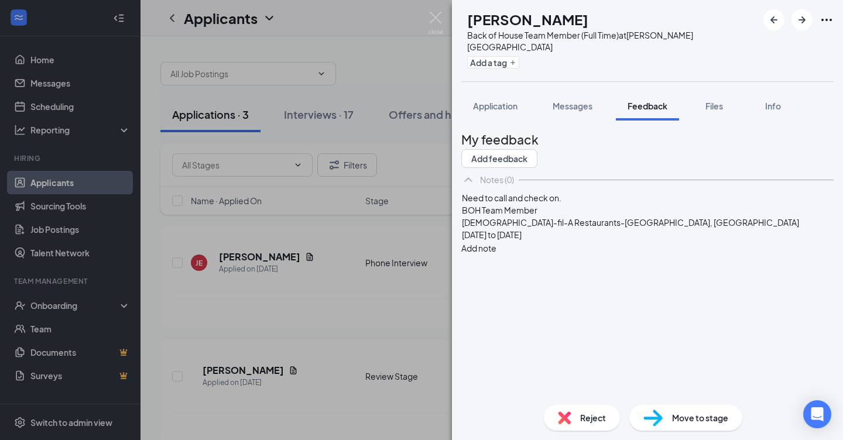
click at [589, 204] on div "Need to call and check on." at bounding box center [647, 198] width 371 height 12
click at [634, 241] on div "[DATE] to [DATE]" at bounding box center [647, 235] width 371 height 12
click at [496, 242] on button "Add note" at bounding box center [478, 248] width 35 height 13
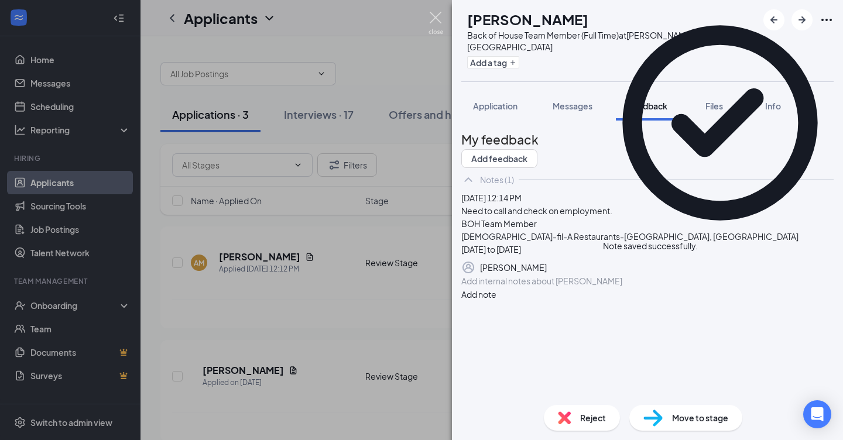
click at [439, 20] on img at bounding box center [435, 23] width 15 height 23
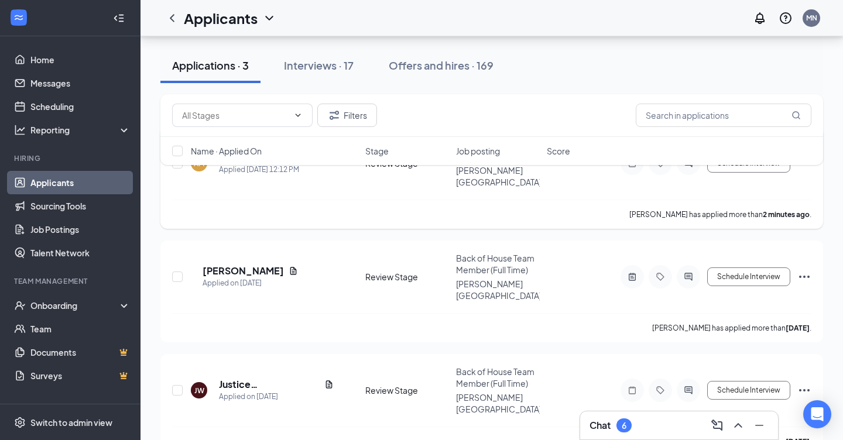
scroll to position [98, 0]
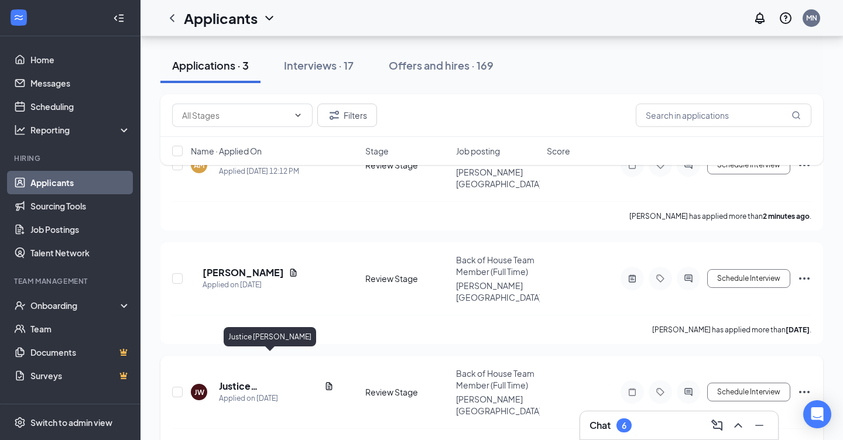
click at [240, 380] on h5 "Justice [PERSON_NAME]" at bounding box center [269, 386] width 101 height 13
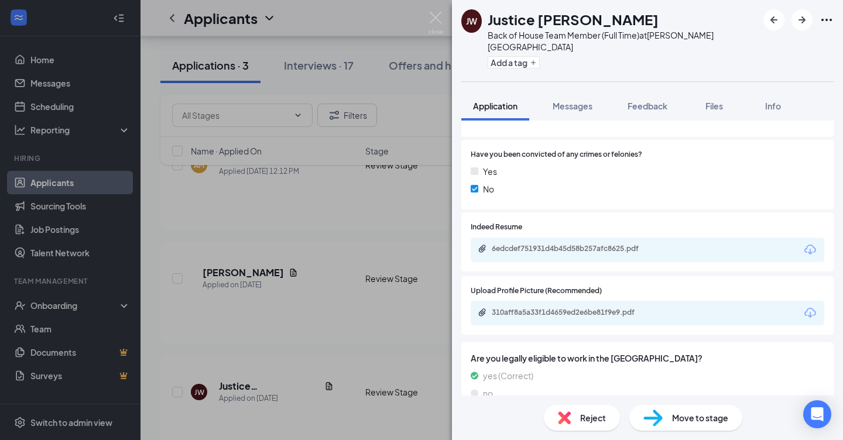
scroll to position [973, 0]
click at [541, 309] on div "310aff8a5a33f1d4659ed2e6be81f9e9.pdf" at bounding box center [574, 313] width 164 height 9
click at [523, 245] on div "6edcdef751931d4b45d58b257afc8625.pdf" at bounding box center [574, 249] width 164 height 9
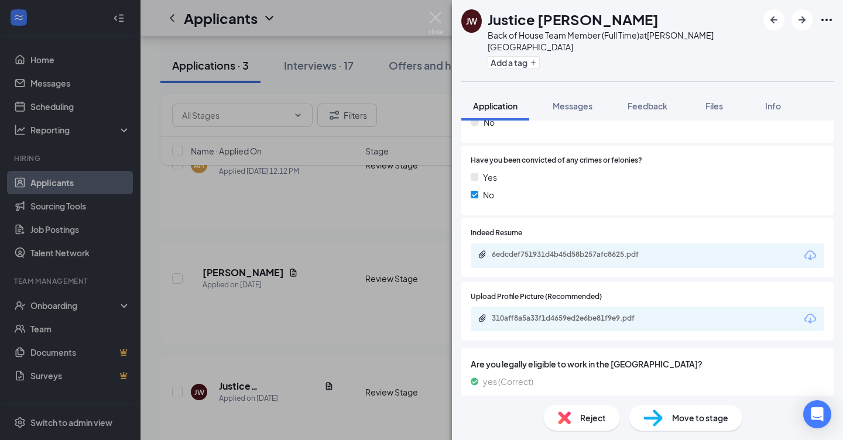
click at [589, 419] on span "Reject" at bounding box center [593, 417] width 26 height 13
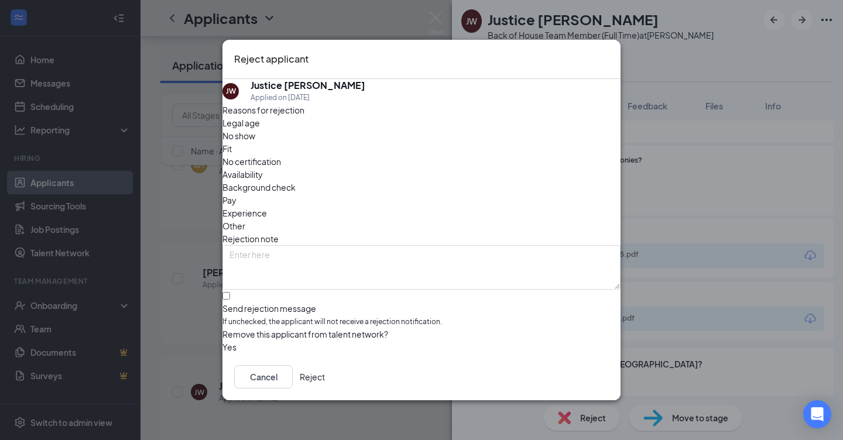
click at [244, 303] on div at bounding box center [421, 303] width 398 height 0
click at [230, 292] on input "Send rejection message If unchecked, the applicant will not receive a rejection…" at bounding box center [226, 296] width 8 height 8
checkbox input "true"
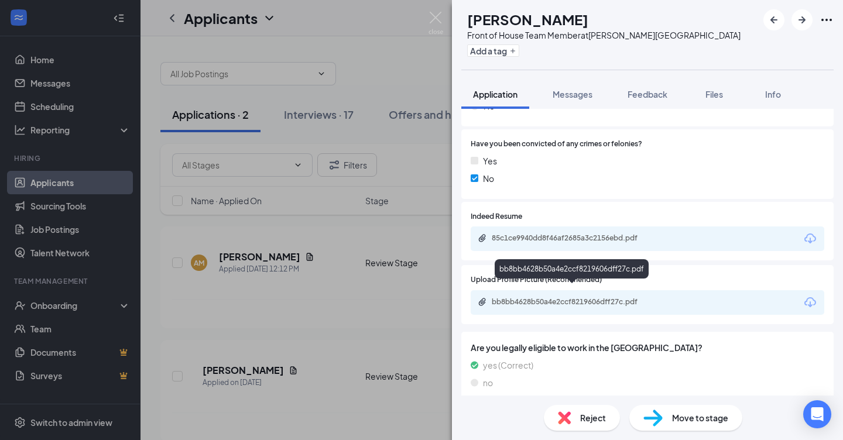
scroll to position [1035, 0]
click at [534, 298] on div "bb8bb4628b50a4e2ccf8219606dff27c.pdf" at bounding box center [574, 302] width 164 height 9
click at [569, 23] on div "[PERSON_NAME]" at bounding box center [603, 19] width 273 height 20
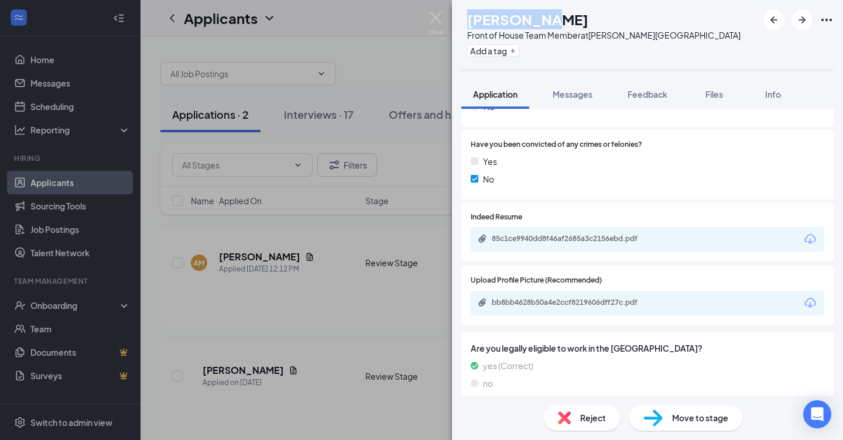
drag, startPoint x: 566, startPoint y: 20, endPoint x: 490, endPoint y: 25, distance: 75.7
click at [490, 25] on h1 "[PERSON_NAME]" at bounding box center [527, 19] width 121 height 20
copy h1 "[PERSON_NAME]"
click at [685, 424] on span "Move to stage" at bounding box center [700, 417] width 56 height 13
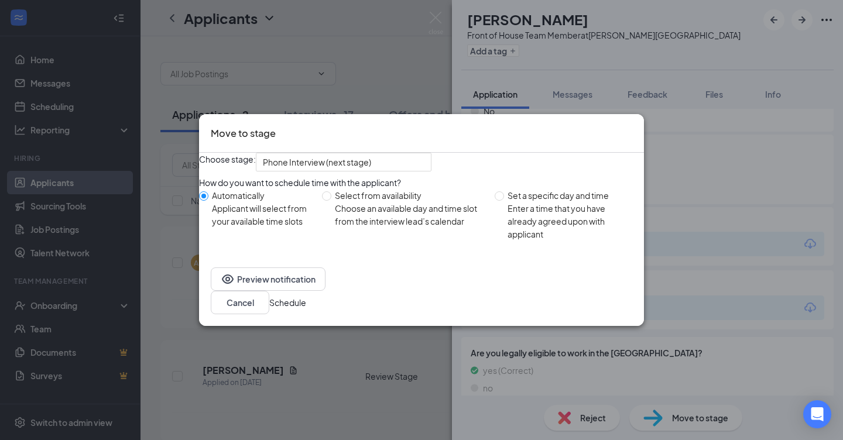
click at [306, 308] on button "Schedule" at bounding box center [287, 302] width 37 height 13
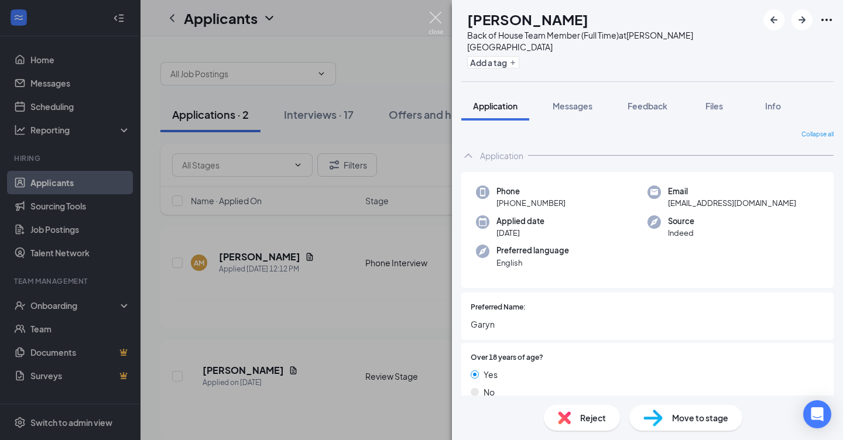
click at [436, 17] on img at bounding box center [435, 23] width 15 height 23
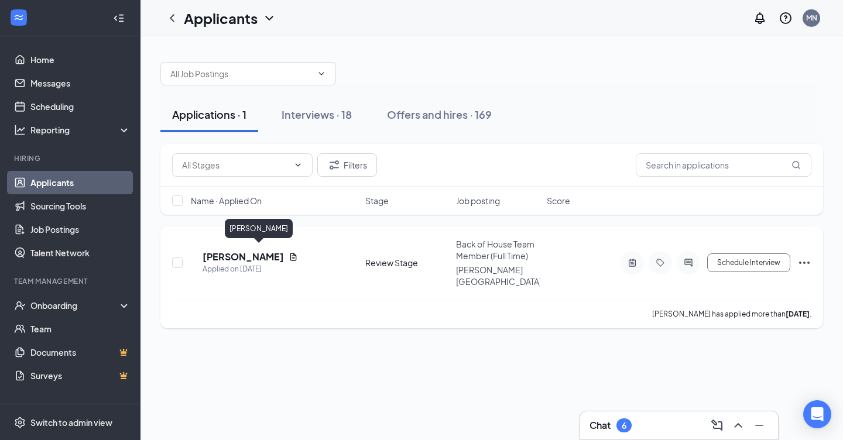
click at [266, 252] on h5 "[PERSON_NAME]" at bounding box center [242, 256] width 81 height 13
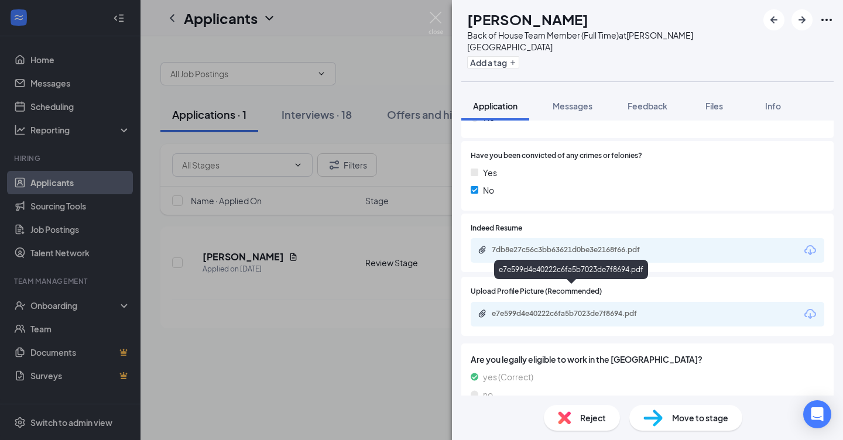
scroll to position [1048, 0]
click at [542, 310] on div "e7e599d4e40222c6fa5b7023de7f8694.pdf" at bounding box center [574, 314] width 164 height 9
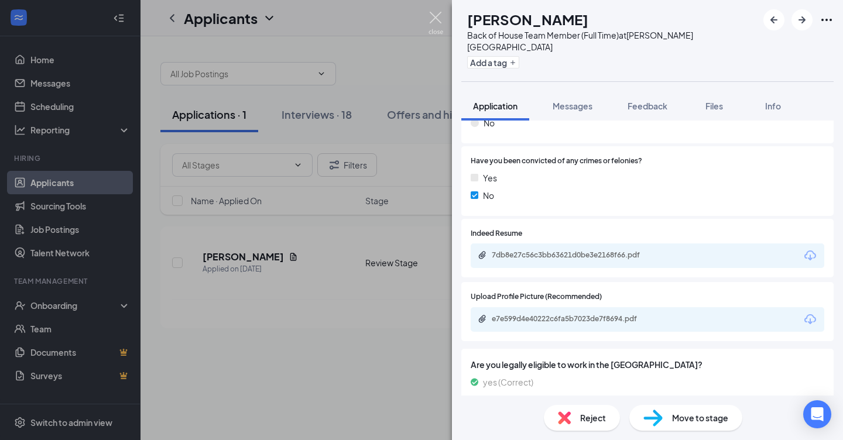
click at [437, 18] on img at bounding box center [435, 23] width 15 height 23
